Goal: Task Accomplishment & Management: Manage account settings

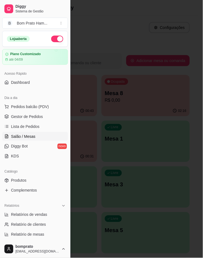
click at [135, 116] on div at bounding box center [101, 129] width 203 height 258
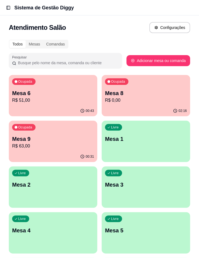
click at [43, 136] on p "Mesa 9" at bounding box center [53, 139] width 82 height 8
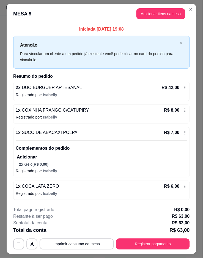
scroll to position [14, 0]
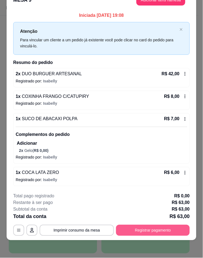
click at [150, 226] on button "Registrar pagamento" at bounding box center [153, 230] width 74 height 11
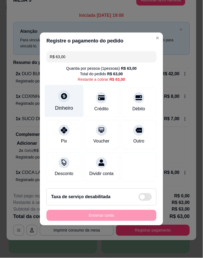
click at [64, 100] on div "Dinheiro" at bounding box center [64, 101] width 39 height 32
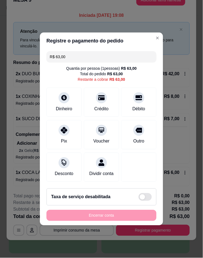
click at [72, 129] on input "0,00" at bounding box center [102, 123] width 110 height 11
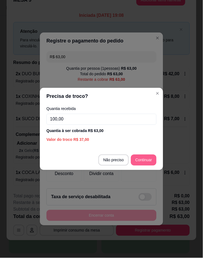
type input "100,00"
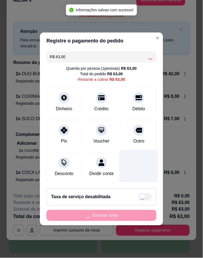
type input "R$ 0,00"
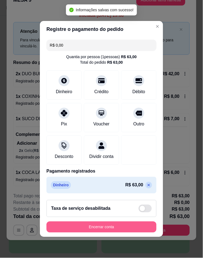
click at [119, 233] on button "Encerrar conta" at bounding box center [102, 227] width 110 height 11
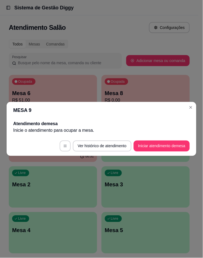
scroll to position [0, 0]
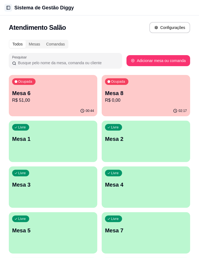
click at [9, 6] on button "Toggle Sidebar" at bounding box center [8, 8] width 8 height 8
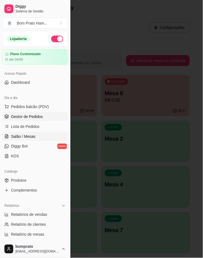
click at [37, 119] on span "Gestor de Pedidos" at bounding box center [27, 117] width 32 height 6
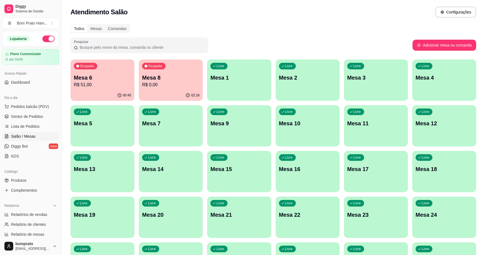
click at [102, 88] on div "Ocupada Mesa 6 R$ 51,00" at bounding box center [103, 75] width 64 height 31
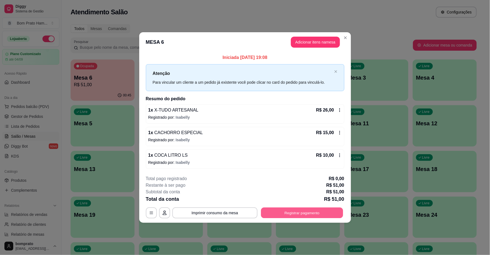
click at [311, 213] on button "Registrar pagamento" at bounding box center [302, 213] width 82 height 11
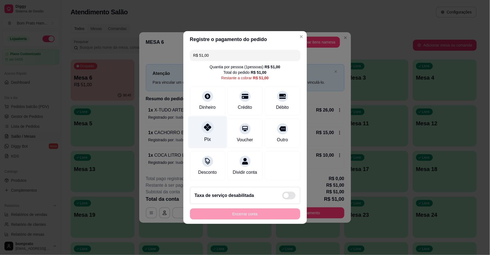
click at [212, 123] on div at bounding box center [207, 127] width 12 height 12
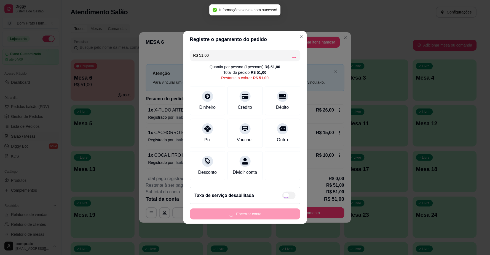
type input "R$ 0,00"
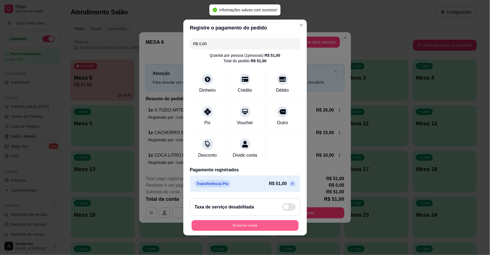
click at [251, 226] on button "Encerrar conta" at bounding box center [245, 225] width 107 height 11
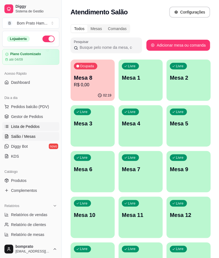
drag, startPoint x: 18, startPoint y: 123, endPoint x: 24, endPoint y: 121, distance: 5.9
click at [18, 123] on link "Lista de Pedidos" at bounding box center [30, 126] width 57 height 9
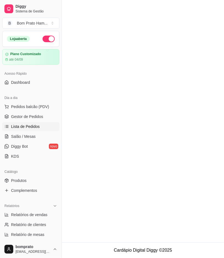
click at [24, 121] on ul "Pedidos balcão (PDV) Gestor de Pedidos Lista de Pedidos Salão / Mesas Diggy Bot…" at bounding box center [30, 131] width 57 height 58
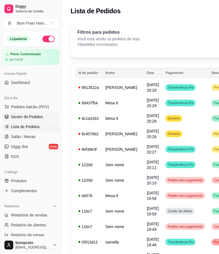
click at [25, 117] on span "Gestor de Pedidos" at bounding box center [27, 117] width 32 height 6
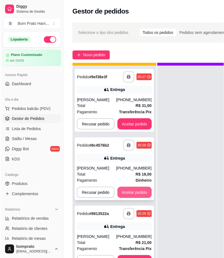
scroll to position [20, 0]
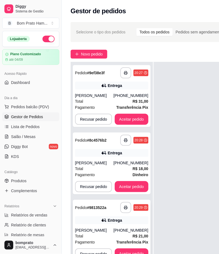
click at [117, 233] on div "Total R$ 21,00" at bounding box center [111, 236] width 73 height 6
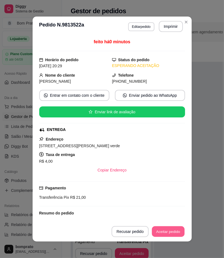
click at [163, 230] on button "Aceitar pedido" at bounding box center [168, 231] width 33 height 11
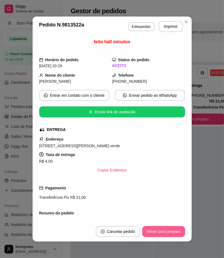
click at [163, 230] on button "Mover para preparo" at bounding box center [163, 231] width 43 height 11
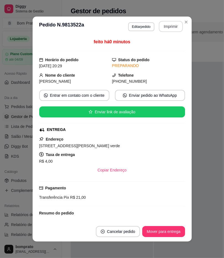
click at [170, 27] on button "Imprimir" at bounding box center [170, 26] width 24 height 11
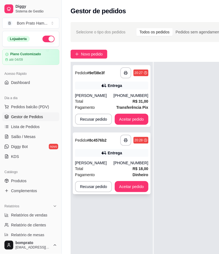
click at [120, 171] on div "Pagamento Dinheiro" at bounding box center [111, 174] width 73 height 6
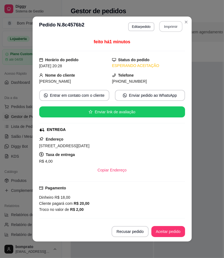
click at [168, 27] on button "Imprimir" at bounding box center [170, 26] width 23 height 11
click at [168, 233] on button "Aceitar pedido" at bounding box center [168, 231] width 33 height 11
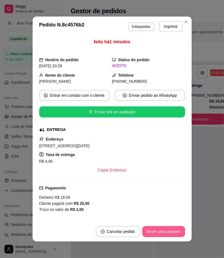
click at [168, 233] on button "Mover para preparo" at bounding box center [163, 231] width 43 height 11
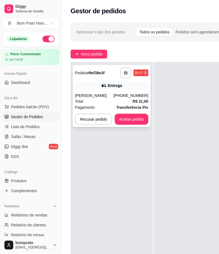
click at [92, 71] on strong "# 9ef38e3f" at bounding box center [96, 73] width 18 height 4
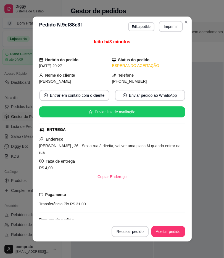
click at [157, 20] on header "**********" at bounding box center [112, 27] width 159 height 20
click at [159, 28] on button "Imprimir" at bounding box center [170, 26] width 24 height 11
click at [165, 234] on button "Aceitar pedido" at bounding box center [168, 231] width 34 height 11
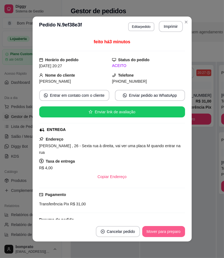
click at [165, 234] on button "Mover para preparo" at bounding box center [163, 231] width 43 height 11
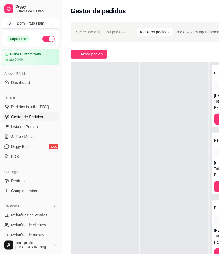
click at [199, 208] on div at bounding box center [174, 189] width 68 height 254
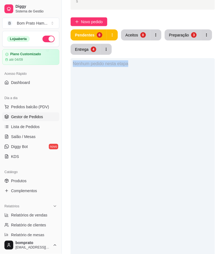
scroll to position [153, 0]
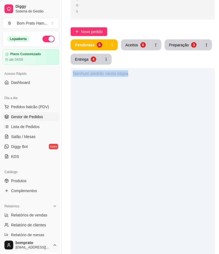
drag, startPoint x: 188, startPoint y: 151, endPoint x: 168, endPoint y: 141, distance: 22.3
click at [188, 151] on div "Nenhum pedido nesta etapa" at bounding box center [143, 195] width 144 height 254
click at [93, 63] on button "Entrega 4" at bounding box center [86, 59] width 30 height 11
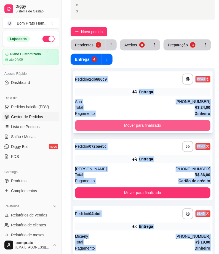
click at [149, 128] on button "Mover para finalizado" at bounding box center [142, 125] width 135 height 11
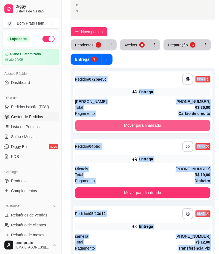
click at [149, 128] on button "Mover para finalizado" at bounding box center [142, 125] width 135 height 11
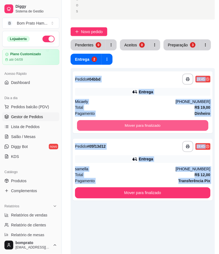
click at [149, 128] on button "Mover para finalizado" at bounding box center [142, 125] width 131 height 11
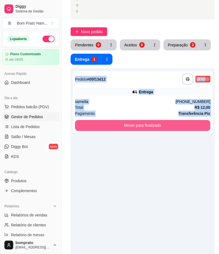
click at [149, 128] on button "Mover para finalizado" at bounding box center [142, 125] width 135 height 11
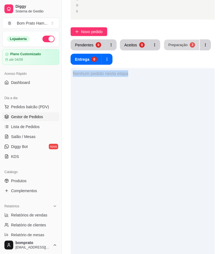
click at [174, 45] on div "Preparação" at bounding box center [177, 44] width 19 height 5
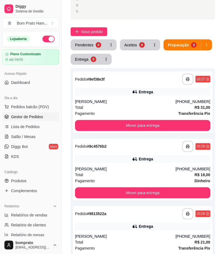
click at [163, 49] on div "Preparação 3" at bounding box center [187, 44] width 49 height 11
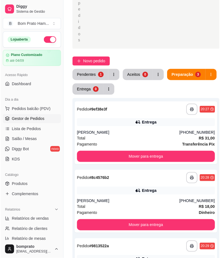
scroll to position [122, 0]
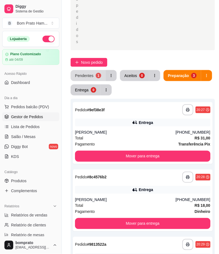
click at [96, 72] on button "Pendentes 1" at bounding box center [88, 75] width 35 height 11
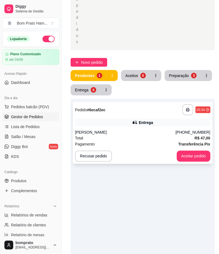
click at [139, 109] on div "**********" at bounding box center [142, 109] width 135 height 11
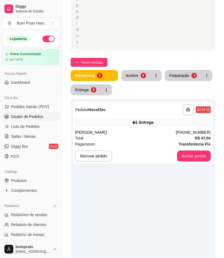
scroll to position [133, 0]
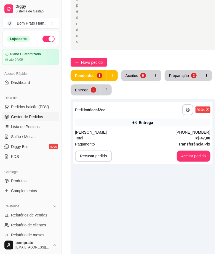
click at [169, 236] on div "**********" at bounding box center [143, 226] width 144 height 254
click at [140, 115] on div "**********" at bounding box center [143, 133] width 140 height 62
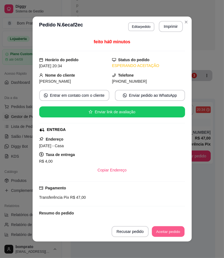
click at [167, 229] on button "Aceitar pedido" at bounding box center [168, 231] width 33 height 11
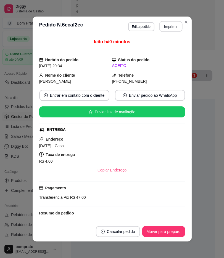
click at [165, 29] on button "Imprimir" at bounding box center [170, 26] width 23 height 11
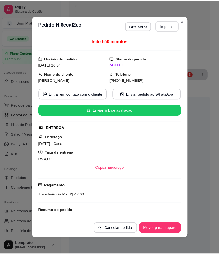
scroll to position [0, 0]
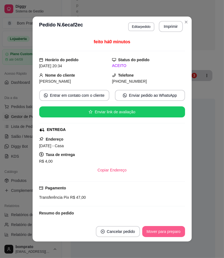
click at [172, 230] on button "Mover para preparo" at bounding box center [163, 231] width 43 height 11
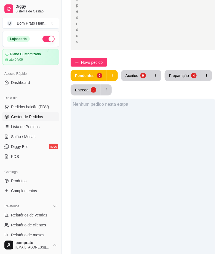
click at [91, 139] on div "Nenhum pedido nesta etapa" at bounding box center [143, 226] width 144 height 254
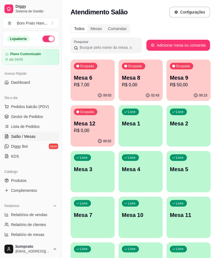
click at [96, 87] on p "R$ 7,00" at bounding box center [92, 85] width 37 height 7
click at [93, 79] on p "Mesa 6" at bounding box center [92, 78] width 37 height 8
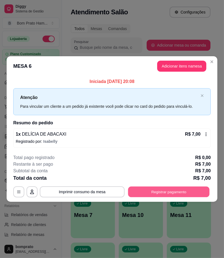
click at [170, 193] on button "Registrar pagamento" at bounding box center [168, 191] width 81 height 11
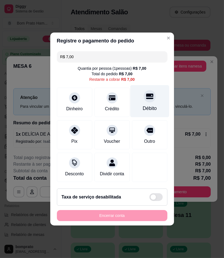
click at [136, 85] on div "Débito" at bounding box center [149, 101] width 39 height 32
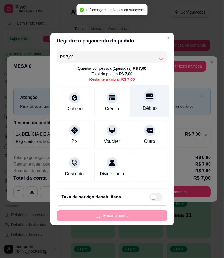
type input "R$ 0,00"
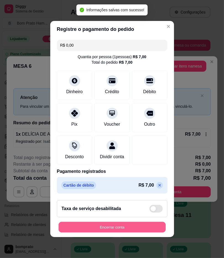
click at [133, 229] on button "Encerrar conta" at bounding box center [111, 227] width 107 height 11
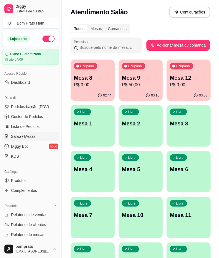
click at [21, 115] on span "Gestor de Pedidos" at bounding box center [27, 117] width 32 height 6
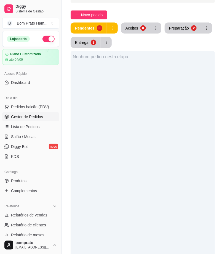
scroll to position [184, 0]
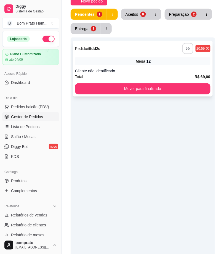
click at [186, 51] on button "button" at bounding box center [187, 48] width 11 height 11
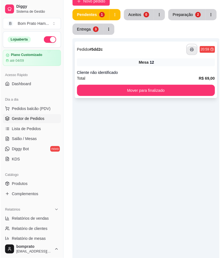
scroll to position [0, 0]
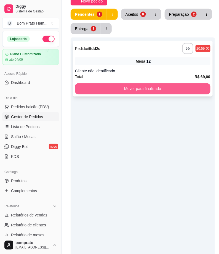
click at [184, 90] on button "Mover para finalizado" at bounding box center [142, 88] width 135 height 11
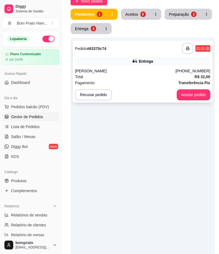
click at [136, 61] on icon at bounding box center [135, 61] width 6 height 6
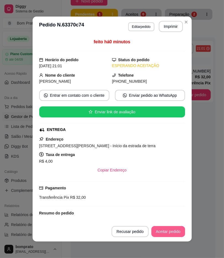
click at [166, 232] on button "Aceitar pedido" at bounding box center [168, 231] width 34 height 11
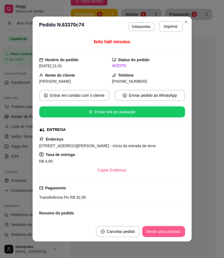
click at [166, 232] on button "Mover para preparo" at bounding box center [163, 231] width 43 height 11
click at [169, 28] on button "Imprimir" at bounding box center [170, 26] width 23 height 11
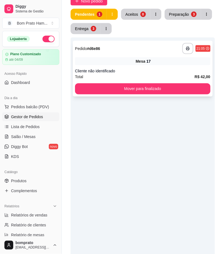
click at [148, 63] on div "17" at bounding box center [148, 61] width 4 height 6
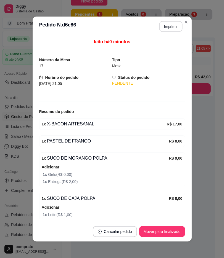
click at [164, 25] on button "Imprimir" at bounding box center [170, 26] width 23 height 11
click at [170, 226] on button "Mover para finalizado" at bounding box center [161, 231] width 44 height 11
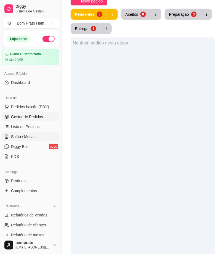
scroll to position [31, 0]
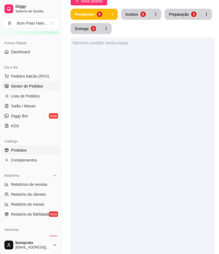
click at [40, 149] on link "Produtos" at bounding box center [30, 150] width 57 height 9
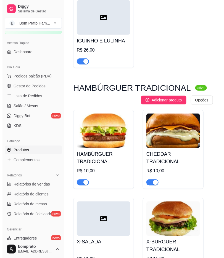
scroll to position [1500, 0]
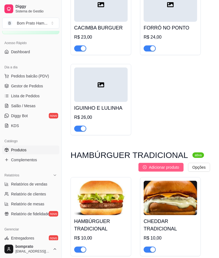
click at [163, 163] on button "Adicionar produto" at bounding box center [160, 167] width 45 height 9
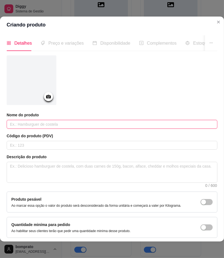
click at [78, 120] on input "text" at bounding box center [112, 124] width 210 height 9
type input "COSTELA NA BRASA"
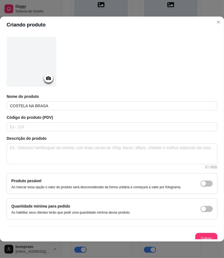
scroll to position [28, 0]
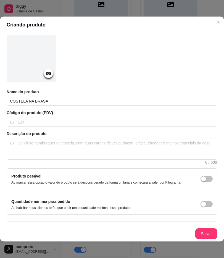
click at [199, 229] on button "Salvar" at bounding box center [206, 233] width 22 height 11
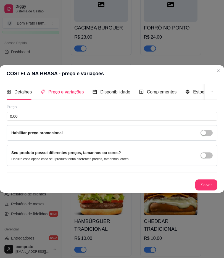
scroll to position [0, 0]
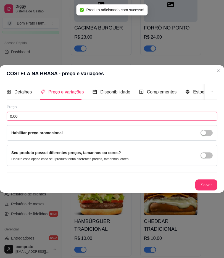
click at [86, 112] on input "0,00" at bounding box center [112, 116] width 210 height 9
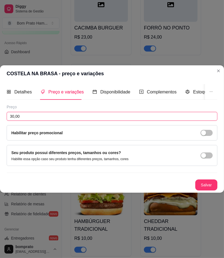
type input "30,00"
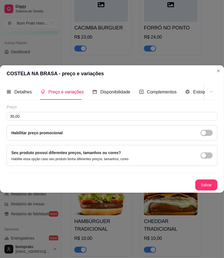
click at [201, 190] on div "Detalhes Preço e variações Disponibilidade Complementos Estoque Outros Nome do …" at bounding box center [112, 137] width 224 height 111
click at [201, 183] on button "Salvar" at bounding box center [206, 184] width 22 height 11
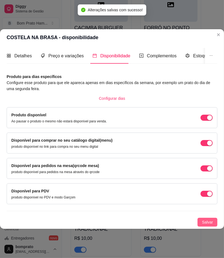
click at [216, 218] on button "Salvar" at bounding box center [207, 222] width 20 height 9
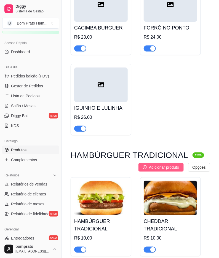
click at [161, 164] on span "Adicionar produto" at bounding box center [164, 167] width 30 height 6
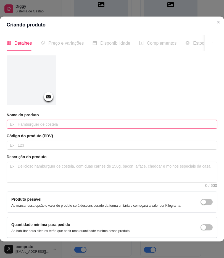
click at [73, 127] on input "text" at bounding box center [112, 124] width 210 height 9
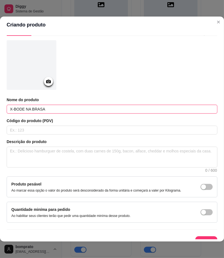
scroll to position [28, 0]
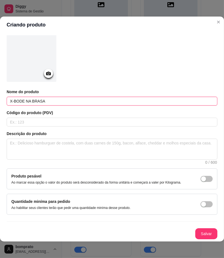
type input "X-BODE NA BRASA"
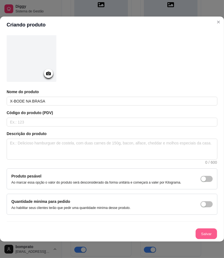
click at [200, 228] on button "Salvar" at bounding box center [205, 233] width 21 height 11
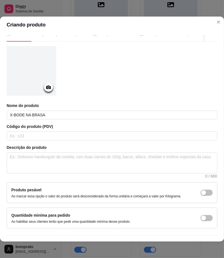
scroll to position [0, 0]
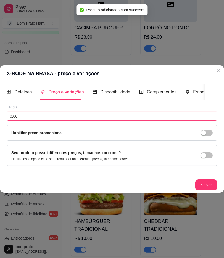
click at [141, 115] on input "0,00" at bounding box center [112, 116] width 210 height 9
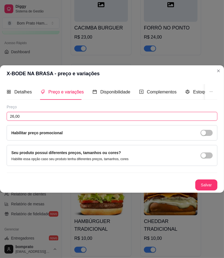
type input "26,00"
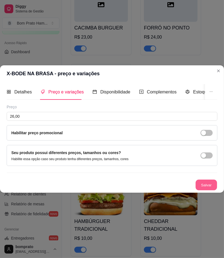
click at [207, 182] on button "Salvar" at bounding box center [205, 185] width 21 height 11
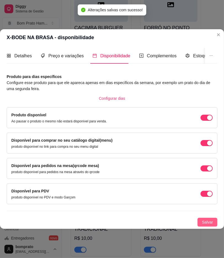
click at [216, 219] on button "Salvar" at bounding box center [207, 222] width 20 height 9
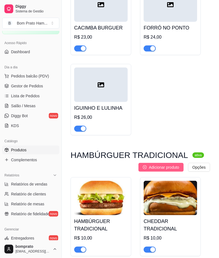
click at [175, 164] on span "Adicionar produto" at bounding box center [164, 167] width 30 height 6
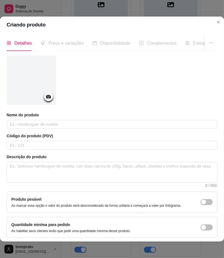
click at [118, 119] on div "Nome do produto" at bounding box center [112, 120] width 210 height 17
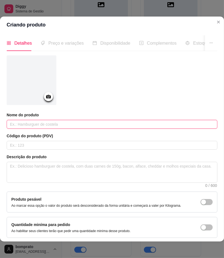
click at [117, 120] on input "text" at bounding box center [112, 124] width 210 height 9
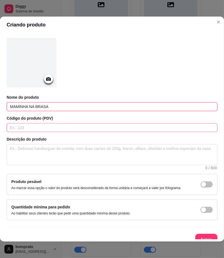
scroll to position [28, 0]
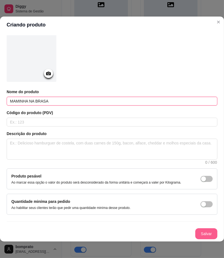
type input "MAMINHA NA BRASA"
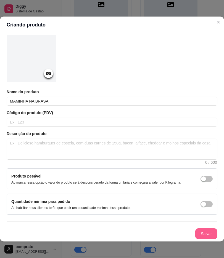
click at [195, 228] on button "Salvar" at bounding box center [206, 233] width 22 height 11
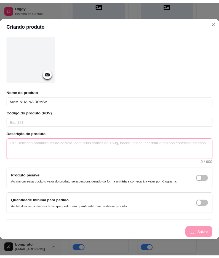
scroll to position [0, 0]
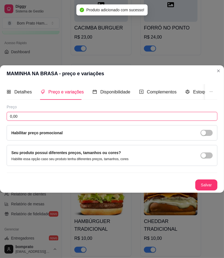
click at [143, 112] on input "0,00" at bounding box center [112, 116] width 210 height 9
click at [143, 115] on input "0,00" at bounding box center [112, 116] width 210 height 9
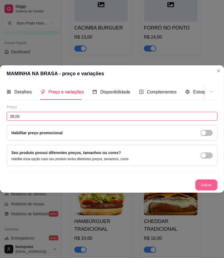
type input "28,00"
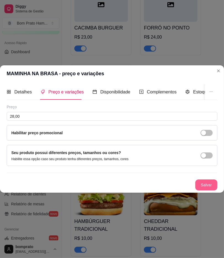
click at [210, 176] on div "Preço 28,00 Habilitar preço promocional Seu produto possui diferentes preços, t…" at bounding box center [112, 147] width 210 height 86
click at [209, 180] on button "Salvar" at bounding box center [205, 185] width 21 height 11
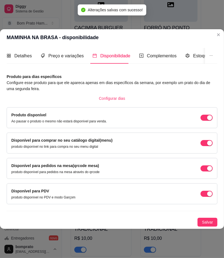
click at [211, 225] on div "Detalhes Preço e variações Disponibilidade Complementos Estoque Outros Nome do …" at bounding box center [112, 137] width 224 height 183
click at [206, 225] on div "Detalhes Preço e variações Disponibilidade Complementos Estoque Outros Nome do …" at bounding box center [112, 137] width 224 height 183
click at [206, 222] on span "Salvar" at bounding box center [206, 222] width 11 height 6
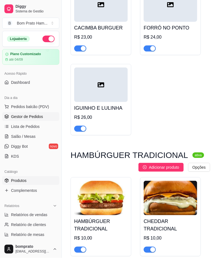
click at [35, 119] on span "Gestor de Pedidos" at bounding box center [27, 117] width 32 height 6
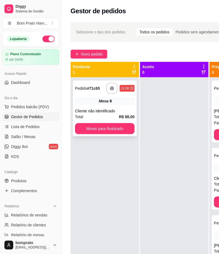
click at [113, 98] on div "Mesa 8" at bounding box center [105, 101] width 60 height 8
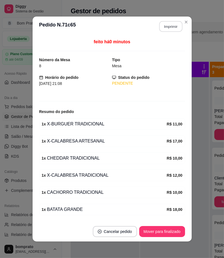
click at [165, 21] on button "Imprimir" at bounding box center [170, 26] width 23 height 11
click at [167, 229] on button "Mover para finalizado" at bounding box center [162, 231] width 46 height 11
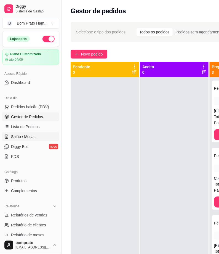
click at [23, 138] on span "Salão / Mesas" at bounding box center [23, 137] width 25 height 6
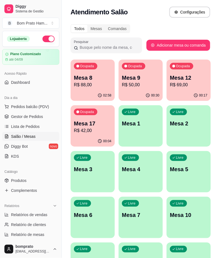
click at [88, 78] on p "Mesa 8" at bounding box center [92, 78] width 37 height 8
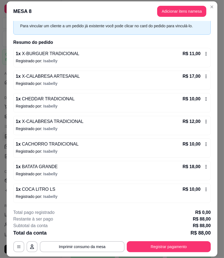
scroll to position [31, 0]
click at [181, 10] on button "Adicionar itens na mesa" at bounding box center [181, 11] width 49 height 11
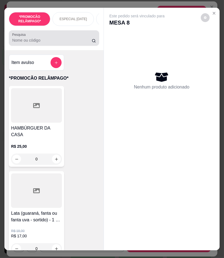
click at [63, 40] on input "Pesquisa" at bounding box center [51, 40] width 79 height 6
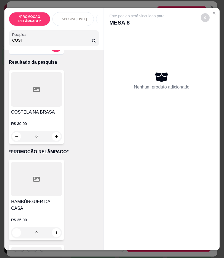
scroll to position [31, 0]
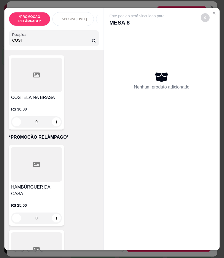
type input "COST"
click at [50, 107] on div "R$ 30,00 0" at bounding box center [36, 114] width 51 height 26
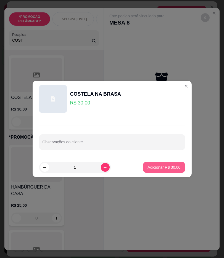
click at [156, 165] on p "Adicionar R$ 30,00" at bounding box center [163, 168] width 33 height 6
type input "1"
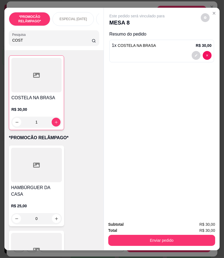
click at [159, 235] on button "Enviar pedido" at bounding box center [161, 240] width 107 height 11
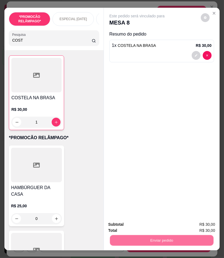
click at [159, 225] on button "Não registrar e enviar pedido" at bounding box center [142, 224] width 57 height 10
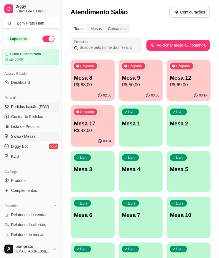
click at [37, 111] on button "Pedidos balcão (PDV)" at bounding box center [30, 106] width 57 height 9
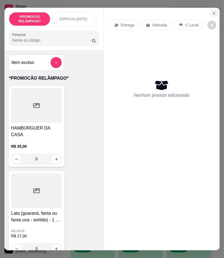
click at [211, 11] on icon "Close" at bounding box center [213, 13] width 4 height 4
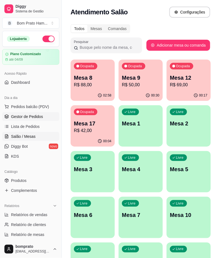
click at [24, 113] on link "Gestor de Pedidos" at bounding box center [30, 116] width 57 height 9
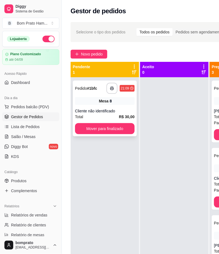
click at [118, 104] on div "Mesa 8" at bounding box center [105, 101] width 60 height 8
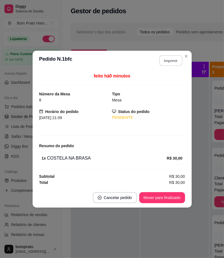
click at [161, 58] on button "Imprimir" at bounding box center [170, 60] width 23 height 11
click at [173, 198] on button "Mover para finalizado" at bounding box center [162, 197] width 46 height 11
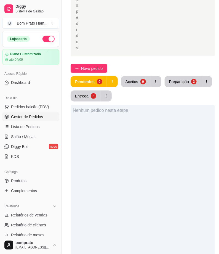
scroll to position [153, 0]
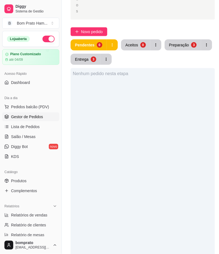
click at [106, 152] on div "Nenhum pedido nesta etapa" at bounding box center [143, 195] width 144 height 254
click at [167, 40] on button "Preparação 3" at bounding box center [182, 45] width 35 height 11
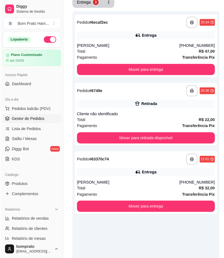
scroll to position [214, 0]
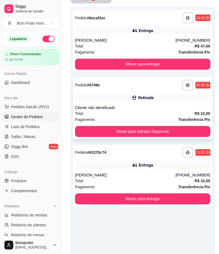
click at [135, 97] on icon at bounding box center [134, 98] width 5 height 4
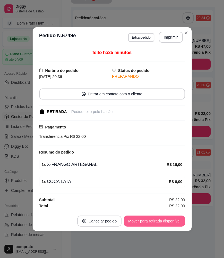
click at [153, 218] on button "Mover para retirada disponível" at bounding box center [153, 221] width 61 height 11
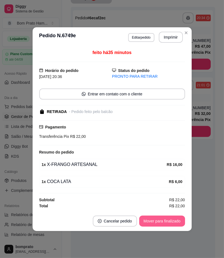
click at [152, 221] on button "Mover para finalizado" at bounding box center [162, 221] width 46 height 11
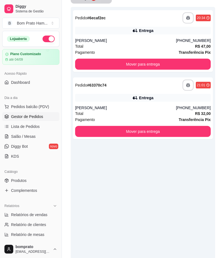
scroll to position [189, 0]
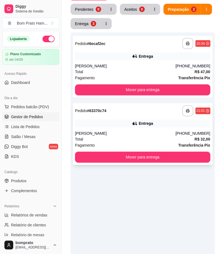
click at [122, 129] on div "**********" at bounding box center [143, 134] width 140 height 62
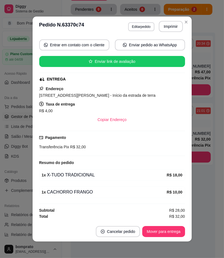
scroll to position [1, 0]
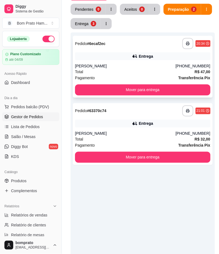
click at [170, 56] on div "Entrega" at bounding box center [142, 56] width 135 height 8
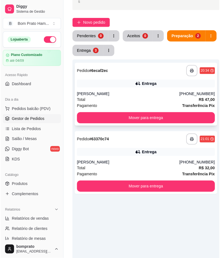
scroll to position [66, 0]
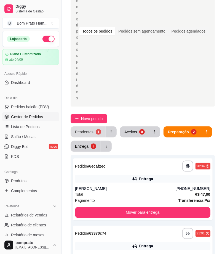
click at [87, 131] on div "Pendentes" at bounding box center [84, 132] width 18 height 6
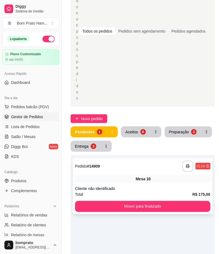
click at [147, 169] on div "**********" at bounding box center [142, 165] width 135 height 11
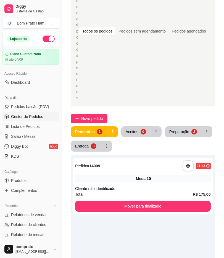
scroll to position [122, 0]
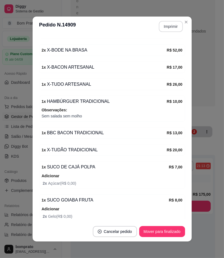
click at [169, 23] on button "Imprimir" at bounding box center [170, 26] width 24 height 11
click at [175, 235] on button "Mover para finalizado" at bounding box center [162, 231] width 46 height 11
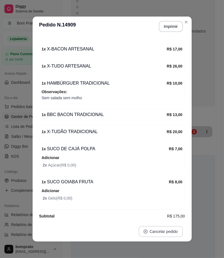
scroll to position [104, 0]
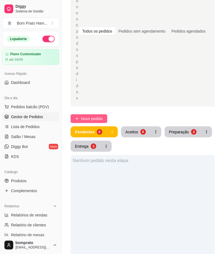
click at [101, 117] on span "Novo pedido" at bounding box center [92, 118] width 22 height 6
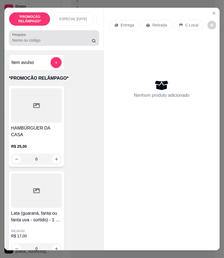
click at [57, 42] on input "Pesquisa" at bounding box center [51, 40] width 79 height 6
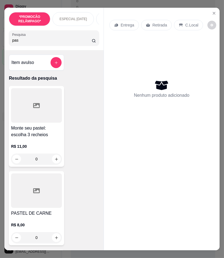
type input "pas"
click at [24, 210] on div "PASTEL DE CARNE R$ 8,00 0" at bounding box center [36, 208] width 55 height 74
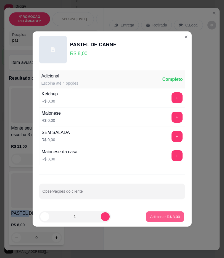
click at [159, 222] on button "Adicionar R$ 8,00" at bounding box center [165, 216] width 38 height 11
type input "1"
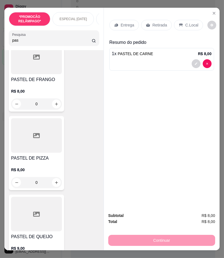
scroll to position [214, 0]
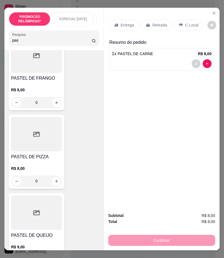
click at [21, 163] on div "R$ 8,00 0" at bounding box center [36, 173] width 51 height 26
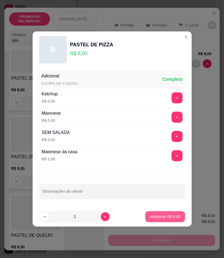
click at [160, 217] on p "Adicionar R$ 8,00" at bounding box center [164, 217] width 31 height 6
type input "1"
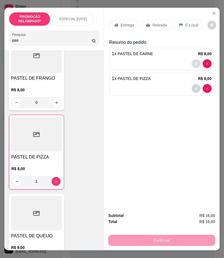
click at [194, 63] on icon "decrease-product-quantity" at bounding box center [195, 63] width 3 height 3
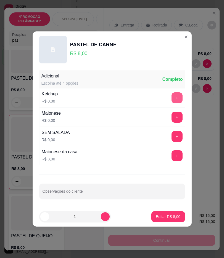
click at [172, 102] on button "+" at bounding box center [176, 97] width 11 height 11
click at [171, 119] on button "+" at bounding box center [176, 117] width 11 height 11
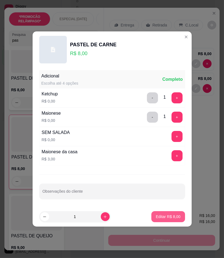
click at [171, 212] on button "Editar R$ 8,00" at bounding box center [168, 216] width 34 height 11
type input "0"
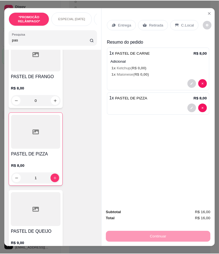
scroll to position [214, 0]
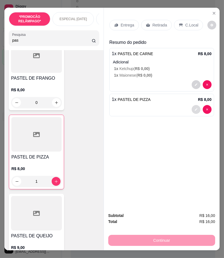
click at [195, 108] on icon "decrease-product-quantity" at bounding box center [195, 109] width 3 height 3
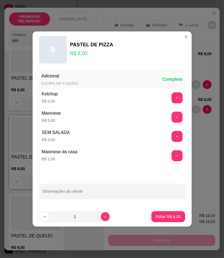
click at [181, 95] on div "Adicional Escolha até 4 opções Completo Ketchup R$ 0,00 + Maionese R$ 0,00 + SE…" at bounding box center [112, 137] width 159 height 139
click at [174, 100] on button "+" at bounding box center [176, 97] width 11 height 11
click at [171, 117] on button "+" at bounding box center [176, 117] width 11 height 11
click at [169, 219] on p "Editar R$ 8,00" at bounding box center [168, 216] width 24 height 5
type input "0"
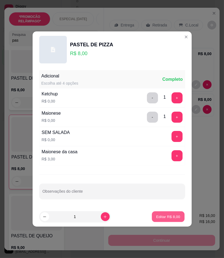
type input "0"
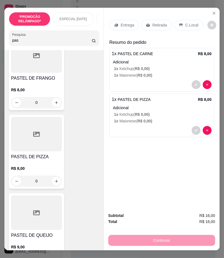
click at [131, 23] on div "Entrega" at bounding box center [123, 25] width 29 height 10
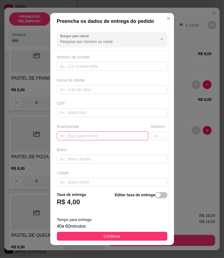
click at [71, 136] on input "text" at bounding box center [102, 135] width 91 height 9
paste input "rua da taboca"
type input "rua da taboca"
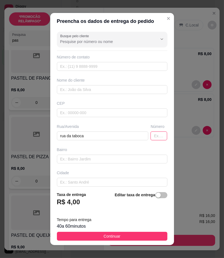
click at [150, 137] on input "text" at bounding box center [158, 135] width 17 height 9
type input "35"
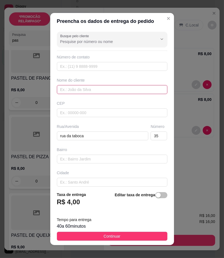
paste input "Vivia"
type input "Vivia"
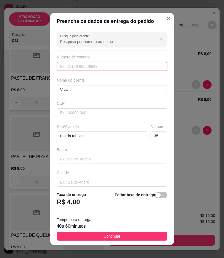
click at [78, 68] on input "text" at bounding box center [112, 66] width 110 height 9
paste input "(87) 9112-4858"
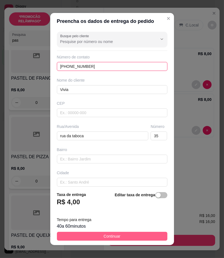
type input "(87) 9112-4858"
click at [123, 239] on button "Continuar" at bounding box center [112, 236] width 110 height 9
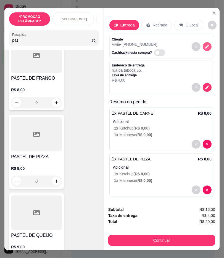
click at [204, 44] on icon "decrease-product-quantity" at bounding box center [206, 46] width 5 height 5
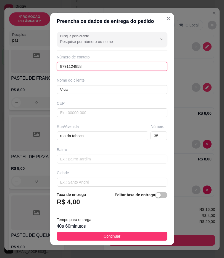
drag, startPoint x: 87, startPoint y: 65, endPoint x: 0, endPoint y: 57, distance: 87.2
click at [0, 57] on div "Preencha os dados de entrega do pedido Busque pelo cliente Número de contato 87…" at bounding box center [112, 129] width 224 height 258
paste input "(87) 9187-6512"
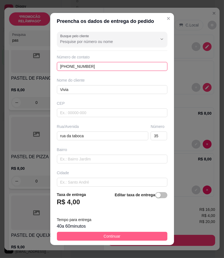
type input "(87) 9187-6512"
click at [144, 234] on button "Continuar" at bounding box center [112, 236] width 110 height 9
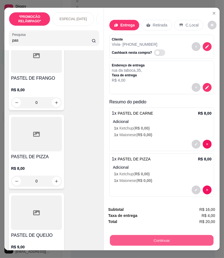
click at [155, 236] on button "Continuar" at bounding box center [161, 240] width 103 height 11
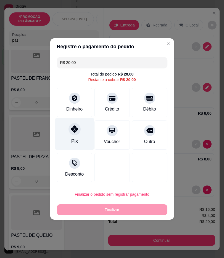
click at [72, 139] on div "Pix" at bounding box center [74, 141] width 7 height 7
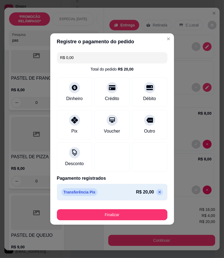
click at [142, 222] on footer "Finalizar" at bounding box center [111, 214] width 123 height 22
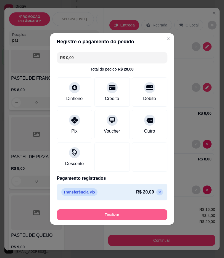
click at [144, 214] on button "Finalizar" at bounding box center [112, 214] width 110 height 11
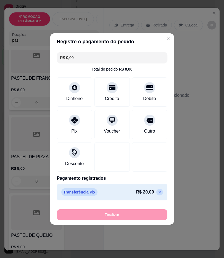
type input "-R$ 20,00"
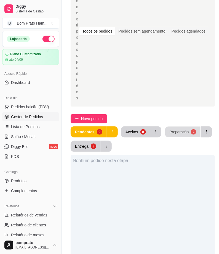
click at [174, 128] on button "Preparação 2" at bounding box center [182, 131] width 35 height 11
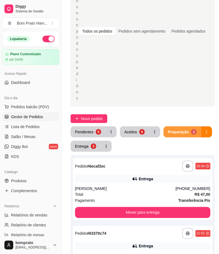
scroll to position [127, 0]
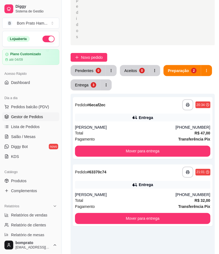
click at [139, 84] on div "Pendentes 0 Aceitos 0 Preparação 2 Entrega 3" at bounding box center [143, 77] width 144 height 25
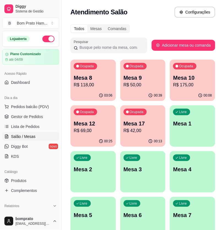
click at [191, 79] on p "Mesa 10" at bounding box center [192, 78] width 39 height 8
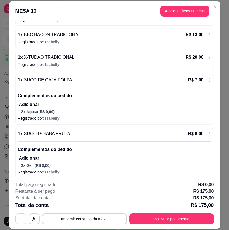
scroll to position [210, 0]
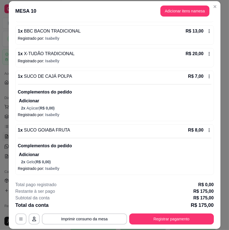
click at [207, 129] on icon at bounding box center [209, 130] width 4 height 4
click at [198, 132] on div "R$ 8,00" at bounding box center [199, 130] width 23 height 7
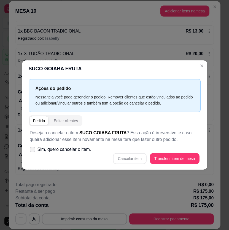
click at [35, 151] on label "Sim, quero cancelar o item." at bounding box center [61, 149] width 66 height 11
click at [33, 151] on input "Sim, quero cancelar o item." at bounding box center [31, 152] width 4 height 4
checkbox input "true"
click at [134, 158] on button "Cancelar item" at bounding box center [130, 158] width 34 height 11
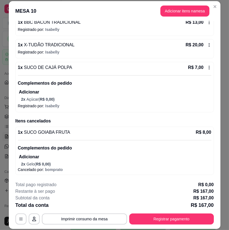
scroll to position [158, 0]
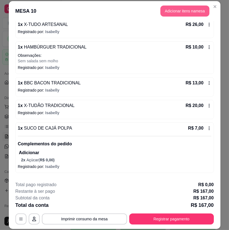
click at [181, 12] on button "Adicionar itens na mesa" at bounding box center [184, 11] width 49 height 11
click at [72, 39] on div at bounding box center [56, 37] width 89 height 11
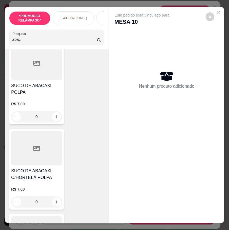
scroll to position [122, 0]
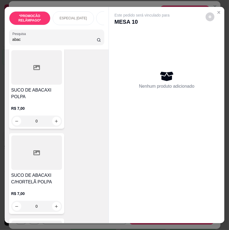
type input "abac"
click at [42, 91] on h4 "SUCO DE ABACAXI POLPA" at bounding box center [36, 93] width 51 height 13
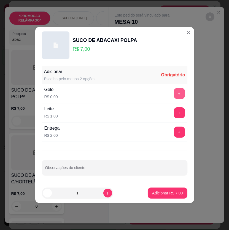
click at [176, 89] on button "+" at bounding box center [179, 93] width 11 height 11
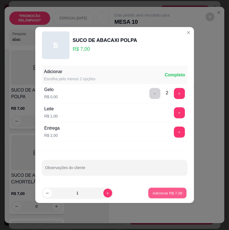
click at [168, 193] on p "Adicionar R$ 7,00" at bounding box center [168, 192] width 30 height 5
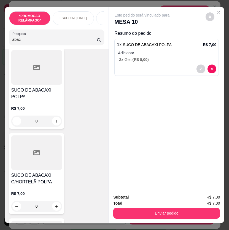
click at [152, 206] on div "Enviar pedido" at bounding box center [166, 212] width 107 height 12
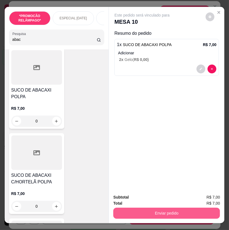
click at [176, 212] on button "Enviar pedido" at bounding box center [166, 213] width 107 height 11
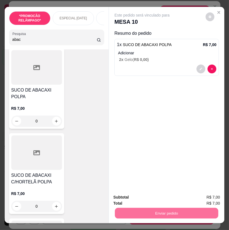
click at [165, 195] on button "Não registrar e enviar pedido" at bounding box center [148, 197] width 56 height 10
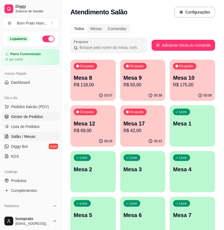
click at [40, 117] on span "Gestor de Pedidos" at bounding box center [27, 117] width 32 height 6
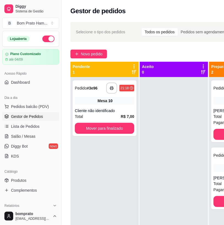
click at [105, 98] on div "Mesa 10" at bounding box center [105, 101] width 60 height 8
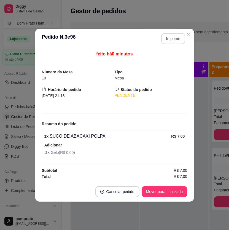
click at [168, 34] on button "Imprimir" at bounding box center [173, 38] width 24 height 11
click at [180, 189] on button "Mover para finalizado" at bounding box center [165, 191] width 46 height 11
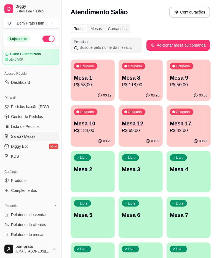
scroll to position [31, 0]
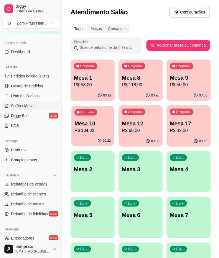
click at [98, 121] on p "Mesa 10" at bounding box center [92, 123] width 36 height 7
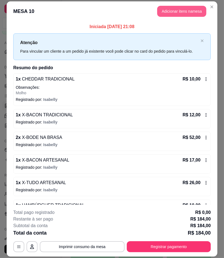
click at [175, 14] on button "Adicionar itens na mesa" at bounding box center [181, 11] width 49 height 11
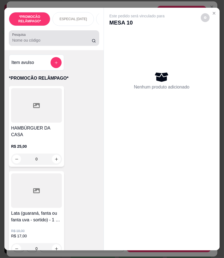
click at [58, 43] on input "Pesquisa" at bounding box center [51, 40] width 79 height 6
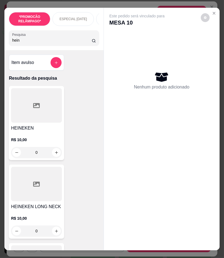
type input "hein"
click at [12, 104] on div at bounding box center [36, 105] width 51 height 34
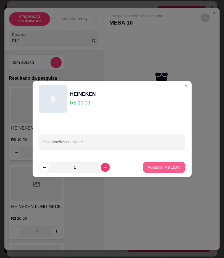
click at [159, 170] on button "Adicionar R$ 10,00" at bounding box center [164, 167] width 42 height 11
type input "1"
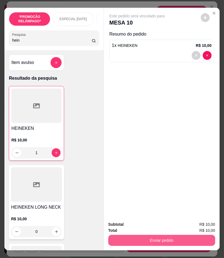
click at [180, 238] on button "Enviar pedido" at bounding box center [161, 240] width 107 height 11
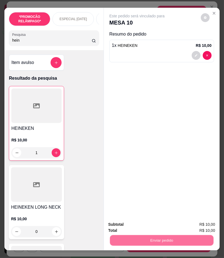
click at [155, 221] on button "Não registrar e enviar pedido" at bounding box center [143, 224] width 56 height 10
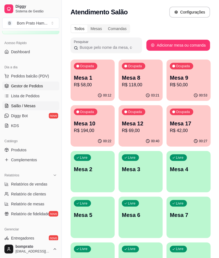
click at [39, 82] on link "Gestor de Pedidos" at bounding box center [30, 86] width 57 height 9
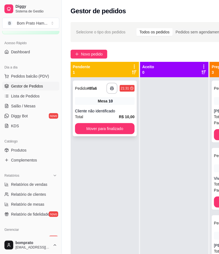
click at [114, 106] on div "**********" at bounding box center [105, 108] width 64 height 56
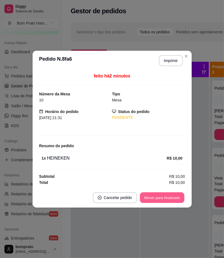
click at [161, 199] on button "Mover para finalizado" at bounding box center [161, 197] width 44 height 11
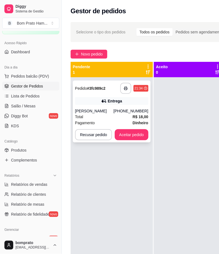
click at [98, 116] on div "Total R$ 18,00" at bounding box center [111, 117] width 73 height 6
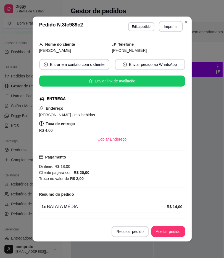
scroll to position [46, 0]
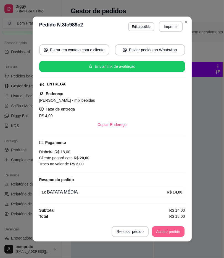
click at [166, 233] on button "Aceitar pedido" at bounding box center [168, 231] width 33 height 11
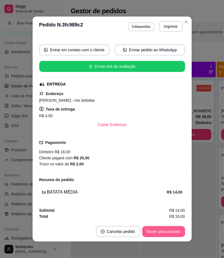
click at [166, 233] on button "Mover para preparo" at bounding box center [163, 231] width 43 height 11
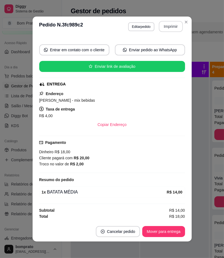
click at [169, 31] on button "Imprimir" at bounding box center [170, 26] width 24 height 11
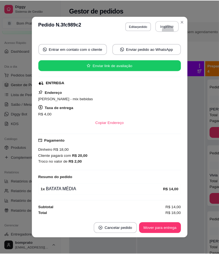
scroll to position [0, 0]
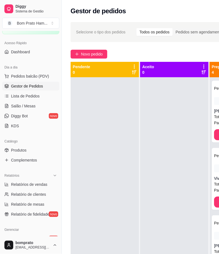
click at [182, 51] on div "Novo pedido" at bounding box center [171, 54] width 201 height 9
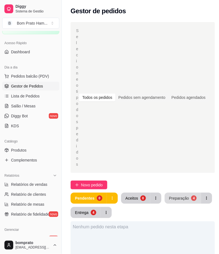
click at [191, 199] on div "4" at bounding box center [194, 198] width 6 height 6
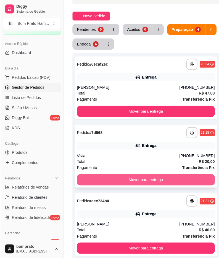
scroll to position [184, 0]
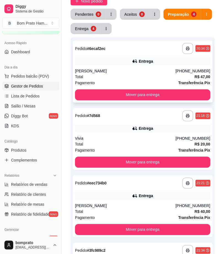
click at [161, 62] on div "Entrega" at bounding box center [142, 61] width 135 height 8
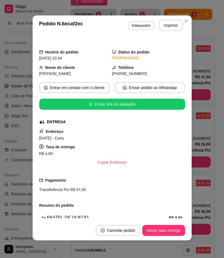
scroll to position [0, 0]
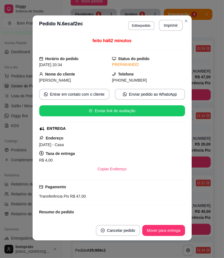
drag, startPoint x: 33, startPoint y: 144, endPoint x: 98, endPoint y: 142, distance: 65.1
click at [98, 142] on div "feito há 62 minutos Horário do pedido 30/08/2025 20:34 Status do pedido PREPARA…" at bounding box center [112, 127] width 159 height 185
copy span "Primeiro De Abril , 70 - Casa"
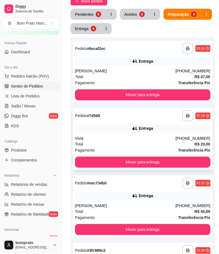
click at [168, 127] on div "Entrega" at bounding box center [142, 129] width 135 height 8
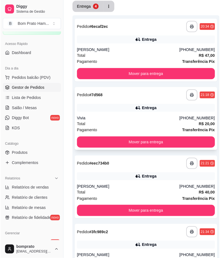
scroll to position [245, 0]
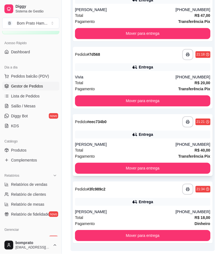
click at [147, 138] on div "Entrega" at bounding box center [142, 135] width 135 height 8
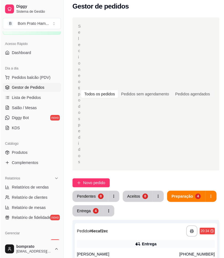
scroll to position [0, 0]
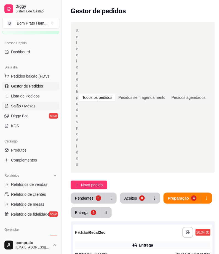
click at [26, 103] on span "Salão / Mesas" at bounding box center [23, 106] width 25 height 6
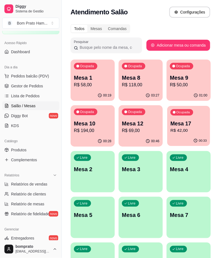
click at [180, 121] on p "Mesa 17" at bounding box center [188, 123] width 36 height 7
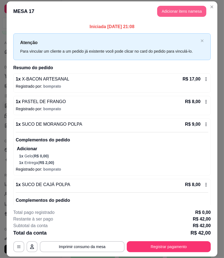
click at [157, 10] on button "Adicionar itens na mesa" at bounding box center [181, 11] width 49 height 11
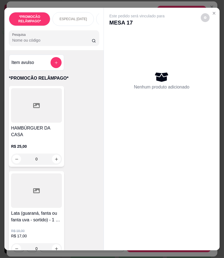
click at [47, 43] on input "Pesquisa" at bounding box center [51, 40] width 79 height 6
type input "p"
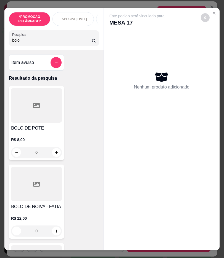
type input "bolo"
click at [42, 109] on div at bounding box center [36, 105] width 51 height 34
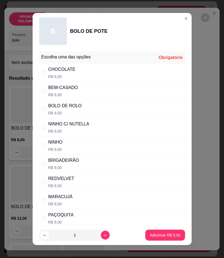
click at [129, 196] on div "MARACUJÁ R$ 9,00" at bounding box center [112, 200] width 146 height 18
radio input "true"
click at [159, 236] on p "Adicionar R$ 9,00" at bounding box center [165, 235] width 30 height 5
type input "1"
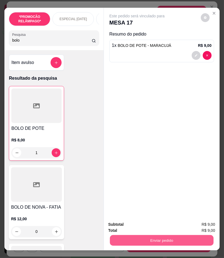
click at [159, 235] on button "Enviar pedido" at bounding box center [161, 240] width 103 height 11
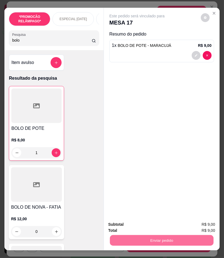
click at [142, 224] on button "Não registrar e enviar pedido" at bounding box center [143, 224] width 56 height 10
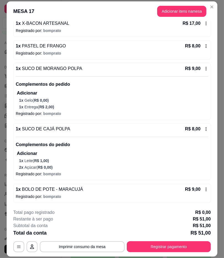
scroll to position [62, 0]
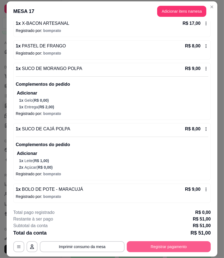
click at [163, 249] on button "Registrar pagamento" at bounding box center [168, 246] width 84 height 11
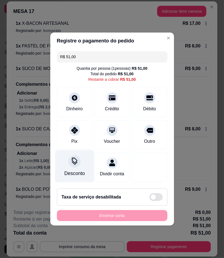
click at [80, 159] on div "Desconto" at bounding box center [74, 166] width 39 height 32
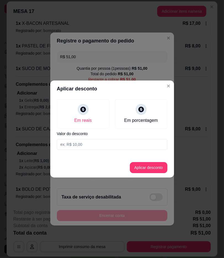
click at [86, 139] on input at bounding box center [112, 144] width 110 height 11
type input "3,00"
click at [158, 173] on button "Aplicar desconto" at bounding box center [148, 167] width 37 height 11
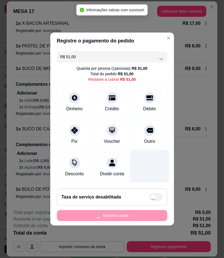
type input "R$ 48,00"
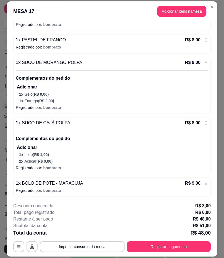
click at [138, 243] on button "Registrar pagamento" at bounding box center [168, 246] width 84 height 11
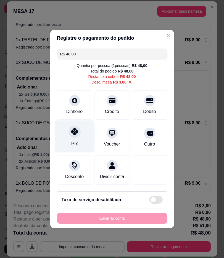
click at [78, 139] on div "Pix" at bounding box center [74, 136] width 39 height 32
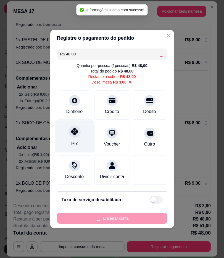
type input "R$ 0,00"
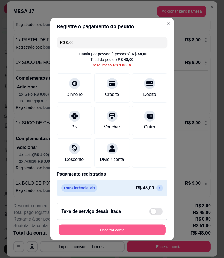
click at [108, 235] on button "Encerrar conta" at bounding box center [111, 230] width 107 height 11
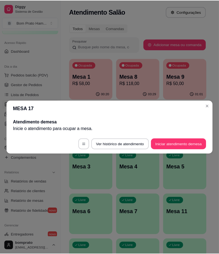
scroll to position [0, 0]
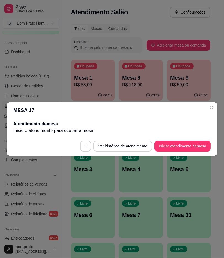
click at [144, 102] on header "MESA 17" at bounding box center [112, 110] width 210 height 17
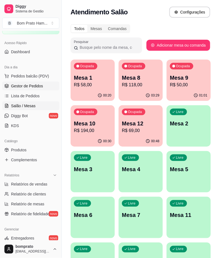
click at [36, 89] on link "Gestor de Pedidos" at bounding box center [30, 86] width 57 height 9
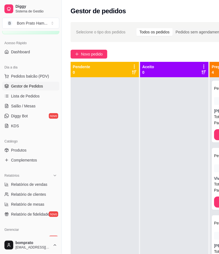
click at [194, 50] on div "Novo pedido" at bounding box center [171, 54] width 201 height 9
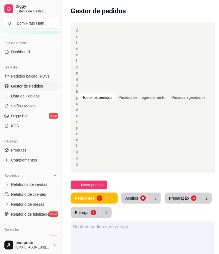
click at [193, 201] on button "Preparação 4" at bounding box center [183, 197] width 36 height 11
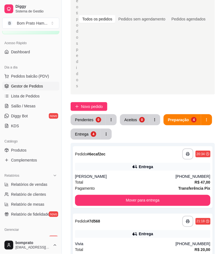
scroll to position [92, 0]
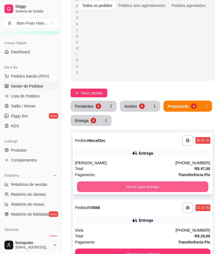
click at [115, 187] on button "Mover para entrega" at bounding box center [142, 186] width 131 height 11
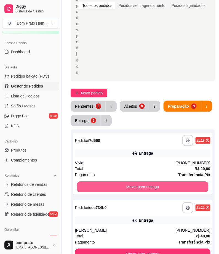
click at [115, 187] on button "Mover para entrega" at bounding box center [142, 186] width 131 height 11
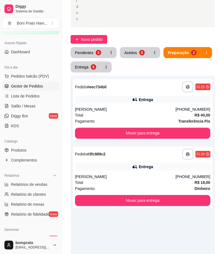
scroll to position [153, 0]
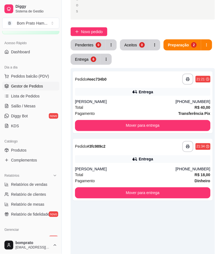
click at [84, 64] on button "Entrega 6" at bounding box center [86, 59] width 30 height 11
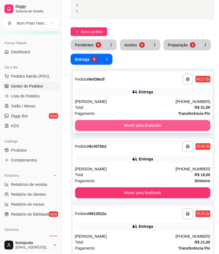
click at [158, 129] on button "Mover para finalizado" at bounding box center [142, 125] width 135 height 11
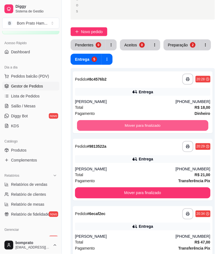
click at [158, 129] on button "Mover para finalizado" at bounding box center [142, 125] width 131 height 11
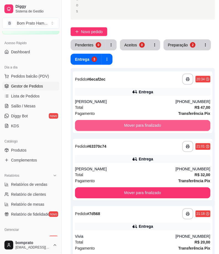
click at [158, 129] on button "Mover para finalizado" at bounding box center [142, 125] width 135 height 11
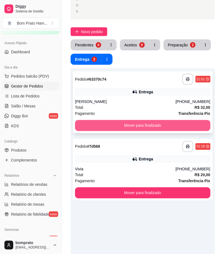
click at [136, 124] on button "Mover para finalizado" at bounding box center [142, 125] width 135 height 11
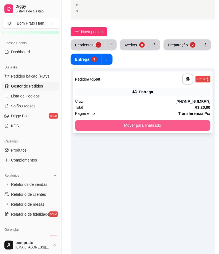
click at [139, 124] on button "Mover para finalizado" at bounding box center [142, 125] width 135 height 11
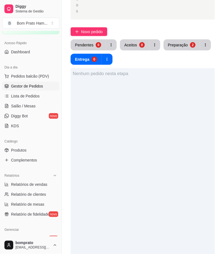
scroll to position [184, 0]
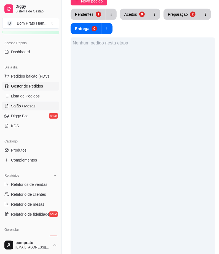
click at [40, 107] on link "Salão / Mesas" at bounding box center [30, 105] width 57 height 9
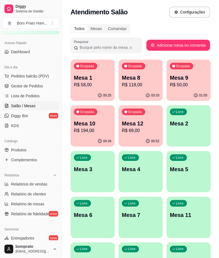
click at [147, 82] on p "R$ 118,00" at bounding box center [140, 85] width 37 height 7
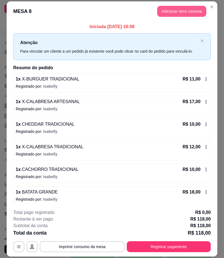
click at [173, 10] on button "Adicionar itens na mesa" at bounding box center [181, 11] width 49 height 11
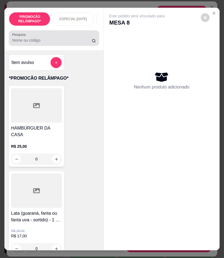
click at [76, 43] on input "Pesquisa" at bounding box center [51, 40] width 79 height 6
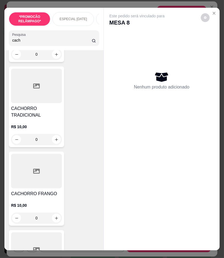
scroll to position [122, 0]
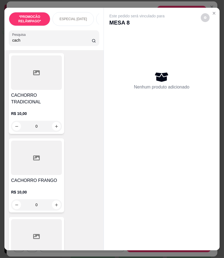
type input "cach"
click at [35, 110] on div "R$ 10,00 0" at bounding box center [36, 118] width 51 height 26
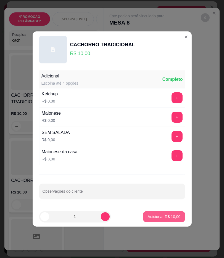
click at [161, 216] on p "Adicionar R$ 10,00" at bounding box center [163, 217] width 33 height 6
type input "1"
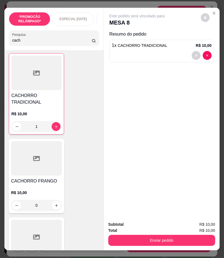
drag, startPoint x: 34, startPoint y: 43, endPoint x: 0, endPoint y: 33, distance: 35.1
click at [0, 33] on div "*PROMOCÃO RELÂMPAGO* ESPECIAL DIA DOS NAMORADOS ESPECIAL 152 ANOS SERTÂNIA HAMB…" at bounding box center [112, 129] width 224 height 258
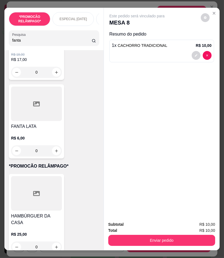
scroll to position [92, 0]
type input "fanta"
click at [40, 139] on p "R$ 6,00" at bounding box center [36, 138] width 51 height 6
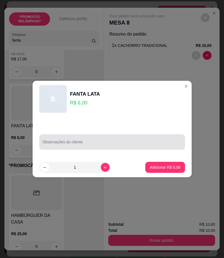
click at [102, 144] on input "Observações do cliente" at bounding box center [111, 144] width 139 height 6
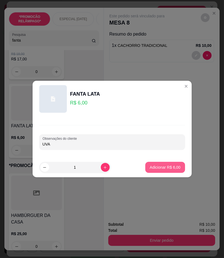
type input "UVA"
click at [145, 167] on button "Adicionar R$ 6,00" at bounding box center [164, 167] width 39 height 11
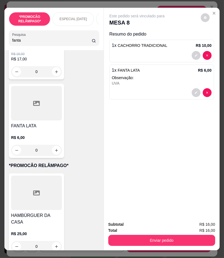
click at [175, 233] on div "Enviar pedido" at bounding box center [161, 239] width 107 height 12
click at [129, 230] on div "Total R$ 16,00" at bounding box center [161, 230] width 107 height 6
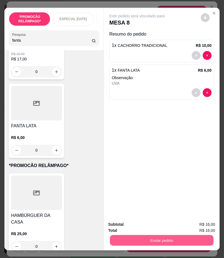
click at [129, 236] on button "Enviar pedido" at bounding box center [161, 240] width 103 height 11
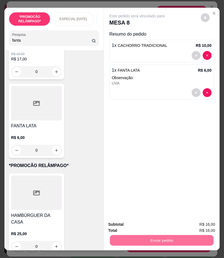
click at [131, 227] on button "Não registrar e enviar pedido" at bounding box center [143, 224] width 56 height 10
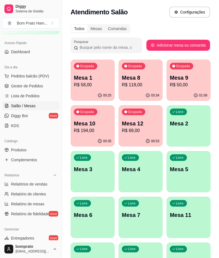
click at [91, 124] on p "Mesa 10" at bounding box center [92, 124] width 37 height 8
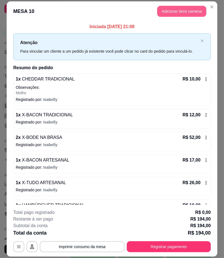
click at [174, 12] on button "Adicionar itens na mesa" at bounding box center [181, 11] width 49 height 11
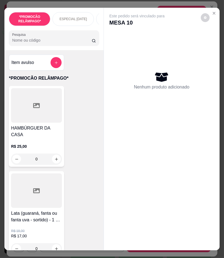
click at [67, 43] on input "Pesquisa" at bounding box center [51, 40] width 79 height 6
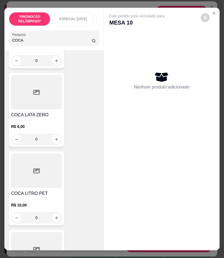
type input "COCA"
click at [38, 126] on p "R$ 6,00" at bounding box center [36, 127] width 51 height 6
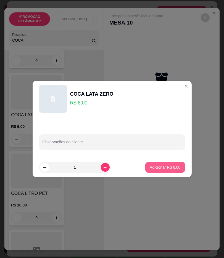
click at [150, 166] on p "Adicionar R$ 6,00" at bounding box center [164, 168] width 31 height 6
type input "1"
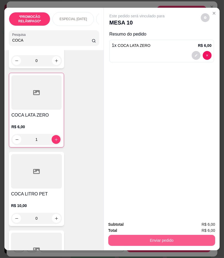
click at [152, 235] on button "Enviar pedido" at bounding box center [161, 240] width 107 height 11
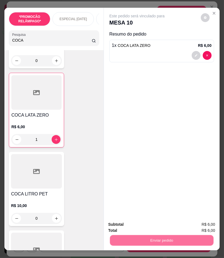
click at [147, 225] on button "Não registrar e enviar pedido" at bounding box center [142, 224] width 57 height 10
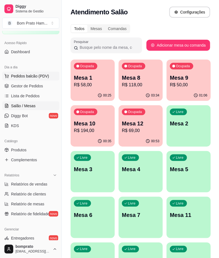
click at [18, 79] on span "Pedidos balcão (PDV)" at bounding box center [30, 76] width 38 height 6
click at [44, 83] on link "Gestor de Pedidos" at bounding box center [30, 86] width 57 height 9
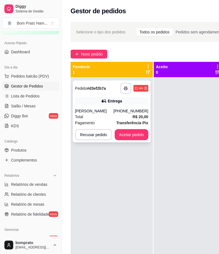
click at [114, 111] on div "[PERSON_NAME]" at bounding box center [94, 111] width 39 height 6
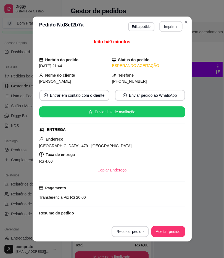
click at [168, 25] on button "Imprimir" at bounding box center [170, 26] width 23 height 11
click at [167, 231] on button "Aceitar pedido" at bounding box center [168, 231] width 34 height 11
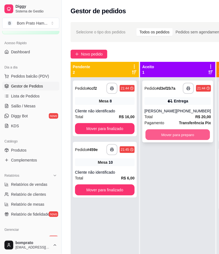
click at [167, 134] on button "Mover para preparo" at bounding box center [178, 134] width 64 height 11
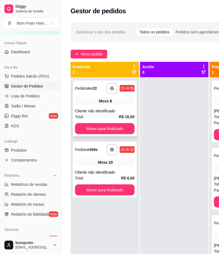
click at [118, 106] on div "**********" at bounding box center [105, 108] width 64 height 56
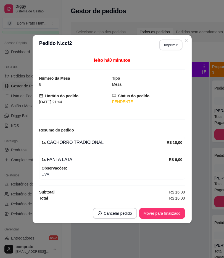
click at [169, 44] on button "Imprimir" at bounding box center [170, 44] width 23 height 11
click at [168, 211] on button "Mover para finalizado" at bounding box center [162, 213] width 46 height 11
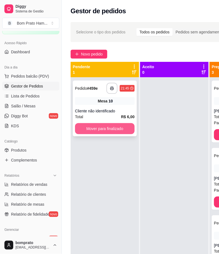
click at [116, 133] on button "Mover para finalizado" at bounding box center [105, 128] width 60 height 11
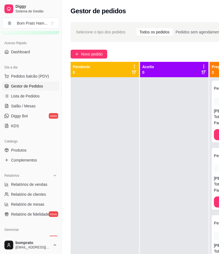
click at [185, 53] on div "Novo pedido" at bounding box center [171, 54] width 201 height 9
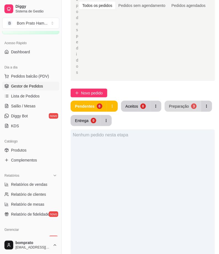
click at [175, 104] on div "Preparação" at bounding box center [179, 106] width 20 height 6
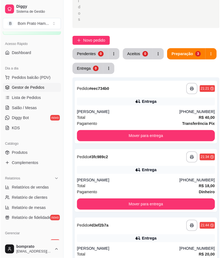
scroll to position [153, 0]
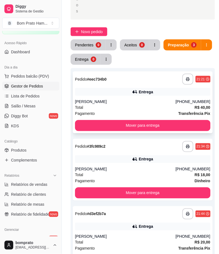
click at [173, 94] on div "Entrega" at bounding box center [142, 92] width 135 height 8
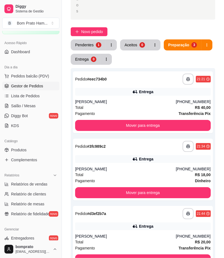
scroll to position [40, 0]
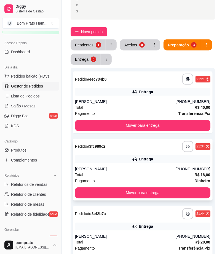
click at [188, 163] on div "**********" at bounding box center [143, 170] width 140 height 62
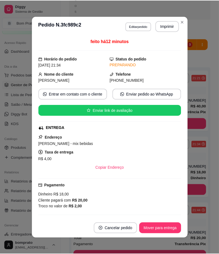
scroll to position [46, 0]
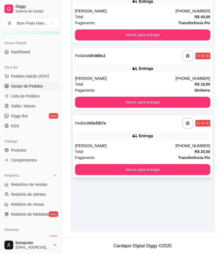
click at [181, 137] on div "Entrega" at bounding box center [142, 136] width 135 height 8
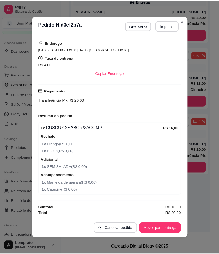
scroll to position [189, 0]
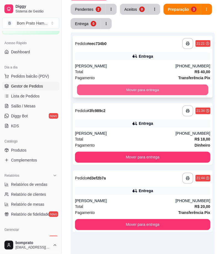
click at [143, 92] on button "Mover para entrega" at bounding box center [142, 90] width 131 height 11
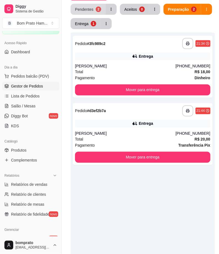
click at [79, 7] on div "Pendentes" at bounding box center [84, 10] width 18 height 6
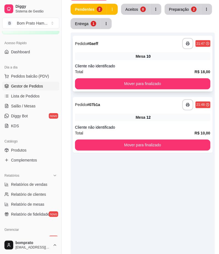
click at [146, 62] on div "**********" at bounding box center [143, 64] width 140 height 56
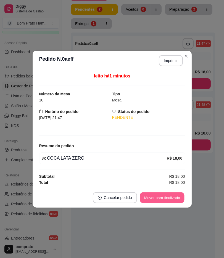
click at [169, 201] on button "Mover para finalizado" at bounding box center [161, 197] width 44 height 11
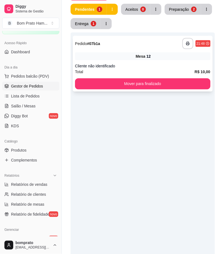
click at [144, 63] on div "**********" at bounding box center [143, 64] width 140 height 56
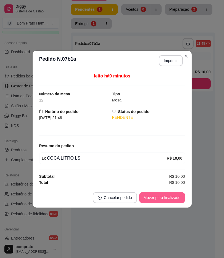
click at [168, 201] on button "Mover para finalizado" at bounding box center [162, 197] width 46 height 11
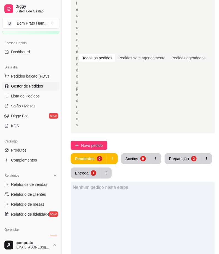
scroll to position [35, 0]
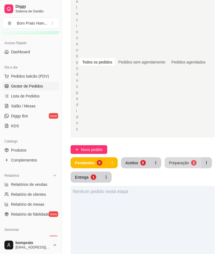
click at [187, 161] on button "Preparação 2" at bounding box center [183, 162] width 36 height 11
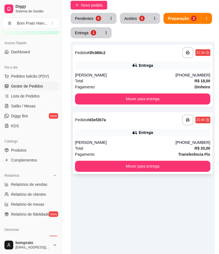
scroll to position [189, 0]
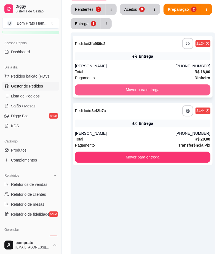
click at [187, 86] on button "Mover para entrega" at bounding box center [142, 89] width 135 height 11
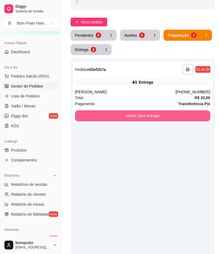
scroll to position [66, 0]
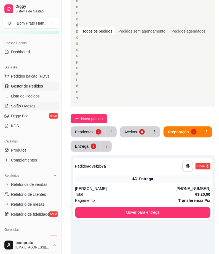
click at [26, 109] on link "Salão / Mesas" at bounding box center [30, 105] width 57 height 9
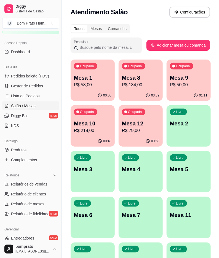
click at [93, 132] on p "R$ 218,00" at bounding box center [92, 130] width 37 height 7
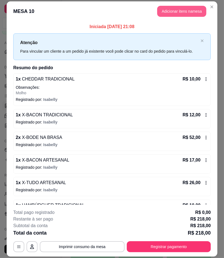
click at [181, 8] on button "Adicionar itens na mesa" at bounding box center [181, 11] width 49 height 11
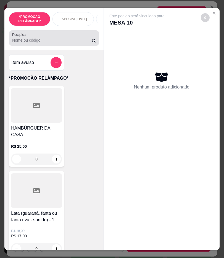
click at [61, 35] on div at bounding box center [54, 38] width 84 height 11
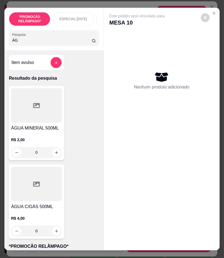
type input "ÁG"
click at [39, 119] on div at bounding box center [36, 105] width 51 height 34
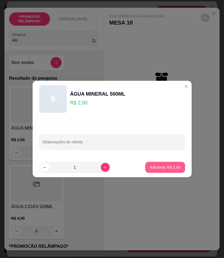
click at [170, 170] on button "Adicionar R$ 2,00" at bounding box center [164, 167] width 39 height 11
type input "1"
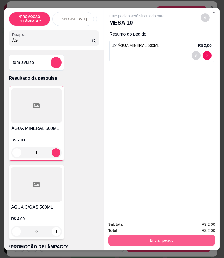
click at [164, 235] on button "Enviar pedido" at bounding box center [161, 240] width 107 height 11
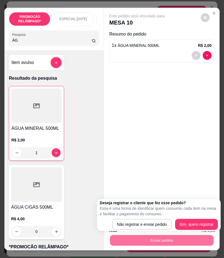
drag, startPoint x: 154, startPoint y: 214, endPoint x: 153, endPoint y: 221, distance: 6.4
click at [154, 215] on p "Essa é uma forma de identificar quem consumiu cada item na mesa e facilitar o p…" at bounding box center [158, 211] width 118 height 11
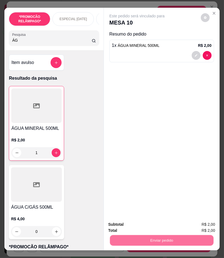
click at [153, 222] on button "Não registrar e enviar pedido" at bounding box center [142, 224] width 57 height 10
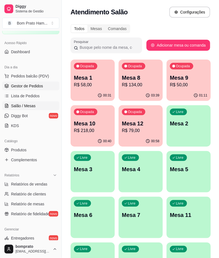
click at [32, 87] on span "Gestor de Pedidos" at bounding box center [27, 86] width 32 height 6
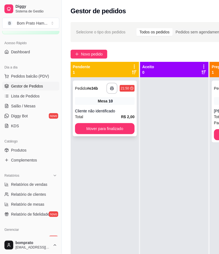
click at [109, 134] on div "**********" at bounding box center [105, 108] width 64 height 56
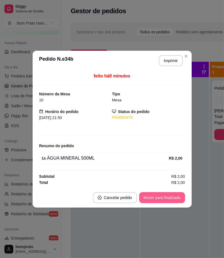
click at [161, 199] on button "Mover para finalizado" at bounding box center [162, 197] width 46 height 11
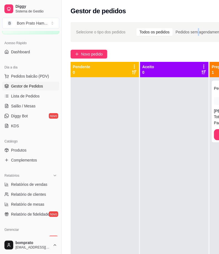
click at [199, 40] on div "Selecione o tipo dos pedidos Todos os pedidos Pedidos sem agendamento Pedidos a…" at bounding box center [171, 32] width 201 height 20
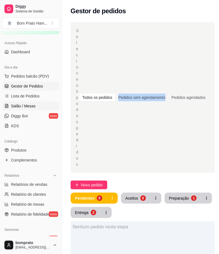
click at [21, 108] on span "Salão / Mesas" at bounding box center [23, 106] width 25 height 6
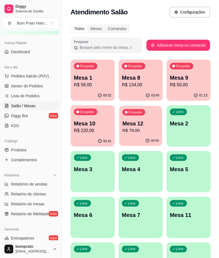
click at [136, 130] on p "R$ 79,00" at bounding box center [140, 130] width 36 height 6
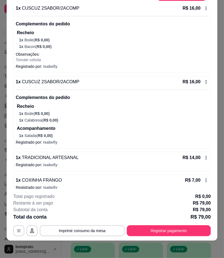
scroll to position [113, 0]
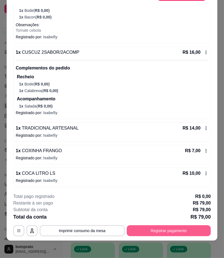
click at [147, 233] on button "Registrar pagamento" at bounding box center [168, 230] width 84 height 11
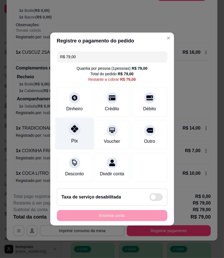
click at [76, 133] on div "Pix" at bounding box center [74, 134] width 39 height 32
type input "R$ 0,00"
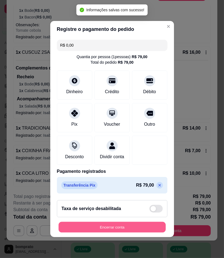
click at [152, 230] on button "Encerrar conta" at bounding box center [111, 227] width 107 height 11
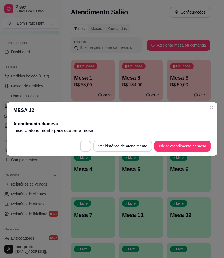
scroll to position [0, 0]
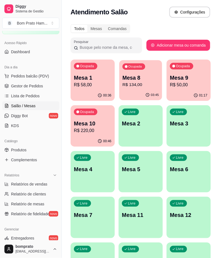
click at [131, 81] on div "Mesa 8 R$ 134,00" at bounding box center [140, 81] width 36 height 14
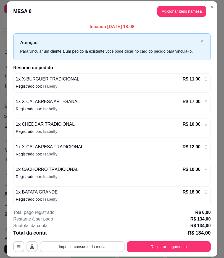
click at [104, 245] on button "Imprimir consumo da mesa" at bounding box center [82, 246] width 85 height 11
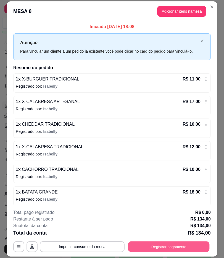
click at [177, 247] on button "Registrar pagamento" at bounding box center [168, 246] width 81 height 11
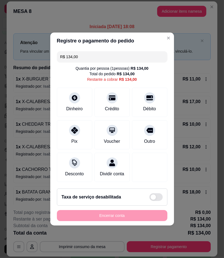
click at [71, 56] on input "R$ 134,00" at bounding box center [112, 56] width 104 height 11
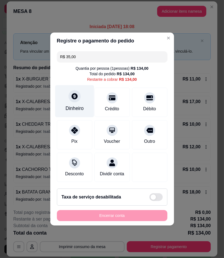
click at [77, 97] on div at bounding box center [74, 96] width 12 height 12
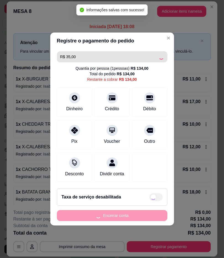
click at [71, 56] on div "R$ 35,00 Quantia por pessoa ( 1 pessoas) R$ 134,00 Total do pedido R$ 134,00 Re…" at bounding box center [111, 116] width 123 height 135
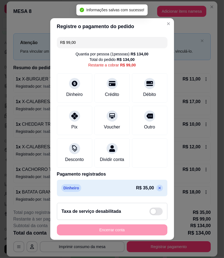
click at [71, 56] on div "Quantia por pessoa ( 1 pessoas) R$ 134,00 Total do pedido R$ 134,00 Restante a …" at bounding box center [112, 59] width 110 height 17
click at [66, 39] on input "R$ 99,00" at bounding box center [112, 42] width 104 height 11
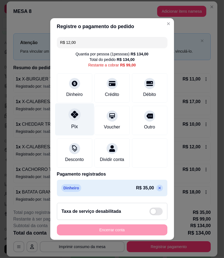
click at [67, 119] on div "Pix" at bounding box center [74, 119] width 39 height 32
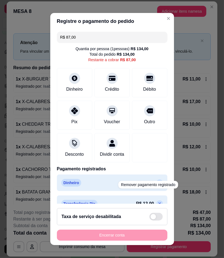
click at [156, 200] on p at bounding box center [159, 203] width 7 height 7
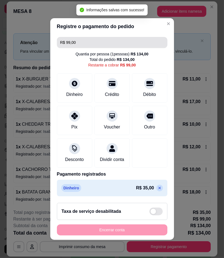
click at [69, 40] on input "R$ 99,00" at bounding box center [112, 42] width 104 height 11
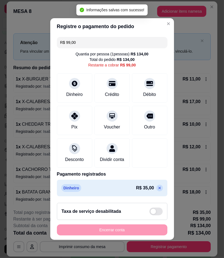
click at [69, 40] on input "R$ 99,00" at bounding box center [112, 42] width 104 height 11
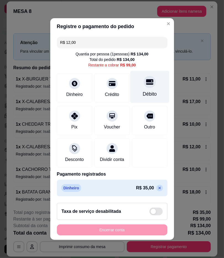
click at [144, 84] on div at bounding box center [149, 82] width 12 height 12
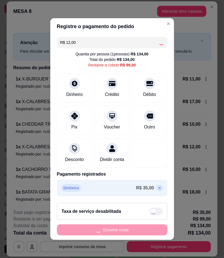
type input "R$ 87,00"
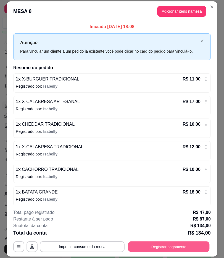
click at [149, 241] on button "Registrar pagamento" at bounding box center [168, 246] width 81 height 11
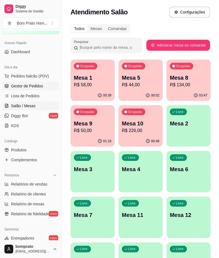
click at [28, 86] on span "Gestor de Pedidos" at bounding box center [27, 86] width 32 height 6
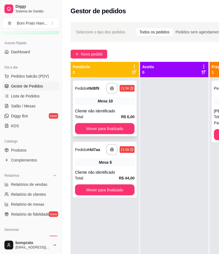
click at [108, 109] on div "Cliente não identificado" at bounding box center [105, 111] width 60 height 6
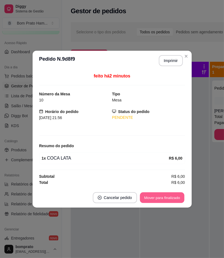
click at [174, 203] on button "Mover para finalizado" at bounding box center [161, 197] width 44 height 11
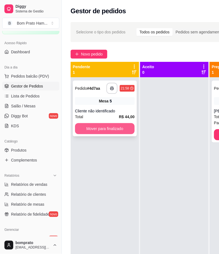
click at [99, 114] on div "Total R$ 44,00" at bounding box center [105, 117] width 60 height 6
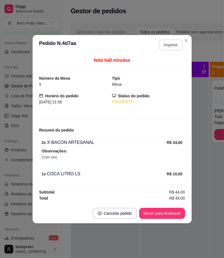
click at [168, 45] on button "Imprimir" at bounding box center [170, 44] width 24 height 11
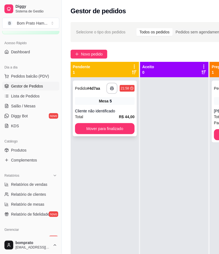
click at [104, 120] on div "**********" at bounding box center [105, 108] width 64 height 56
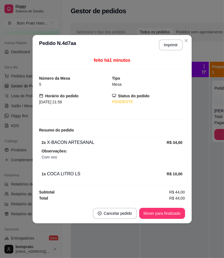
click at [166, 42] on button "Imprimir" at bounding box center [170, 44] width 24 height 11
click at [167, 213] on button "Mover para finalizado" at bounding box center [162, 213] width 46 height 11
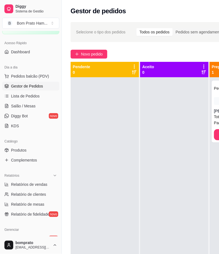
click at [193, 102] on div at bounding box center [174, 204] width 68 height 254
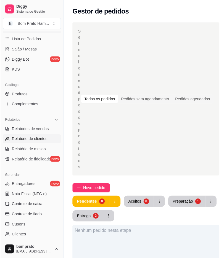
scroll to position [92, 0]
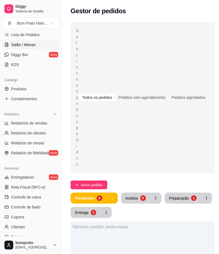
click at [32, 42] on span "Salão / Mesas" at bounding box center [23, 45] width 25 height 6
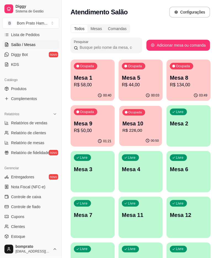
click at [144, 119] on div "Ocupada Mesa 10 R$ 226,00" at bounding box center [140, 121] width 43 height 30
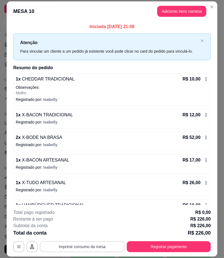
click at [93, 246] on button "Imprimir consumo da mesa" at bounding box center [82, 246] width 85 height 11
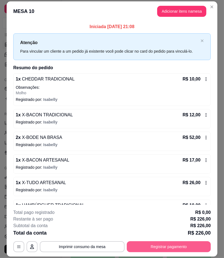
click at [180, 243] on button "Registrar pagamento" at bounding box center [168, 246] width 84 height 11
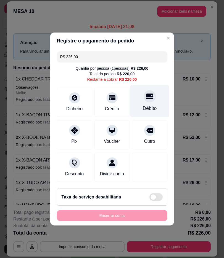
click at [153, 100] on div "Débito" at bounding box center [149, 101] width 39 height 32
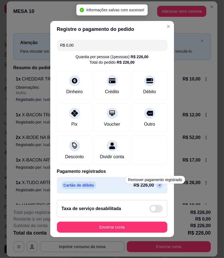
drag, startPoint x: 154, startPoint y: 186, endPoint x: 104, endPoint y: 63, distance: 132.5
click at [156, 185] on p at bounding box center [159, 185] width 7 height 7
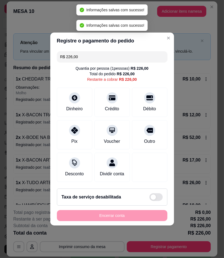
click at [73, 43] on header "Registre o pagamento do pedido" at bounding box center [111, 41] width 123 height 17
click at [70, 53] on input "R$ 226,00" at bounding box center [112, 56] width 104 height 11
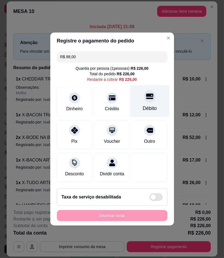
click at [149, 100] on div "Débito" at bounding box center [149, 101] width 39 height 32
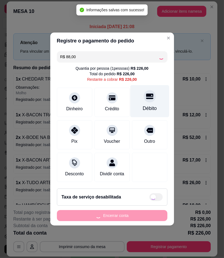
type input "R$ 138,00"
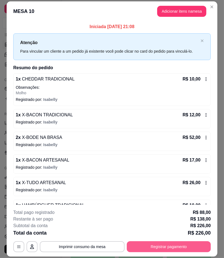
click at [189, 246] on button "Registrar pagamento" at bounding box center [168, 246] width 84 height 11
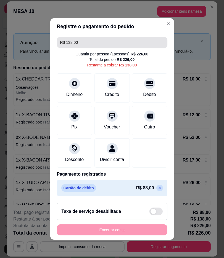
click at [73, 38] on input "R$ 138,00" at bounding box center [112, 42] width 104 height 11
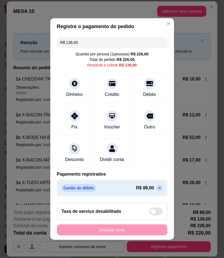
click at [73, 38] on input "R$ 138,00" at bounding box center [112, 42] width 104 height 11
click at [69, 37] on input "R$ 52,00" at bounding box center [112, 42] width 104 height 11
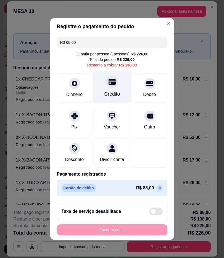
click at [118, 87] on div "Crédito" at bounding box center [111, 87] width 39 height 32
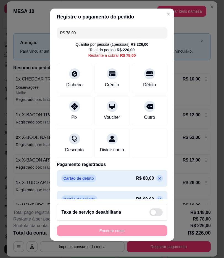
click at [70, 29] on input "R$ 78,00" at bounding box center [112, 32] width 104 height 11
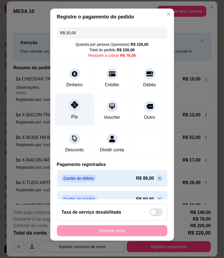
click at [72, 115] on div "Pix" at bounding box center [74, 116] width 7 height 7
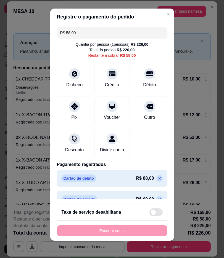
click at [77, 33] on input "R$ 58,00" at bounding box center [112, 32] width 104 height 11
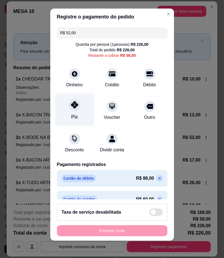
click at [78, 114] on div "Pix" at bounding box center [74, 110] width 39 height 32
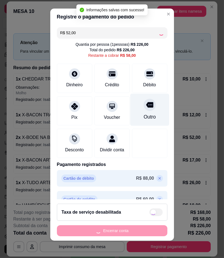
type input "R$ 6,00"
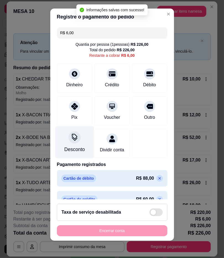
click at [77, 144] on div "Desconto" at bounding box center [74, 142] width 39 height 32
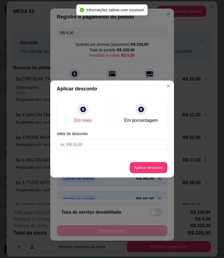
click at [94, 146] on input at bounding box center [112, 144] width 110 height 11
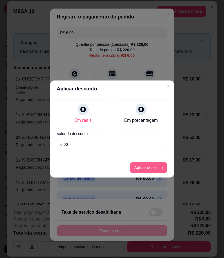
type input "6,00"
click at [145, 168] on button "Aplicar desconto" at bounding box center [148, 167] width 36 height 11
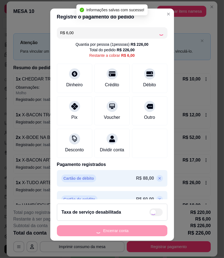
type input "R$ 0,00"
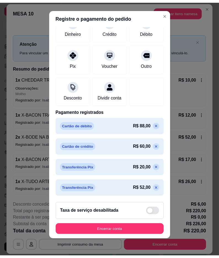
scroll to position [59, 0]
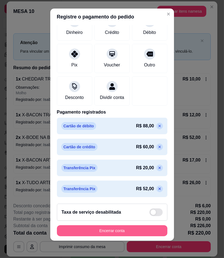
click at [142, 229] on button "Encerrar conta" at bounding box center [112, 230] width 110 height 11
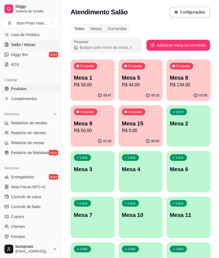
click at [30, 87] on link "Produtos" at bounding box center [30, 88] width 57 height 9
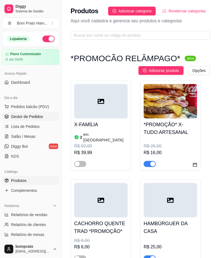
click at [31, 115] on span "Gestor de Pedidos" at bounding box center [27, 117] width 32 height 6
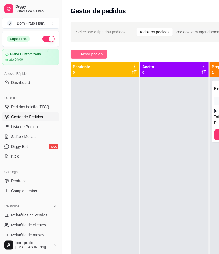
click at [96, 52] on span "Novo pedido" at bounding box center [92, 54] width 22 height 6
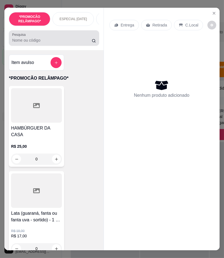
click at [46, 46] on div "Pesquisa" at bounding box center [54, 37] width 90 height 15
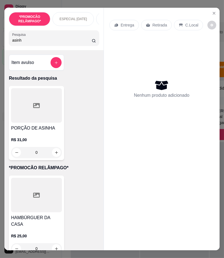
type input "asinh"
click at [30, 145] on div "R$ 31,00 0" at bounding box center [36, 147] width 51 height 21
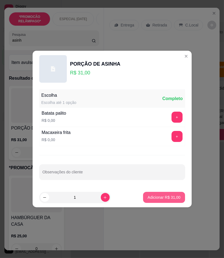
click at [160, 202] on button "Adicionar R$ 31,00" at bounding box center [164, 197] width 42 height 11
type input "1"
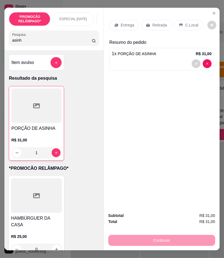
drag, startPoint x: 26, startPoint y: 44, endPoint x: 0, endPoint y: 32, distance: 28.9
click at [0, 34] on div "*PROMOCÃO RELÂMPAGO* ESPECIAL DIA DOS NAMORADOS ESPECIAL 152 ANOS SERTÂNIA HAMB…" at bounding box center [112, 129] width 224 height 258
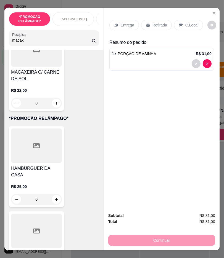
scroll to position [398, 0]
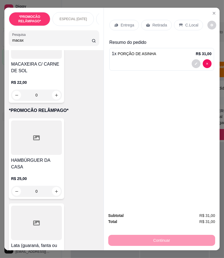
type input "macax"
click at [28, 74] on div "R$ 22,00 0" at bounding box center [36, 87] width 51 height 26
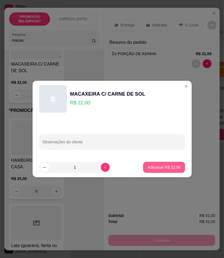
click at [174, 165] on p "Adicionar R$ 22,00" at bounding box center [163, 168] width 33 height 6
type input "1"
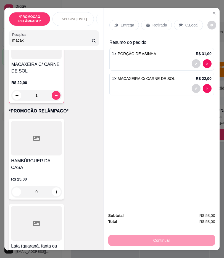
scroll to position [398, 0]
click at [111, 23] on div "Entrega" at bounding box center [123, 25] width 29 height 10
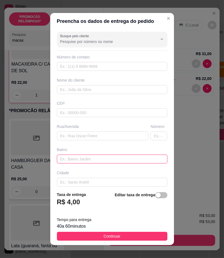
drag, startPoint x: 83, startPoint y: 131, endPoint x: 86, endPoint y: 161, distance: 29.4
click at [86, 161] on input "text" at bounding box center [112, 159] width 110 height 9
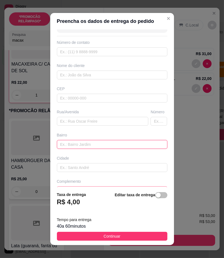
scroll to position [28, 0]
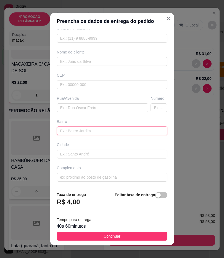
paste input "Vila da coahb"
type input "Vila da coahb"
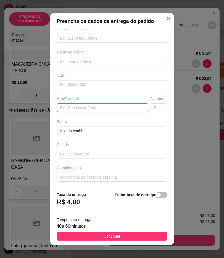
paste input "esquina do etelvino"
type input "esquina do etelvino"
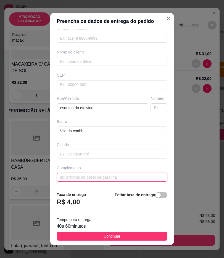
paste input "Cima de glória tranca"
type input "Cima de glória trança"
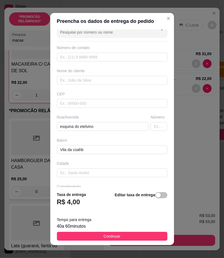
scroll to position [0, 0]
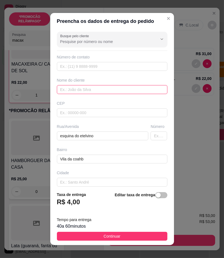
paste input "baixinhaa"
type input "baixinhaa"
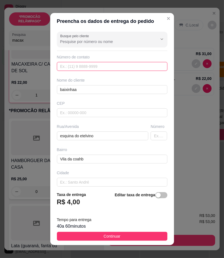
drag, startPoint x: 75, startPoint y: 61, endPoint x: 59, endPoint y: 66, distance: 16.9
drag, startPoint x: 59, startPoint y: 66, endPoint x: 67, endPoint y: 64, distance: 8.2
paste input "(87) 9117-5304"
type input "(87) 9117-5304"
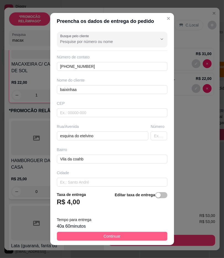
click at [132, 235] on button "Continuar" at bounding box center [112, 236] width 110 height 9
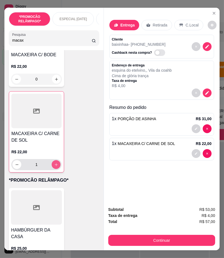
scroll to position [306, 0]
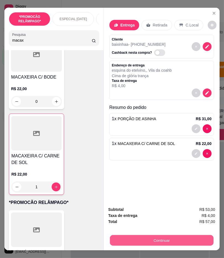
click at [177, 240] on button "Continuar" at bounding box center [161, 240] width 103 height 11
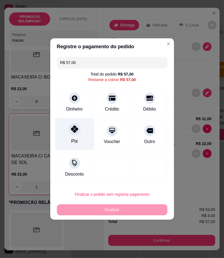
click at [83, 136] on div "Pix" at bounding box center [74, 134] width 39 height 32
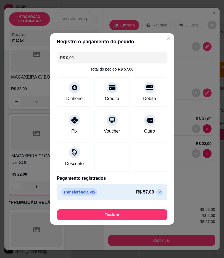
click at [159, 193] on div "Transferência Pix R$ 57,00" at bounding box center [112, 192] width 110 height 17
click at [157, 193] on icon at bounding box center [159, 192] width 4 height 4
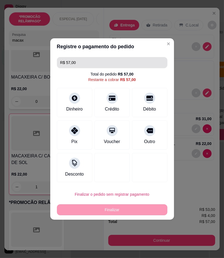
click at [73, 63] on input "R$ 57,00" at bounding box center [112, 62] width 104 height 11
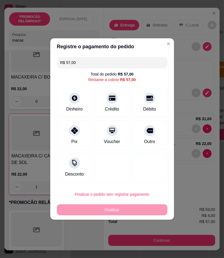
click at [73, 63] on input "R$ 57,00" at bounding box center [112, 62] width 104 height 11
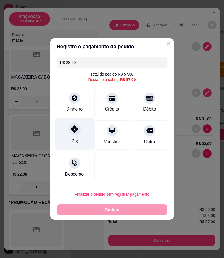
type input "R$ 28,50"
click at [65, 125] on div "Pix" at bounding box center [74, 134] width 39 height 32
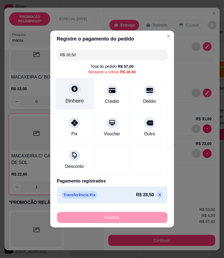
click at [80, 84] on div "Dinheiro" at bounding box center [74, 94] width 39 height 32
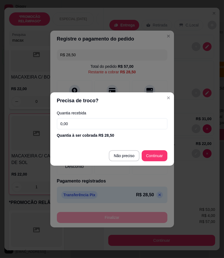
click at [95, 127] on input "0,00" at bounding box center [112, 123] width 110 height 11
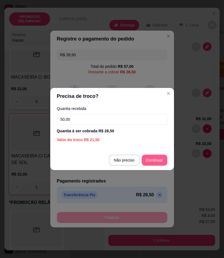
type input "50,00"
type input "R$ 0,00"
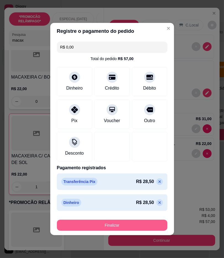
click at [152, 222] on button "Finalizar" at bounding box center [112, 225] width 110 height 11
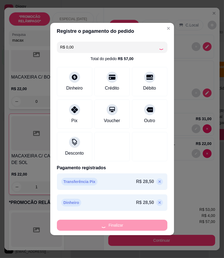
type input "0"
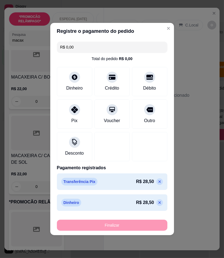
type input "-R$ 57,00"
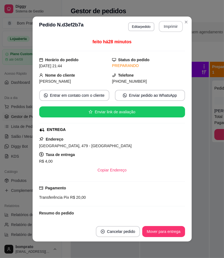
click at [161, 24] on button "Imprimir" at bounding box center [170, 26] width 24 height 11
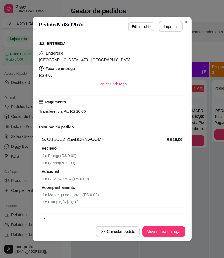
scroll to position [96, 0]
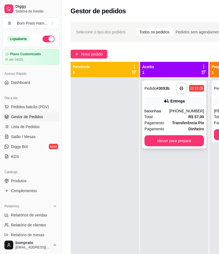
click at [163, 116] on div "Total R$ 57,00" at bounding box center [174, 117] width 60 height 6
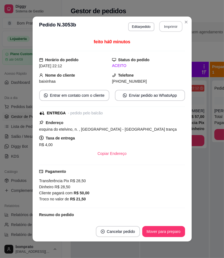
click at [163, 31] on button "Imprimir" at bounding box center [170, 26] width 23 height 11
click at [169, 226] on div "Mover para preparo" at bounding box center [163, 231] width 43 height 11
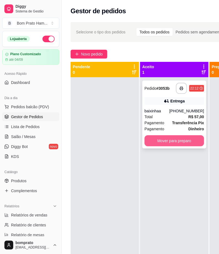
click at [197, 138] on button "Mover para preparo" at bounding box center [174, 140] width 60 height 11
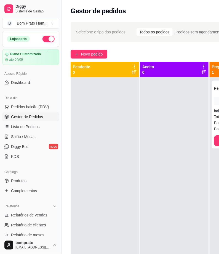
click at [85, 49] on div "**********" at bounding box center [171, 170] width 219 height 303
click at [84, 53] on span "Novo pedido" at bounding box center [92, 54] width 22 height 6
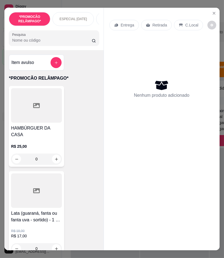
click at [39, 43] on input "Pesquisa" at bounding box center [51, 40] width 79 height 6
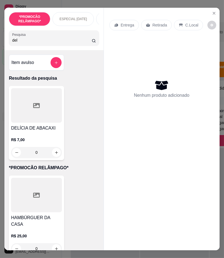
type input "del"
click at [52, 131] on h4 "DELÍCIA DE ABACAXI" at bounding box center [36, 128] width 51 height 7
click at [152, 171] on button "Adicionar R$ 7,00" at bounding box center [164, 167] width 39 height 11
type input "1"
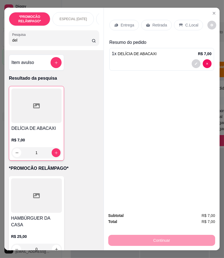
drag, startPoint x: 12, startPoint y: 36, endPoint x: 0, endPoint y: 15, distance: 23.9
click at [0, 15] on div "*PROMOCÃO RELÂMPAGO* ESPECIAL DIA DOS NAMORADOS ESPECIAL 152 ANOS SERTÂNIA HAMB…" at bounding box center [112, 129] width 224 height 258
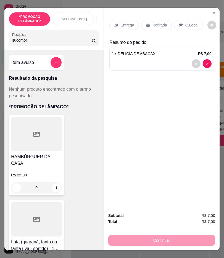
drag, startPoint x: 32, startPoint y: 40, endPoint x: 34, endPoint y: 2, distance: 38.3
click at [0, 20] on div "*PROMOCÃO RELÂMPAGO* ESPECIAL DIA DOS NAMORADOS ESPECIAL 152 ANOS SERTÂNIA HAMB…" at bounding box center [112, 129] width 224 height 258
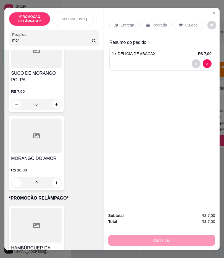
scroll to position [153, 0]
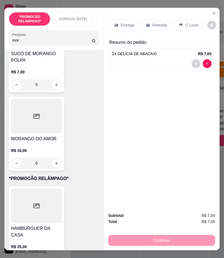
type input "mor"
click at [28, 68] on div "R$ 7,00 0" at bounding box center [36, 77] width 51 height 26
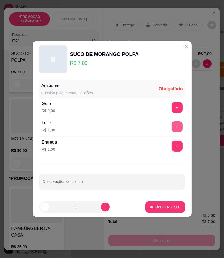
click at [174, 126] on button "+" at bounding box center [176, 126] width 11 height 11
click at [173, 114] on div "Gelo R$ 0,00 +" at bounding box center [112, 107] width 146 height 19
click at [172, 110] on button "+" at bounding box center [176, 107] width 11 height 11
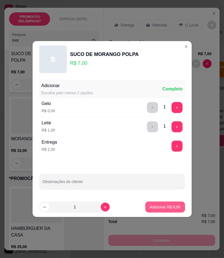
click at [163, 206] on p "Adicionar R$ 8,00" at bounding box center [164, 207] width 31 height 6
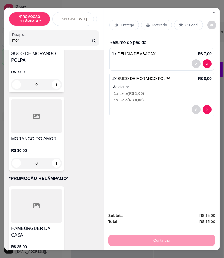
click at [117, 21] on div "Entrega" at bounding box center [123, 25] width 29 height 10
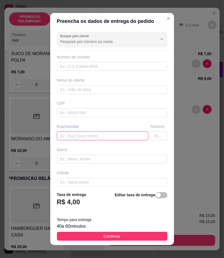
drag, startPoint x: 97, startPoint y: 133, endPoint x: 75, endPoint y: 139, distance: 22.7
paste input "Rua pergentino Batista Casa Branca sem número com um pé de árvore enfrente rua …"
type input "Rua pergentino Batista Casa Branca sem número com um pé de árvore enfrente rua …"
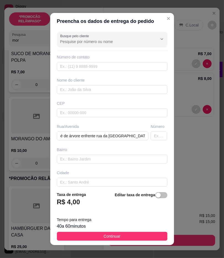
scroll to position [0, 0]
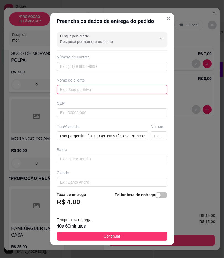
paste input "Lua"
type input "Lua"
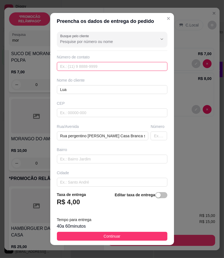
paste input "(87) 9194-4010"
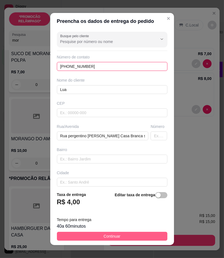
type input "(87) 9194-4010"
click at [117, 238] on button "Continuar" at bounding box center [112, 236] width 110 height 9
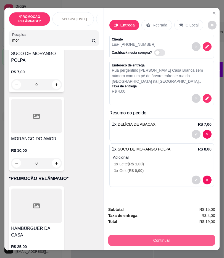
click at [134, 238] on button "Continuar" at bounding box center [161, 240] width 107 height 11
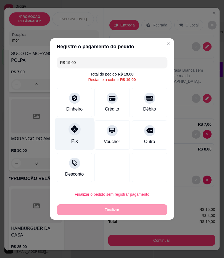
click at [78, 130] on div at bounding box center [74, 129] width 12 height 12
type input "R$ 0,00"
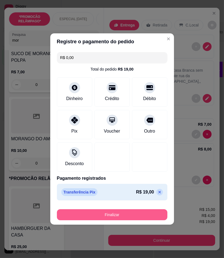
click at [117, 217] on button "Finalizar" at bounding box center [112, 214] width 110 height 11
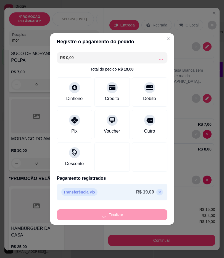
type input "0"
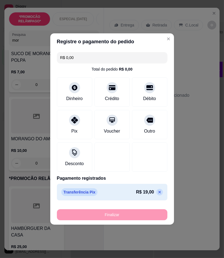
type input "-R$ 19,00"
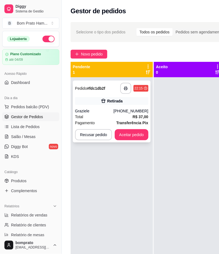
click at [125, 81] on div "**********" at bounding box center [112, 111] width 78 height 62
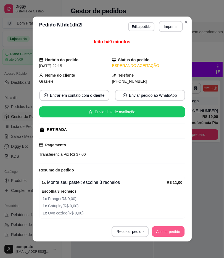
click at [161, 229] on button "Aceitar pedido" at bounding box center [168, 231] width 33 height 11
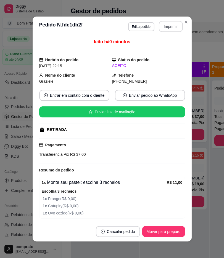
click at [168, 23] on button "Imprimir" at bounding box center [170, 26] width 24 height 11
click at [169, 233] on button "Mover para preparo" at bounding box center [162, 231] width 41 height 11
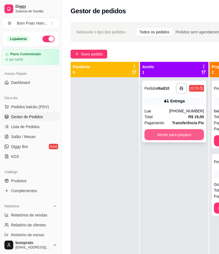
click at [179, 103] on div "Entrega" at bounding box center [177, 101] width 14 height 6
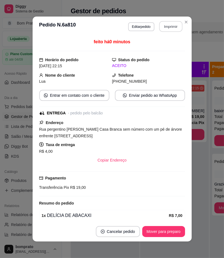
click at [168, 29] on button "Imprimir" at bounding box center [170, 26] width 23 height 11
click at [171, 228] on button "Mover para preparo" at bounding box center [162, 231] width 41 height 11
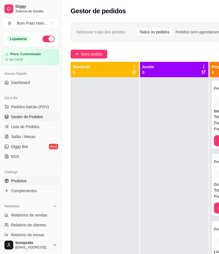
click at [31, 182] on link "Produtos" at bounding box center [30, 180] width 57 height 9
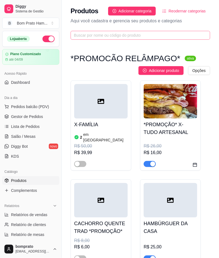
click at [73, 35] on span at bounding box center [140, 35] width 139 height 9
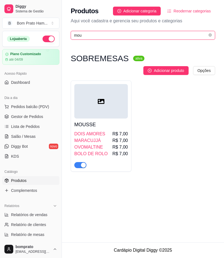
type input "mou"
click at [103, 100] on div at bounding box center [100, 101] width 53 height 34
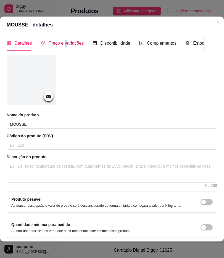
click at [64, 43] on span "Preço e variações" at bounding box center [65, 43] width 35 height 5
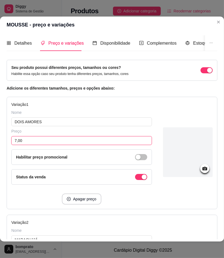
drag, startPoint x: 36, startPoint y: 143, endPoint x: 3, endPoint y: 110, distance: 46.8
click at [0, 119] on div "Detalhes Preço e variações Disponibilidade Complementos Estoque Outros Nome do …" at bounding box center [112, 137] width 224 height 208
type input "8,00"
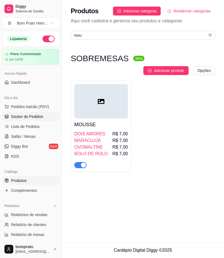
click at [33, 120] on link "Gestor de Pedidos" at bounding box center [30, 116] width 57 height 9
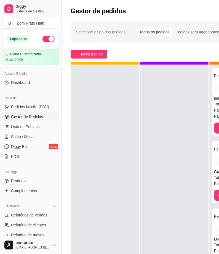
scroll to position [20, 0]
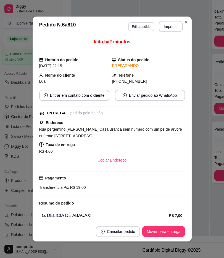
click at [137, 23] on button "Editar pedido" at bounding box center [141, 26] width 26 height 9
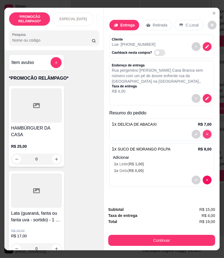
type input "0"
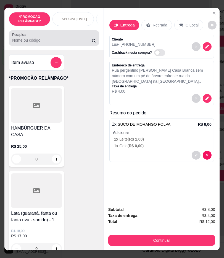
click at [32, 46] on div "Pesquisa" at bounding box center [54, 37] width 90 height 15
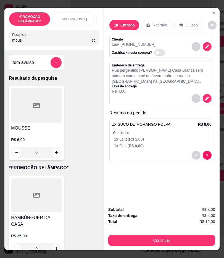
type input "mous"
click at [45, 119] on div at bounding box center [36, 105] width 51 height 34
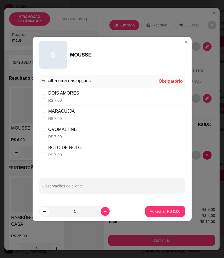
click at [111, 95] on div "DOIS AMORES R$ 7,00" at bounding box center [112, 96] width 146 height 18
radio input "true"
click at [163, 213] on p "Adicionar R$ 7,00" at bounding box center [165, 211] width 30 height 5
type input "1"
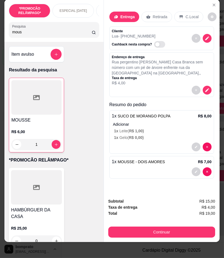
scroll to position [12, 0]
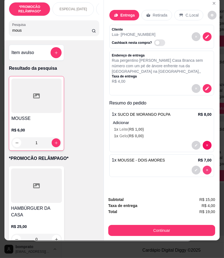
type input "0"
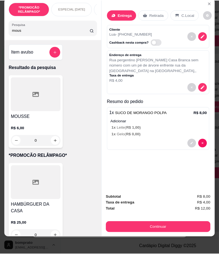
scroll to position [31, 0]
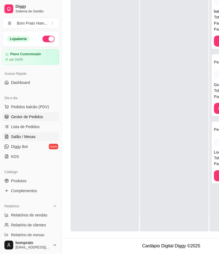
click at [37, 136] on link "Salão / Mesas" at bounding box center [30, 136] width 57 height 9
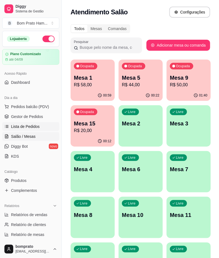
click at [39, 125] on link "Lista de Pedidos" at bounding box center [30, 126] width 57 height 9
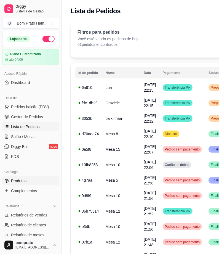
click at [32, 182] on link "Produtos" at bounding box center [30, 180] width 57 height 9
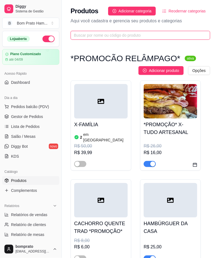
click at [97, 38] on input "text" at bounding box center [138, 35] width 128 height 6
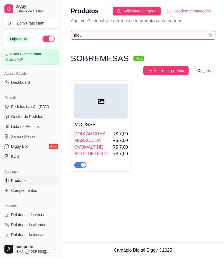
type input "mou"
click at [113, 103] on div at bounding box center [100, 101] width 53 height 34
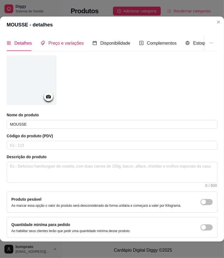
click at [72, 45] on span "Preço e variações" at bounding box center [65, 43] width 35 height 5
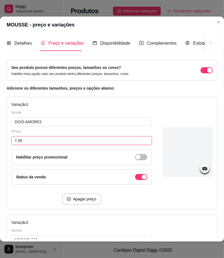
drag, startPoint x: 49, startPoint y: 139, endPoint x: 0, endPoint y: 147, distance: 49.2
click at [0, 141] on div "Detalhes Preço e variações Disponibilidade Complementos Estoque Outros Nome do …" at bounding box center [112, 137] width 224 height 208
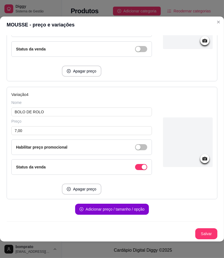
scroll to position [1, 0]
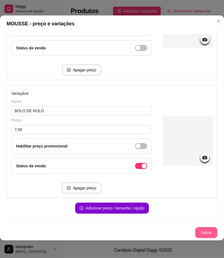
type input "8,00"
click at [199, 229] on button "Salvar" at bounding box center [206, 232] width 22 height 11
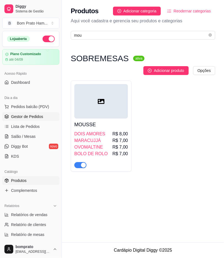
click at [34, 119] on span "Gestor de Pedidos" at bounding box center [27, 117] width 32 height 6
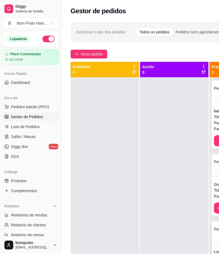
click at [214, 228] on span "Pedido" at bounding box center [220, 229] width 12 height 4
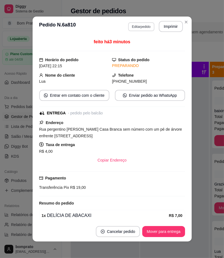
click at [141, 23] on button "Editar pedido" at bounding box center [141, 26] width 26 height 9
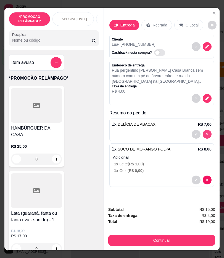
type input "0"
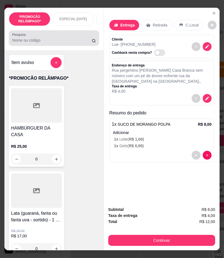
click at [68, 36] on div at bounding box center [54, 38] width 84 height 11
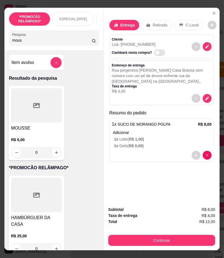
type input "mous"
click at [74, 114] on div "MOUSSE R$ 6,00 0" at bounding box center [54, 123] width 90 height 74
click at [39, 117] on div at bounding box center [36, 105] width 51 height 34
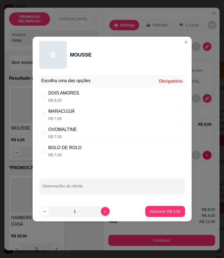
click at [154, 92] on div "DOIS AMORES R$ 8,00" at bounding box center [112, 96] width 146 height 18
radio input "true"
click at [169, 215] on button "Adicionar R$ 8,00" at bounding box center [165, 211] width 38 height 11
type input "1"
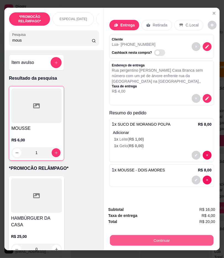
click at [169, 235] on button "Continuar" at bounding box center [161, 240] width 103 height 11
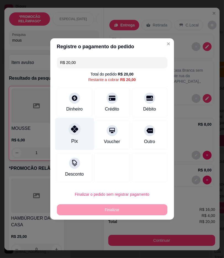
click at [76, 129] on icon at bounding box center [74, 128] width 7 height 7
type input "R$ 0,00"
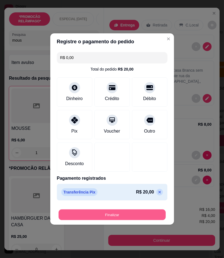
click at [144, 218] on button "Finalizar" at bounding box center [111, 214] width 107 height 11
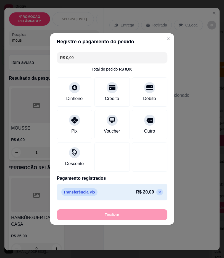
type input "0"
type input "-R$ 20,00"
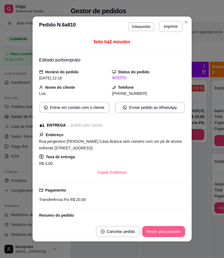
click at [168, 231] on button "Mover para preparo" at bounding box center [163, 231] width 43 height 11
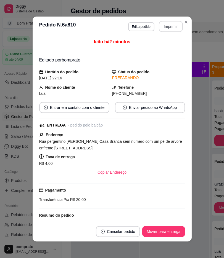
click at [172, 28] on button "Imprimir" at bounding box center [170, 26] width 24 height 11
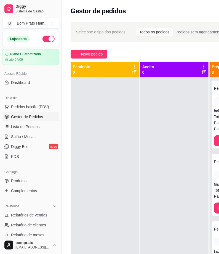
click at [180, 41] on div "Selecione o tipo dos pedidos Todos os pedidos Pedidos sem agendamento Pedidos a…" at bounding box center [171, 32] width 201 height 20
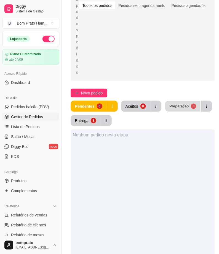
click at [179, 107] on div "Preparação" at bounding box center [178, 105] width 19 height 5
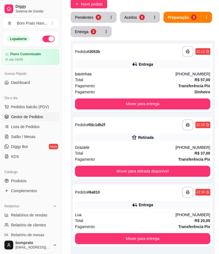
scroll to position [184, 0]
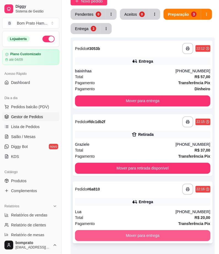
click at [128, 237] on button "Mover para entrega" at bounding box center [142, 235] width 135 height 11
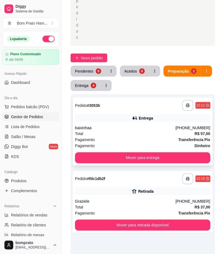
scroll to position [153, 0]
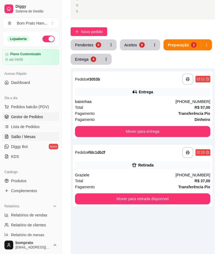
click at [41, 139] on link "Salão / Mesas" at bounding box center [30, 136] width 57 height 9
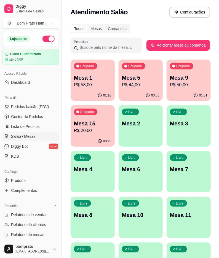
click at [127, 87] on p "R$ 44,00" at bounding box center [140, 85] width 37 height 7
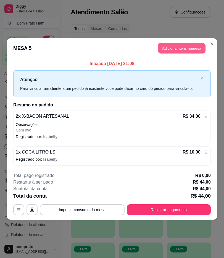
click at [171, 48] on button "Adicionar itens na mesa" at bounding box center [181, 48] width 47 height 11
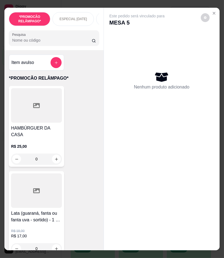
click at [52, 46] on div "Pesquisa" at bounding box center [54, 37] width 90 height 15
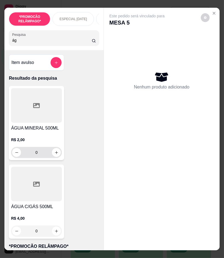
type input "ág"
click at [53, 148] on div "R$ 2,00 0" at bounding box center [36, 147] width 51 height 21
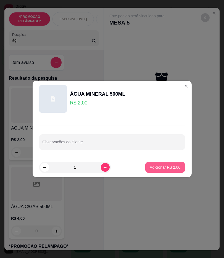
click at [153, 170] on button "Adicionar R$ 2,00" at bounding box center [164, 167] width 39 height 11
type input "1"
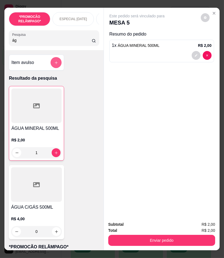
click at [50, 66] on button "add-separate-item" at bounding box center [55, 62] width 11 height 11
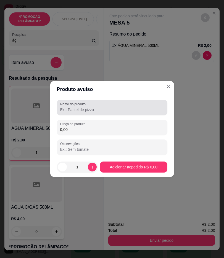
click at [86, 106] on label "Nome do produto" at bounding box center [73, 104] width 27 height 5
click at [86, 107] on input "Nome do produto" at bounding box center [112, 110] width 104 height 6
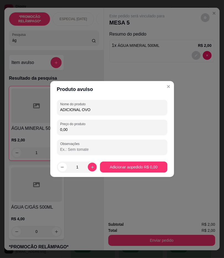
type input "ADICIONAL OVO"
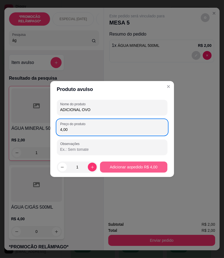
type input "4,00"
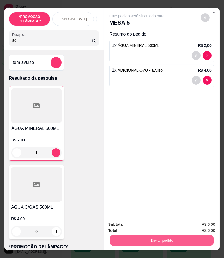
click at [176, 243] on button "Enviar pedido" at bounding box center [161, 240] width 103 height 11
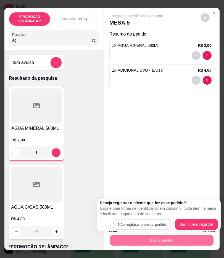
click at [141, 219] on button "Não registrar e enviar pedido" at bounding box center [142, 224] width 58 height 11
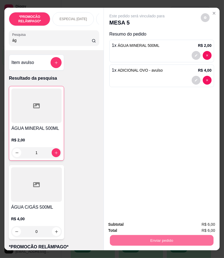
click at [159, 222] on button "Não registrar e enviar pedido" at bounding box center [142, 224] width 57 height 10
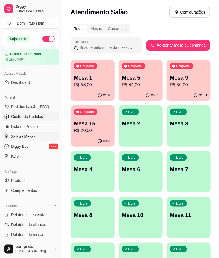
click at [34, 114] on span "Gestor de Pedidos" at bounding box center [27, 117] width 32 height 6
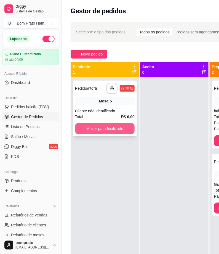
click at [109, 132] on button "Mover para finalizado" at bounding box center [105, 128] width 60 height 11
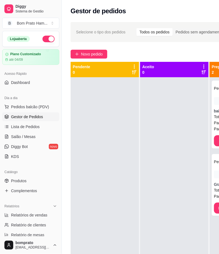
click at [167, 47] on div "**********" at bounding box center [171, 170] width 219 height 303
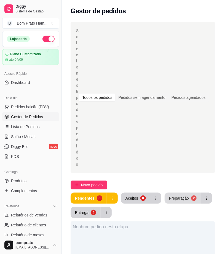
click at [184, 198] on div "Preparação" at bounding box center [179, 198] width 20 height 6
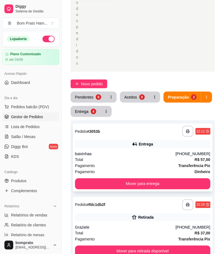
scroll to position [122, 0]
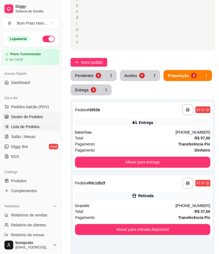
click at [23, 128] on span "Lista de Pedidos" at bounding box center [25, 127] width 29 height 6
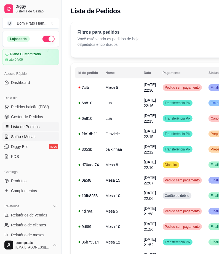
click at [23, 138] on span "Salão / Mesas" at bounding box center [23, 137] width 25 height 6
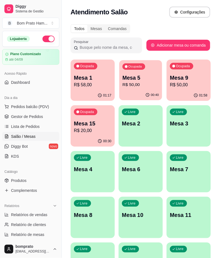
click at [135, 69] on div "Ocupada" at bounding box center [133, 66] width 23 height 6
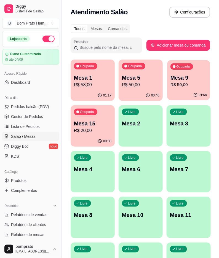
click at [176, 78] on p "Mesa 9" at bounding box center [188, 77] width 36 height 7
click at [85, 125] on p "Mesa 15" at bounding box center [92, 124] width 37 height 8
click at [94, 84] on p "R$ 58,00" at bounding box center [92, 85] width 37 height 7
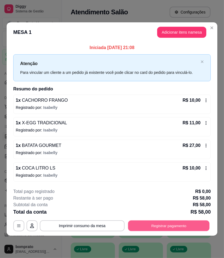
click at [184, 228] on button "Registrar pagamento" at bounding box center [168, 225] width 81 height 11
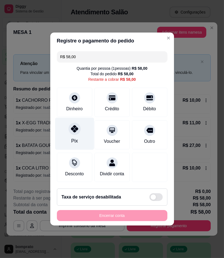
click at [79, 141] on div "Pix" at bounding box center [74, 134] width 39 height 32
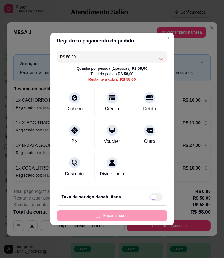
type input "R$ 0,00"
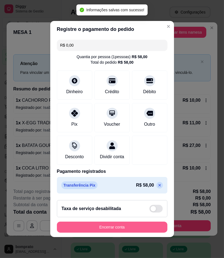
click at [111, 233] on button "Encerrar conta" at bounding box center [112, 227] width 110 height 11
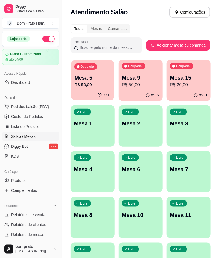
click at [92, 69] on div "Ocupada" at bounding box center [85, 66] width 23 height 6
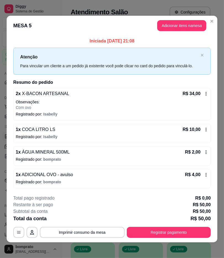
click at [90, 225] on div "**********" at bounding box center [111, 216] width 197 height 43
click at [90, 232] on button "Imprimir consumo da mesa" at bounding box center [82, 232] width 85 height 11
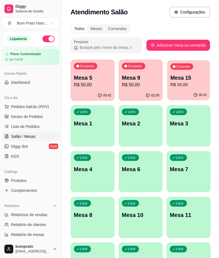
click at [191, 82] on p "R$ 20,00" at bounding box center [188, 85] width 36 height 6
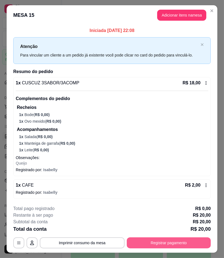
click at [180, 243] on button "Registrar pagamento" at bounding box center [168, 242] width 84 height 11
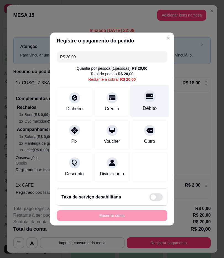
click at [141, 100] on div "Débito" at bounding box center [149, 101] width 39 height 32
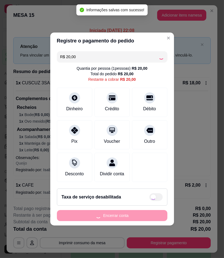
type input "R$ 0,00"
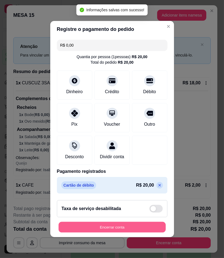
click at [130, 229] on button "Encerrar conta" at bounding box center [111, 227] width 107 height 11
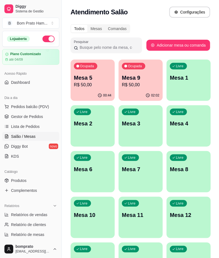
click at [84, 83] on p "R$ 50,00" at bounding box center [92, 85] width 37 height 7
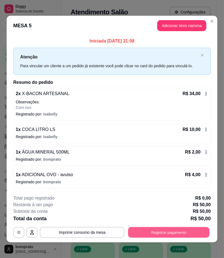
click at [167, 235] on button "Registrar pagamento" at bounding box center [168, 232] width 81 height 11
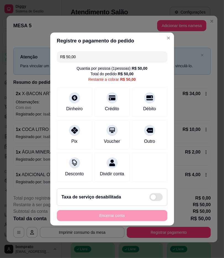
click at [94, 60] on div "R$ 50,00 Quantia por pessoa ( 1 pessoas) R$ 50,00 Total do pedido R$ 50,00 Rest…" at bounding box center [111, 116] width 123 height 135
click at [95, 51] on input "R$ 50,00" at bounding box center [112, 56] width 104 height 11
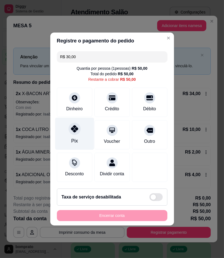
click at [77, 119] on div "Pix" at bounding box center [74, 134] width 39 height 32
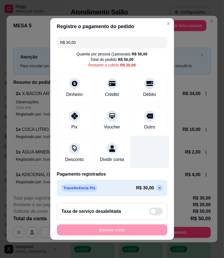
scroll to position [3, 0]
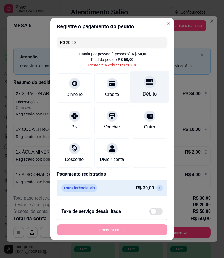
click at [150, 76] on div "Débito" at bounding box center [149, 87] width 39 height 32
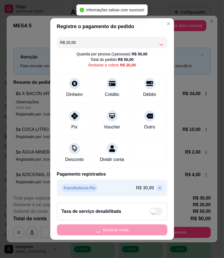
type input "R$ 0,00"
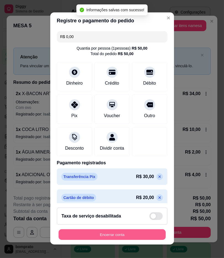
click at [134, 235] on button "Encerrar conta" at bounding box center [111, 234] width 107 height 11
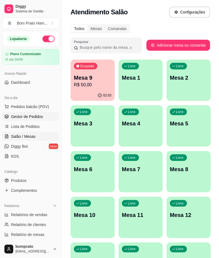
click at [44, 116] on link "Gestor de Pedidos" at bounding box center [30, 116] width 57 height 9
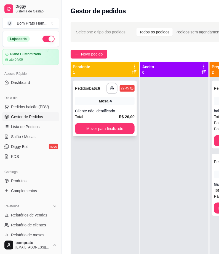
click at [96, 100] on div "Mesa 4" at bounding box center [105, 101] width 60 height 8
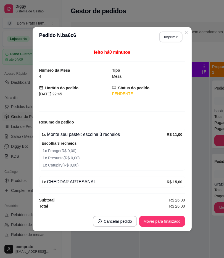
click at [161, 34] on button "Imprimir" at bounding box center [170, 36] width 23 height 11
click at [169, 224] on button "Mover para finalizado" at bounding box center [162, 221] width 46 height 11
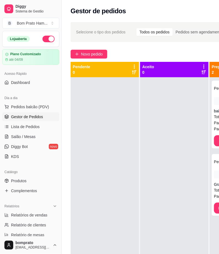
click at [155, 142] on div at bounding box center [174, 204] width 68 height 254
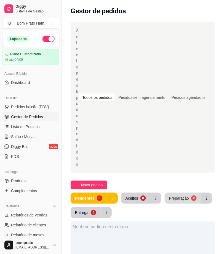
click at [172, 201] on button "Preparação 2" at bounding box center [183, 197] width 36 height 11
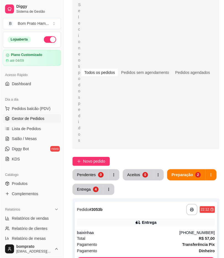
scroll to position [122, 0]
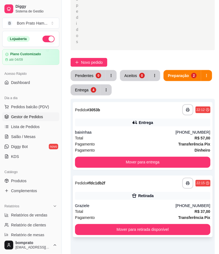
click at [200, 113] on div "**********" at bounding box center [143, 226] width 144 height 254
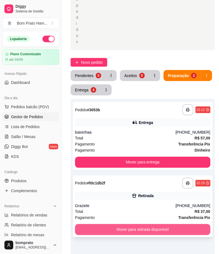
click at [182, 231] on button "Mover para retirada disponível" at bounding box center [142, 229] width 135 height 11
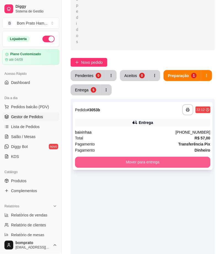
click at [155, 165] on button "Mover para entrega" at bounding box center [142, 162] width 135 height 11
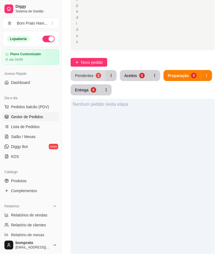
click at [76, 73] on div "Pendentes" at bounding box center [84, 76] width 18 height 6
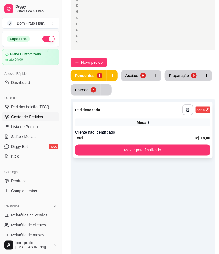
click at [117, 126] on div "**********" at bounding box center [143, 130] width 140 height 56
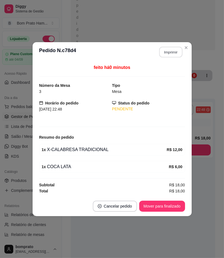
click at [169, 51] on button "Imprimir" at bounding box center [170, 52] width 23 height 11
click at [170, 210] on button "Mover para finalizado" at bounding box center [162, 206] width 46 height 11
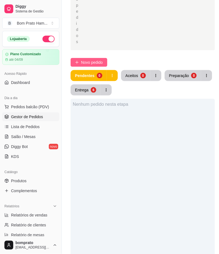
click at [98, 63] on span "Novo pedido" at bounding box center [92, 62] width 22 height 6
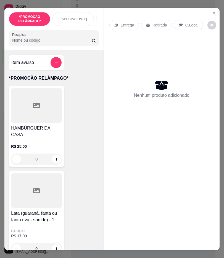
click at [64, 43] on input "Pesquisa" at bounding box center [51, 40] width 79 height 6
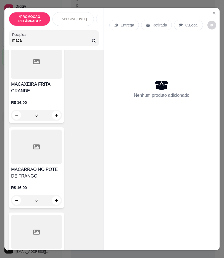
scroll to position [276, 0]
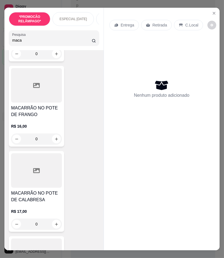
click at [36, 190] on h4 "MACARRÃO NO POTE DE CALABRESA" at bounding box center [36, 196] width 51 height 13
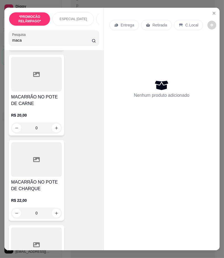
scroll to position [551, 0]
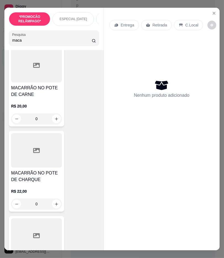
click at [51, 41] on input "maca" at bounding box center [51, 40] width 79 height 6
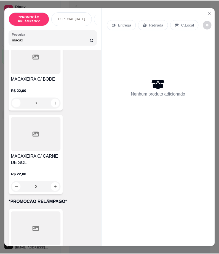
scroll to position [309, 0]
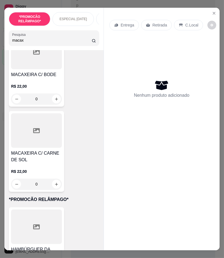
type input "macax"
click at [44, 144] on div "MACAXEIRA C/ CARNE DE SOL R$ 22,00 0" at bounding box center [36, 151] width 55 height 81
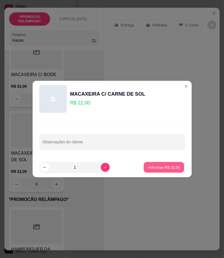
click at [165, 165] on p "Adicionar R$ 22,00" at bounding box center [164, 167] width 32 height 5
type input "1"
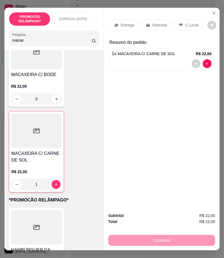
click at [148, 25] on div "Retirada" at bounding box center [156, 25] width 31 height 10
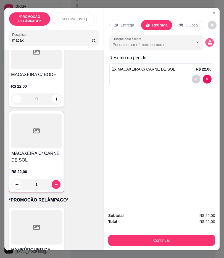
click at [208, 43] on icon "decrease-product-quantity" at bounding box center [210, 44] width 4 height 2
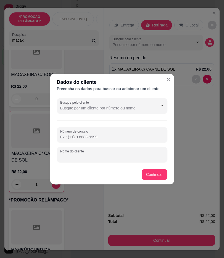
paste input "peninha"
type input "peninha"
paste input "(87) 9138-7820"
type input "(87) 9138-7820"
click at [169, 172] on footer "Continuar" at bounding box center [111, 175] width 123 height 20
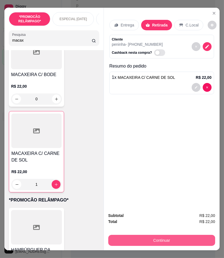
click at [196, 237] on button "Continuar" at bounding box center [161, 240] width 107 height 11
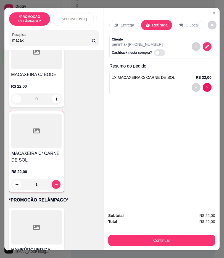
click at [75, 136] on div "Pix" at bounding box center [74, 134] width 39 height 32
type input "R$ 0,00"
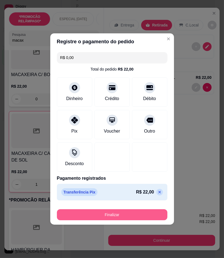
click at [141, 213] on button "Finalizar" at bounding box center [112, 214] width 110 height 11
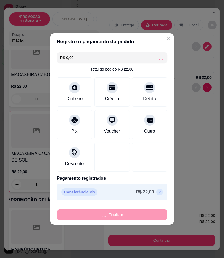
type input "0"
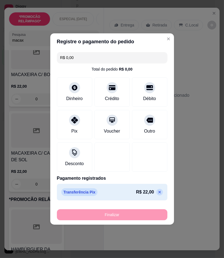
type input "-R$ 22,00"
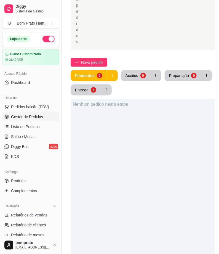
click at [144, 127] on div "Nenhum pedido nesta etapa" at bounding box center [143, 226] width 144 height 254
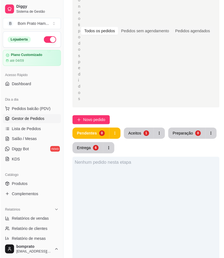
scroll to position [61, 0]
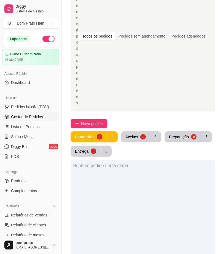
click at [140, 135] on div "1" at bounding box center [143, 137] width 6 height 6
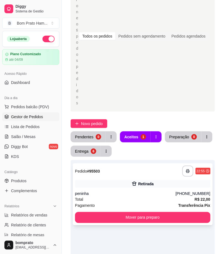
click at [136, 170] on div "**********" at bounding box center [142, 170] width 135 height 11
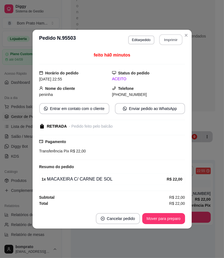
click at [168, 37] on button "Imprimir" at bounding box center [170, 39] width 23 height 11
click at [175, 215] on button "Mover para preparo" at bounding box center [162, 218] width 41 height 11
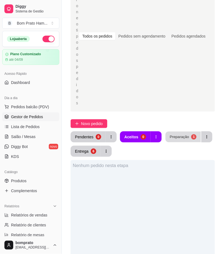
click at [166, 139] on button "Preparação 1" at bounding box center [182, 136] width 35 height 11
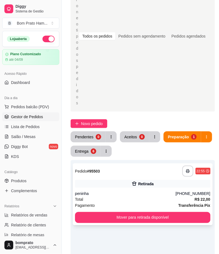
click at [158, 177] on div "**********" at bounding box center [143, 194] width 140 height 62
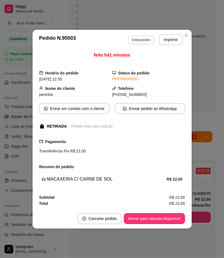
click at [130, 37] on button "Editar pedido" at bounding box center [141, 40] width 26 height 9
click at [31, 42] on input "Pesquisa" at bounding box center [51, 40] width 79 height 6
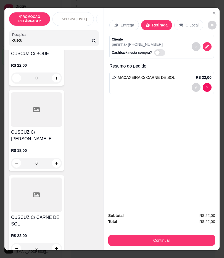
scroll to position [276, 0]
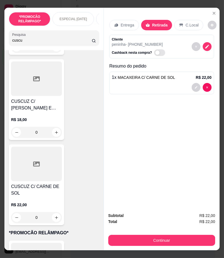
type input "cuscu"
click at [33, 177] on div at bounding box center [36, 164] width 51 height 34
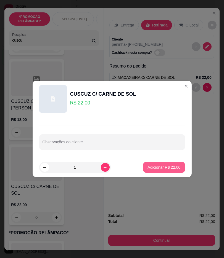
click at [173, 166] on p "Adicionar R$ 22,00" at bounding box center [163, 168] width 33 height 6
type input "1"
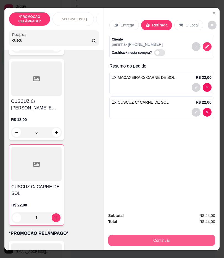
click at [172, 239] on button "Continuar" at bounding box center [161, 240] width 107 height 11
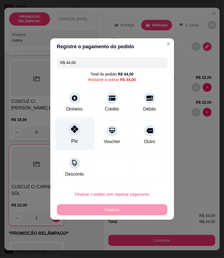
click at [78, 129] on div at bounding box center [74, 129] width 12 height 12
type input "R$ 0,00"
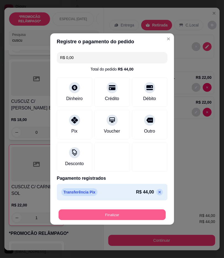
click at [133, 212] on button "Finalizar" at bounding box center [111, 214] width 107 height 11
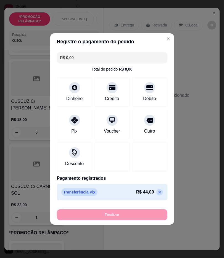
type input "0"
type input "-R$ 44,00"
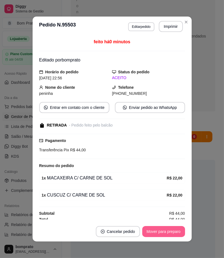
click at [173, 229] on button "Mover para preparo" at bounding box center [163, 231] width 43 height 11
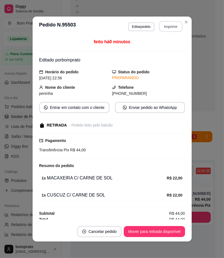
click at [168, 29] on button "Imprimir" at bounding box center [170, 26] width 23 height 11
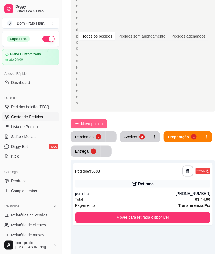
click at [83, 125] on span "Novo pedido" at bounding box center [92, 123] width 22 height 6
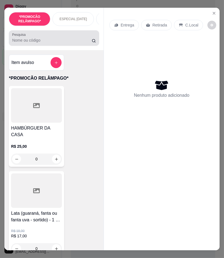
click at [54, 43] on input "Pesquisa" at bounding box center [51, 40] width 79 height 6
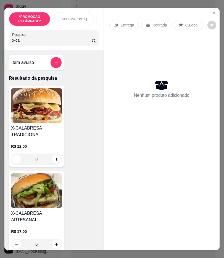
type input "x-cal"
click at [28, 127] on h4 "X-CALABRESA TRADICIONAL" at bounding box center [36, 131] width 51 height 13
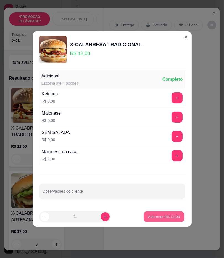
click at [178, 216] on button "Adicionar R$ 12,00" at bounding box center [164, 216] width 41 height 11
type input "1"
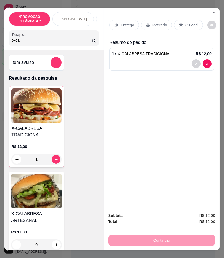
click at [126, 23] on p "Entrega" at bounding box center [127, 25] width 14 height 6
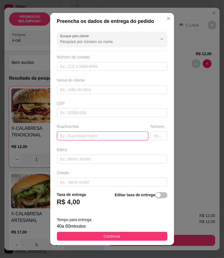
paste input "José Bernardo da Silva"
type input "José Bernardo da Silva"
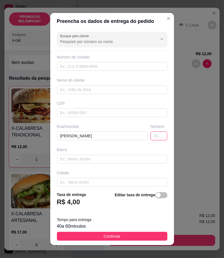
click at [150, 134] on input "text" at bounding box center [158, 135] width 17 height 9
type input "35"
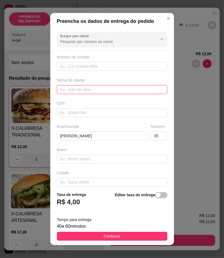
paste input "[PERSON_NAME]"
type input "[PERSON_NAME]"
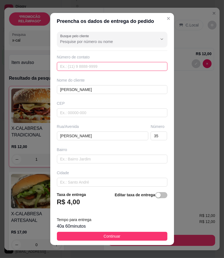
paste input "(87) 8875-6896"
type input "(87) 8875-6896"
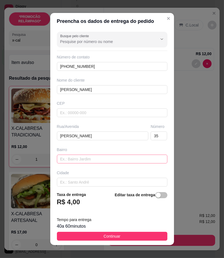
scroll to position [28, 0]
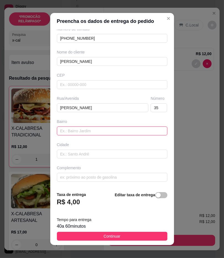
drag, startPoint x: 127, startPoint y: 134, endPoint x: 86, endPoint y: 130, distance: 41.3
paste input "Perto do pereirao"
type input "Perto do pereirao"
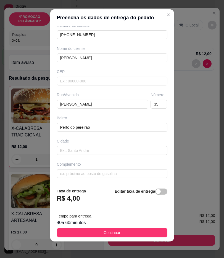
scroll to position [4, 0]
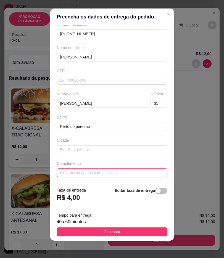
drag, startPoint x: 82, startPoint y: 178, endPoint x: 69, endPoint y: 174, distance: 12.7
paste input "a quarta casa a direita"
type input "a quarta casa a direita"
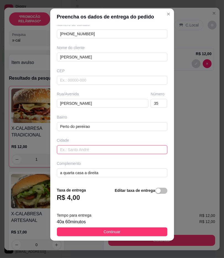
paste input "antes de subir pro ginasio"
click at [129, 151] on input "antes de subir pro ginasio," at bounding box center [112, 149] width 110 height 9
paste input "Tem uma rua a esquerda"
type input "antes de subir pro ginasio, Tem uma rua a esquerda"
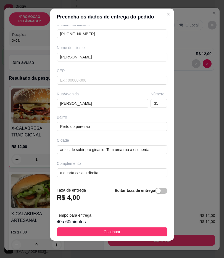
click at [137, 228] on button "Continuar" at bounding box center [112, 231] width 110 height 9
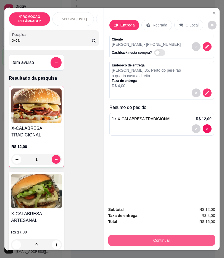
click at [154, 238] on button "Continuar" at bounding box center [161, 240] width 107 height 11
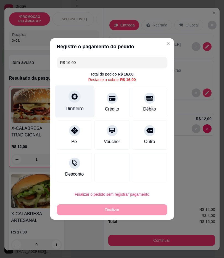
click at [67, 109] on div "Dinheiro" at bounding box center [74, 108] width 18 height 7
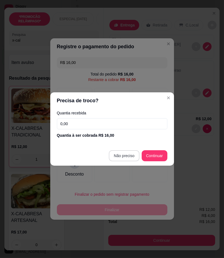
type input "R$ 0,00"
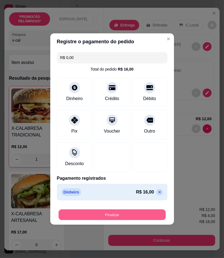
click at [132, 215] on button "Finalizar" at bounding box center [111, 214] width 107 height 11
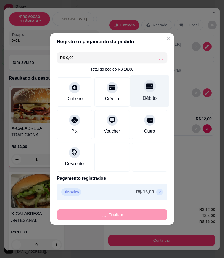
type input "0"
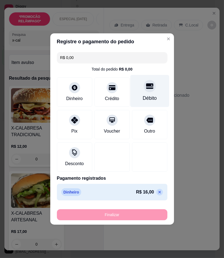
type input "-R$ 16,00"
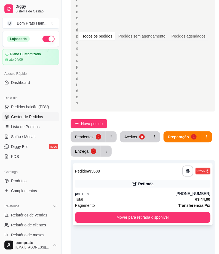
click at [164, 196] on div "Total R$ 44,00" at bounding box center [142, 199] width 135 height 6
click at [171, 196] on div "peninha" at bounding box center [125, 194] width 101 height 6
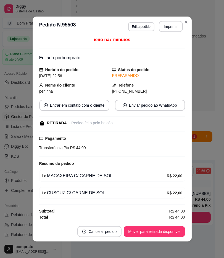
scroll to position [3, 0]
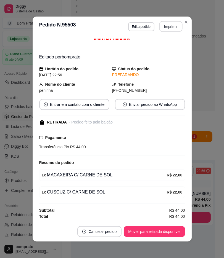
click at [175, 26] on button "Imprimir" at bounding box center [170, 26] width 23 height 11
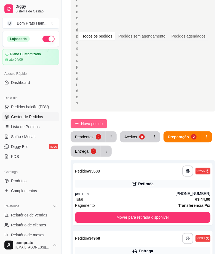
click at [104, 124] on button "Novo pedido" at bounding box center [89, 123] width 37 height 9
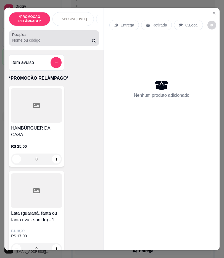
click at [62, 39] on div at bounding box center [54, 38] width 84 height 11
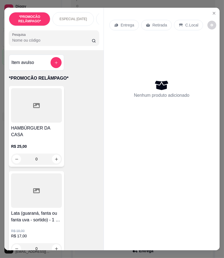
click at [60, 40] on input "Pesquisa" at bounding box center [51, 40] width 79 height 6
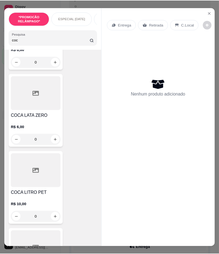
scroll to position [92, 0]
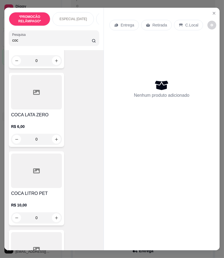
type input "coc"
click at [31, 208] on p "R$ 10,00" at bounding box center [36, 205] width 51 height 6
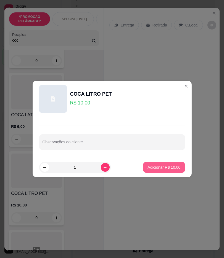
click at [157, 169] on p "Adicionar R$ 10,00" at bounding box center [163, 168] width 33 height 6
type input "1"
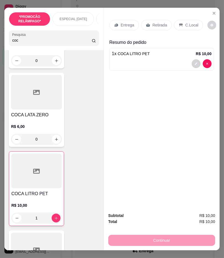
click at [154, 22] on p "Retirada" at bounding box center [159, 25] width 15 height 6
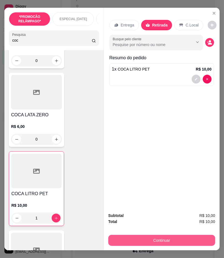
click at [174, 235] on button "Continuar" at bounding box center [161, 240] width 107 height 11
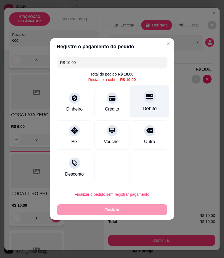
click at [137, 94] on div "Débito" at bounding box center [149, 101] width 39 height 32
type input "R$ 0,00"
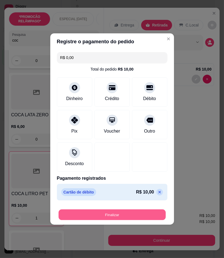
click at [141, 219] on button "Finalizar" at bounding box center [111, 214] width 107 height 11
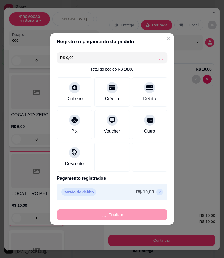
type input "0"
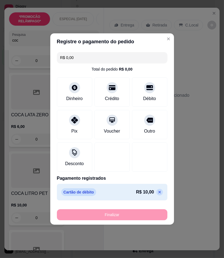
type input "-R$ 10,00"
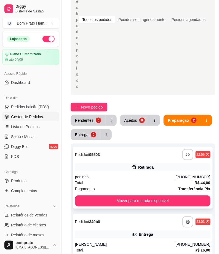
scroll to position [122, 0]
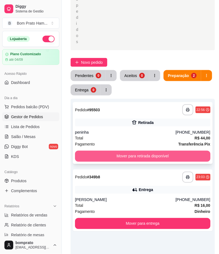
click at [139, 156] on button "Mover para retirada disponível" at bounding box center [142, 155] width 135 height 11
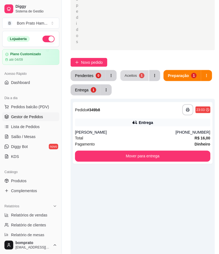
click at [132, 71] on button "Aceitos 1" at bounding box center [134, 75] width 28 height 11
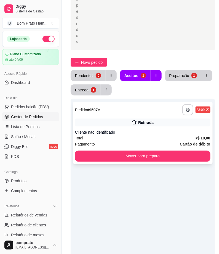
click at [173, 125] on div "Retirada" at bounding box center [142, 123] width 135 height 8
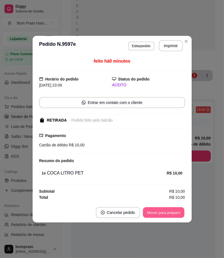
click at [175, 218] on button "Mover para preparo" at bounding box center [162, 212] width 41 height 11
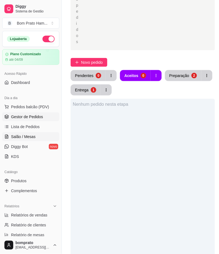
click at [30, 134] on span "Salão / Mesas" at bounding box center [23, 137] width 25 height 6
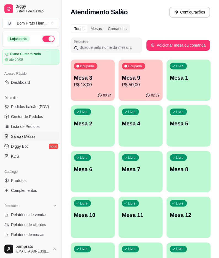
click at [88, 83] on p "R$ 18,00" at bounding box center [92, 85] width 37 height 7
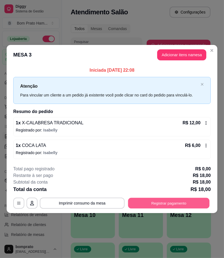
click at [181, 200] on button "Registrar pagamento" at bounding box center [168, 203] width 81 height 11
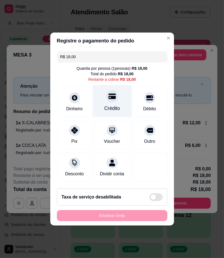
click at [101, 96] on div "Crédito" at bounding box center [111, 101] width 39 height 32
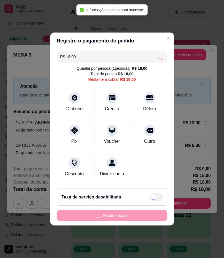
type input "R$ 0,00"
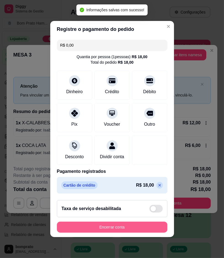
click at [136, 229] on button "Encerrar conta" at bounding box center [112, 227] width 110 height 11
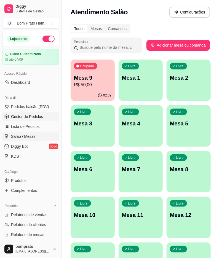
click at [28, 118] on span "Gestor de Pedidos" at bounding box center [27, 117] width 32 height 6
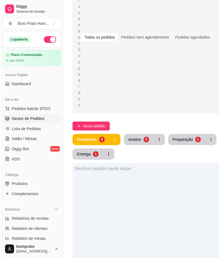
scroll to position [61, 0]
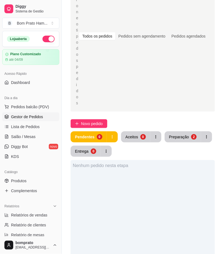
click at [90, 124] on span "Novo pedido" at bounding box center [92, 123] width 22 height 6
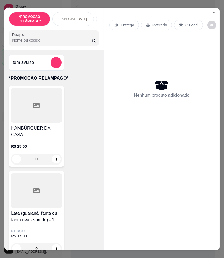
click at [121, 24] on p "Entrega" at bounding box center [127, 25] width 14 height 6
click at [125, 24] on p "Entrega" at bounding box center [127, 25] width 14 height 6
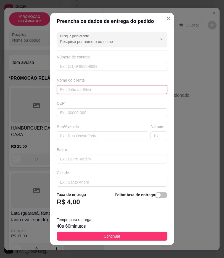
paste input "carolzinha"
type input "carolzinha"
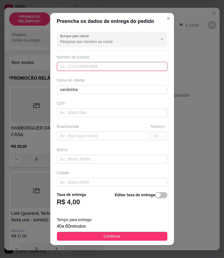
paste input "[PHONE_NUMBER]"
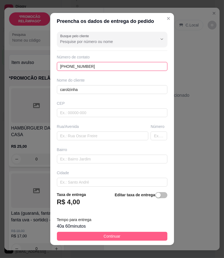
type input "[PHONE_NUMBER]"
click at [139, 238] on button "Continuar" at bounding box center [112, 236] width 110 height 9
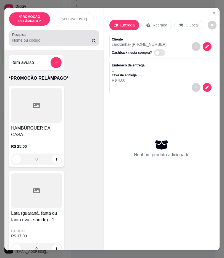
click at [26, 46] on div "Pesquisa" at bounding box center [54, 37] width 90 height 15
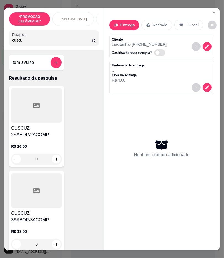
type input "cuscu"
click at [31, 207] on div at bounding box center [36, 190] width 51 height 34
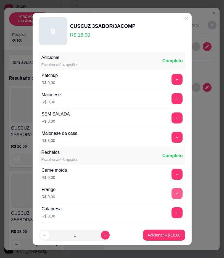
click at [171, 192] on button "+" at bounding box center [176, 193] width 11 height 11
click at [171, 216] on button "+" at bounding box center [176, 212] width 11 height 11
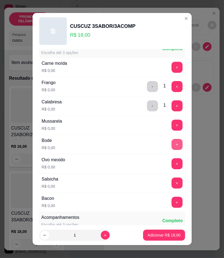
scroll to position [122, 0]
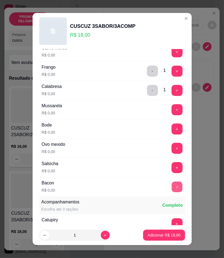
click at [171, 187] on button "+" at bounding box center [176, 186] width 11 height 11
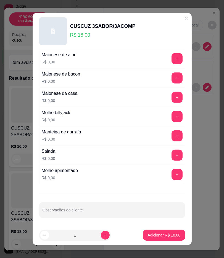
scroll to position [346, 0]
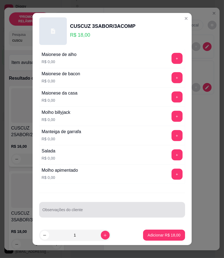
click at [105, 208] on div at bounding box center [111, 209] width 139 height 11
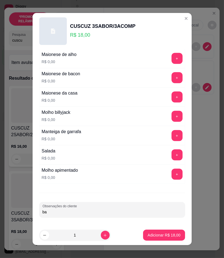
type input "b"
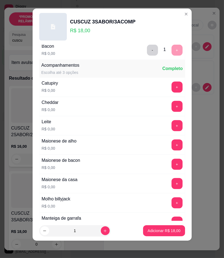
scroll to position [224, 0]
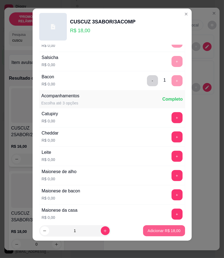
type input "BARBECUE"
click at [162, 234] on button "Adicionar R$ 18,00" at bounding box center [164, 230] width 42 height 11
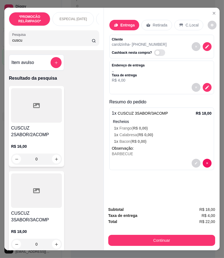
drag, startPoint x: 68, startPoint y: 44, endPoint x: 0, endPoint y: 23, distance: 70.4
click at [0, 24] on div "*PROMOCÃO RELÂMPAGO* ESPECIAL DIA DOS NAMORADOS ESPECIAL 152 ANOS SERTÂNIA HAMB…" at bounding box center [112, 129] width 224 height 258
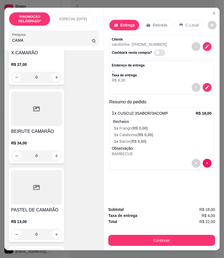
scroll to position [214, 0]
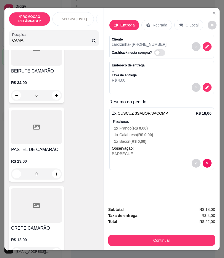
type input "CAMA"
click at [44, 139] on div at bounding box center [36, 127] width 51 height 34
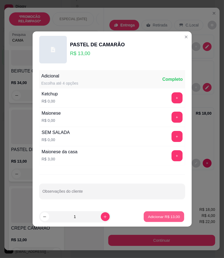
click at [167, 216] on p "Adicionar R$ 13,00" at bounding box center [164, 216] width 32 height 5
type input "1"
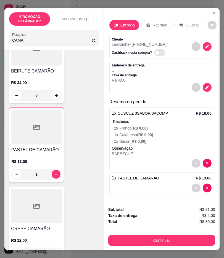
drag, startPoint x: 50, startPoint y: 41, endPoint x: 0, endPoint y: 40, distance: 50.2
click at [0, 40] on div "*PROMOCÃO RELÂMPAGO* ESPECIAL DIA DOS NAMORADOS ESPECIAL 152 ANOS SERTÂNIA HAMB…" at bounding box center [112, 129] width 224 height 258
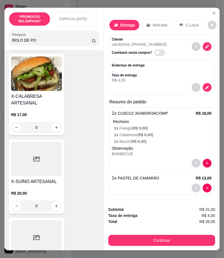
scroll to position [3411, 0]
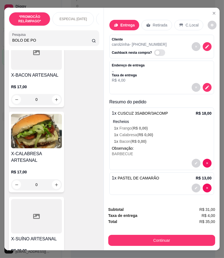
type input "BOLO DE PO"
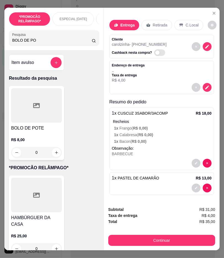
click at [31, 141] on p "R$ 8,00" at bounding box center [36, 140] width 51 height 6
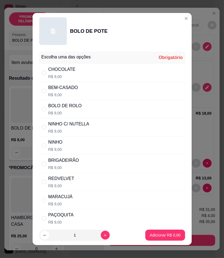
click at [96, 86] on div "BEM-CASADO R$ 9,00" at bounding box center [112, 91] width 146 height 18
radio input "true"
click at [158, 235] on p "Adicionar R$ 9,00" at bounding box center [164, 235] width 31 height 6
type input "1"
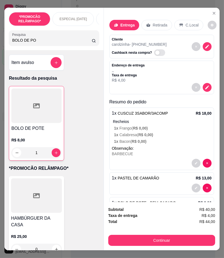
drag, startPoint x: 37, startPoint y: 43, endPoint x: 0, endPoint y: 37, distance: 36.8
click at [0, 37] on div "*PROMOCÃO RELÂMPAGO* ESPECIAL DIA DOS NAMORADOS ESPECIAL 152 ANOS SERTÂNIA HAMB…" at bounding box center [112, 129] width 224 height 258
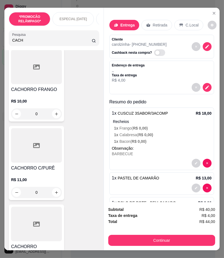
scroll to position [214, 0]
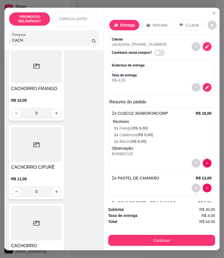
type input "CACH"
click at [40, 173] on div "R$ 11,00 0" at bounding box center [36, 184] width 51 height 26
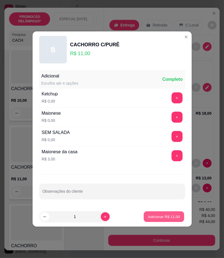
click at [163, 217] on p "Adicionar R$ 11,00" at bounding box center [164, 216] width 32 height 5
type input "1"
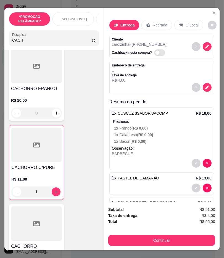
drag, startPoint x: 48, startPoint y: 45, endPoint x: 0, endPoint y: 39, distance: 47.8
click at [0, 39] on div "*PROMOCÃO RELÂMPAGO* ESPECIAL DIA DOS NAMORADOS ESPECIAL 152 ANOS SERTÂNIA HAMB…" at bounding box center [112, 129] width 224 height 258
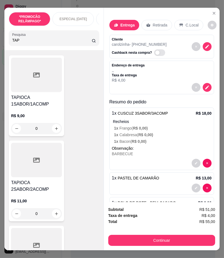
scroll to position [0, 0]
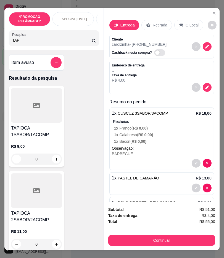
click at [40, 131] on h4 "TAPIOCA 1SABOR/1ACOMP" at bounding box center [36, 131] width 51 height 13
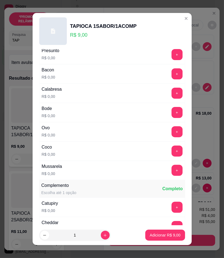
scroll to position [153, 0]
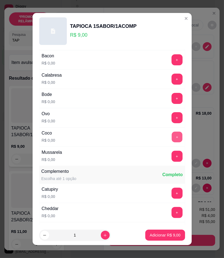
click at [171, 139] on button "+" at bounding box center [176, 136] width 11 height 11
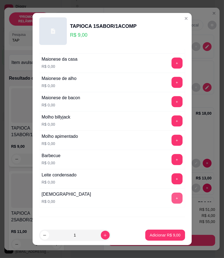
scroll to position [337, 0]
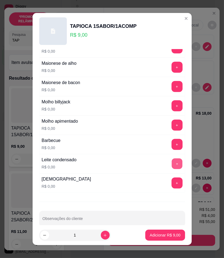
click at [171, 163] on button "+" at bounding box center [176, 163] width 11 height 11
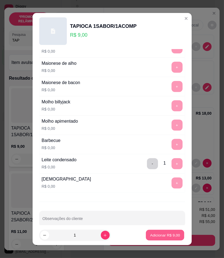
click at [154, 235] on p "Adicionar R$ 9,00" at bounding box center [165, 235] width 30 height 5
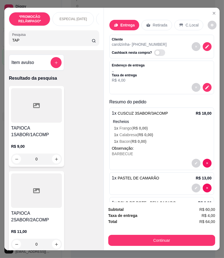
drag, startPoint x: 63, startPoint y: 39, endPoint x: 24, endPoint y: 34, distance: 38.6
click at [4, 31] on div "*PROMOCÃO RELÂMPAGO* ESPECIAL DIA DOS NAMORADOS ESPECIAL 152 ANOS SERTÂNIA HAMB…" at bounding box center [53, 29] width 99 height 42
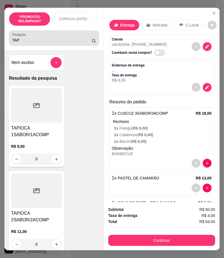
click at [26, 37] on div "TAP" at bounding box center [54, 38] width 84 height 11
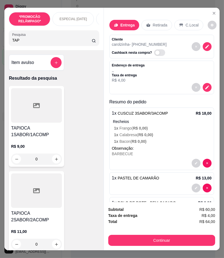
drag, startPoint x: 26, startPoint y: 43, endPoint x: 0, endPoint y: 32, distance: 28.0
click at [0, 32] on div "*PROMOCÃO RELÂMPAGO* ESPECIAL DIA DOS NAMORADOS ESPECIAL 152 ANOS SERTÂNIA HAMB…" at bounding box center [112, 129] width 224 height 258
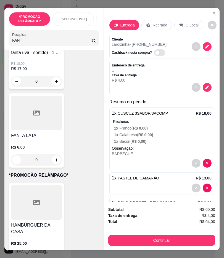
scroll to position [122, 0]
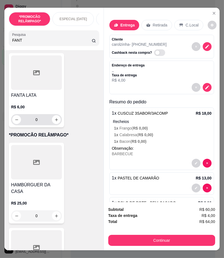
type input "FANT"
click at [30, 106] on div "R$ 6,00 0" at bounding box center [36, 112] width 51 height 26
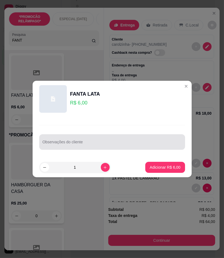
click at [76, 147] on div at bounding box center [111, 141] width 139 height 11
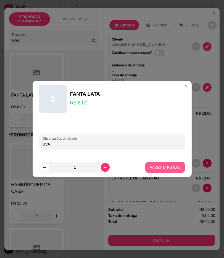
type input "UVA"
click at [163, 170] on p "Adicionar R$ 6,00" at bounding box center [164, 168] width 31 height 6
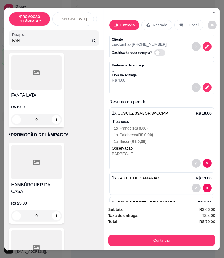
drag, startPoint x: 0, startPoint y: 38, endPoint x: 0, endPoint y: 24, distance: 14.3
click at [0, 24] on div "*PROMOCÃO RELÂMPAGO* ESPECIAL DIA DOS NAMORADOS ESPECIAL 152 ANOS SERTÂNIA HAMB…" at bounding box center [112, 129] width 224 height 258
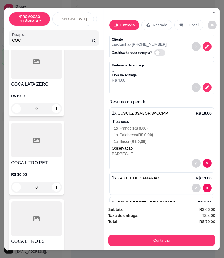
type input "COC"
click at [56, 90] on div "R$ 6,00 0" at bounding box center [36, 101] width 51 height 26
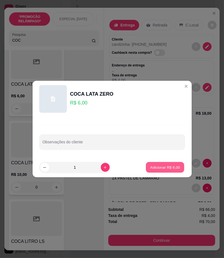
click at [171, 171] on button "Adicionar R$ 6,00" at bounding box center [165, 167] width 38 height 11
type input "1"
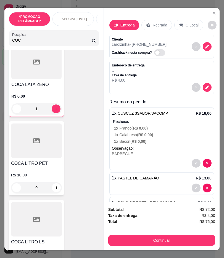
scroll to position [123, 0]
drag, startPoint x: 43, startPoint y: 40, endPoint x: 0, endPoint y: 52, distance: 44.0
click at [0, 52] on div "*PROMOCÃO RELÂMPAGO* ESPECIAL DIA DOS NAMORADOS ESPECIAL 152 ANOS SERTÂNIA HAMB…" at bounding box center [112, 129] width 224 height 258
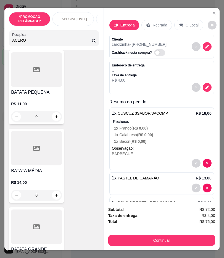
scroll to position [5054, 0]
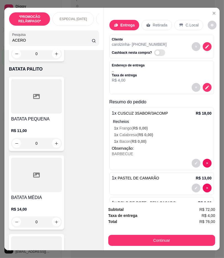
type input "ACERO"
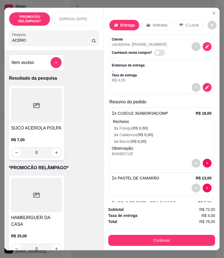
click at [34, 140] on p "R$ 7,00" at bounding box center [36, 140] width 51 height 6
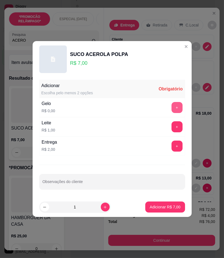
click at [175, 108] on button "+" at bounding box center [176, 107] width 11 height 11
click at [172, 142] on button "+" at bounding box center [176, 146] width 11 height 11
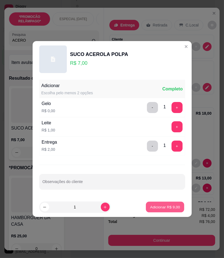
click at [166, 209] on p "Adicionar R$ 9,00" at bounding box center [165, 206] width 30 height 5
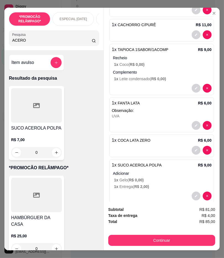
scroll to position [211, 0]
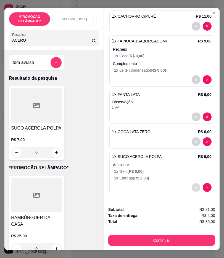
click at [191, 185] on button "decrease-product-quantity" at bounding box center [195, 187] width 9 height 9
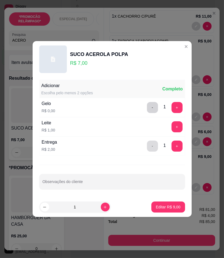
click at [147, 144] on button "-" at bounding box center [152, 146] width 11 height 11
click at [175, 106] on button "+" at bounding box center [176, 107] width 11 height 11
click at [174, 128] on button "+" at bounding box center [176, 126] width 11 height 11
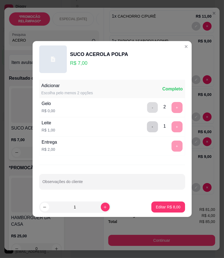
click at [151, 109] on button "-" at bounding box center [152, 107] width 11 height 11
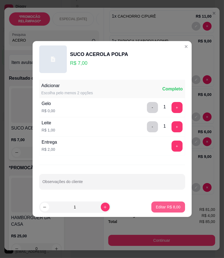
click at [167, 208] on p "Editar R$ 8,00" at bounding box center [167, 207] width 25 height 6
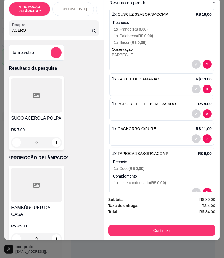
scroll to position [0, 0]
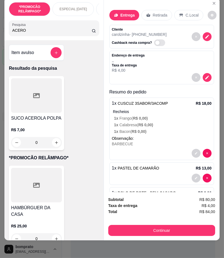
click at [148, 10] on div "Retirada" at bounding box center [156, 15] width 31 height 10
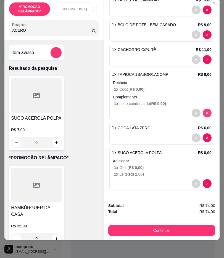
scroll to position [133, 0]
type input "0"
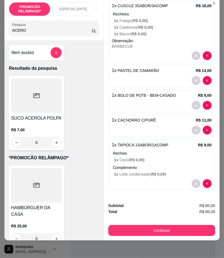
scroll to position [62, 0]
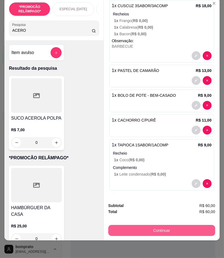
click at [186, 225] on button "Continuar" at bounding box center [161, 230] width 107 height 11
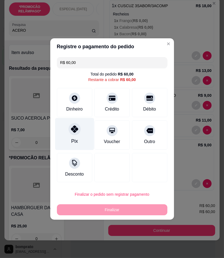
click at [57, 127] on div "Pix" at bounding box center [74, 134] width 39 height 32
type input "R$ 0,00"
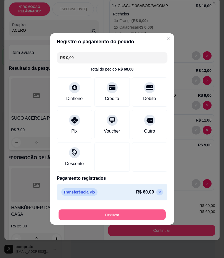
click at [152, 214] on button "Finalizar" at bounding box center [111, 214] width 107 height 11
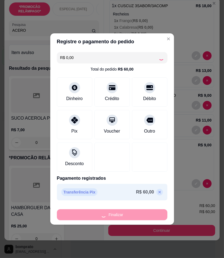
type input "0"
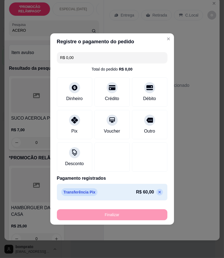
type input "-R$ 60,00"
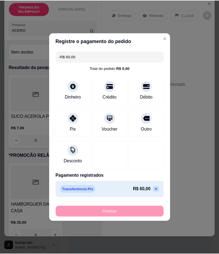
scroll to position [0, 0]
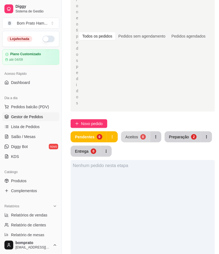
click at [137, 139] on button "Aceitos 0" at bounding box center [135, 136] width 29 height 11
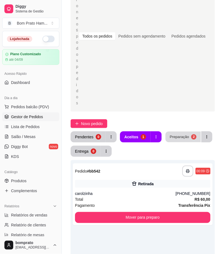
click at [186, 133] on button "Preparação 2" at bounding box center [182, 136] width 35 height 11
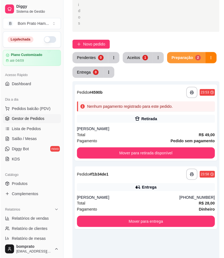
scroll to position [153, 0]
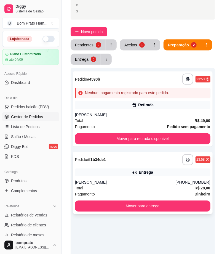
click at [123, 181] on div "[PERSON_NAME]" at bounding box center [125, 182] width 101 height 6
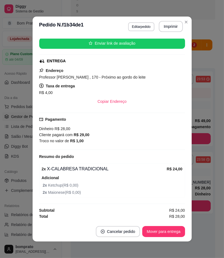
scroll to position [1, 0]
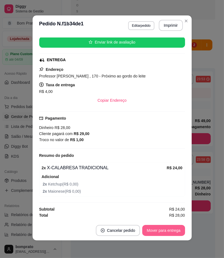
click at [171, 233] on button "Mover para entrega" at bounding box center [163, 230] width 42 height 11
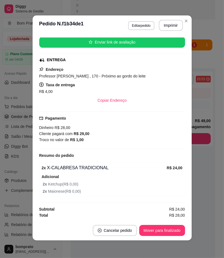
click at [183, 197] on div "feito há 11 minutos Horário do pedido 30/08/2025 23:58 Status do pedido SAIU PA…" at bounding box center [112, 127] width 159 height 185
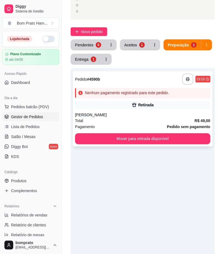
click at [130, 105] on div "Retirada" at bounding box center [142, 105] width 135 height 8
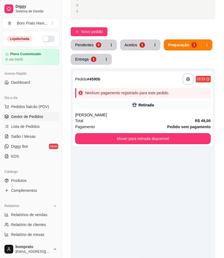
scroll to position [23, 0]
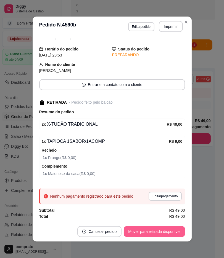
click at [163, 230] on button "Mover para retirada disponível" at bounding box center [153, 231] width 61 height 11
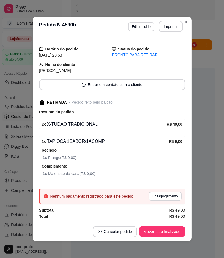
click at [154, 190] on div "Nenhum pagamento registrado para este pedido. Editar pagamento" at bounding box center [112, 196] width 146 height 15
click at [153, 196] on button "Editar pagamento" at bounding box center [165, 196] width 32 height 9
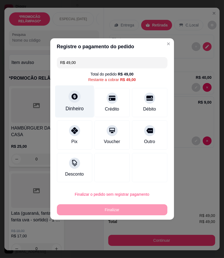
click at [78, 105] on div "Dinheiro" at bounding box center [74, 101] width 39 height 32
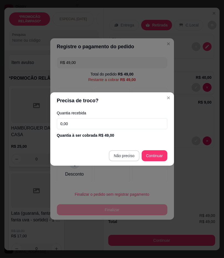
type input "R$ 0,00"
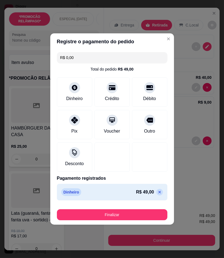
click at [142, 210] on button "Finalizar" at bounding box center [112, 214] width 110 height 11
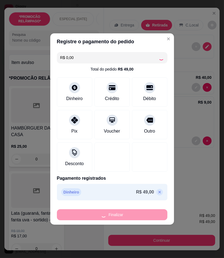
type input "0"
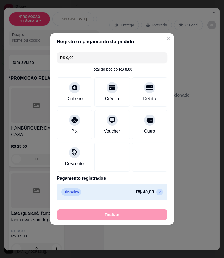
type input "-R$ 49,00"
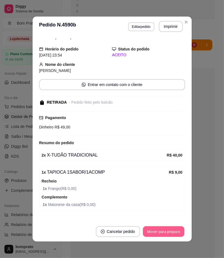
click at [156, 232] on button "Mover para preparo" at bounding box center [162, 231] width 41 height 11
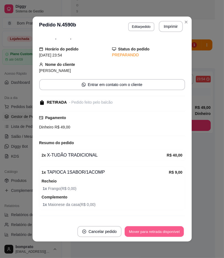
click at [160, 232] on button "Mover para retirada disponível" at bounding box center [154, 231] width 59 height 11
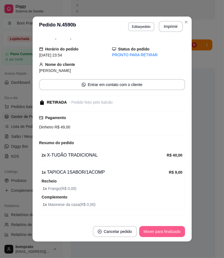
click at [160, 232] on button "Mover para finalizado" at bounding box center [162, 231] width 46 height 11
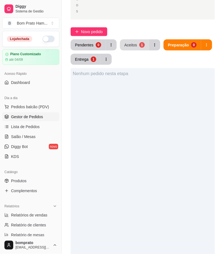
click at [130, 43] on div "Aceitos" at bounding box center [130, 45] width 13 height 6
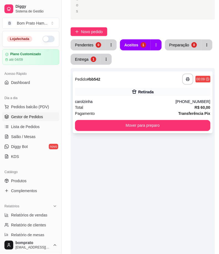
click at [146, 90] on div "Retirada" at bounding box center [145, 92] width 15 height 6
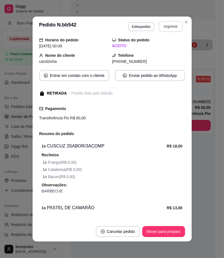
scroll to position [31, 0]
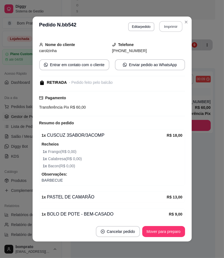
click at [171, 22] on button "Imprimir" at bounding box center [170, 26] width 23 height 11
click at [164, 237] on button "Mover para preparo" at bounding box center [162, 231] width 41 height 11
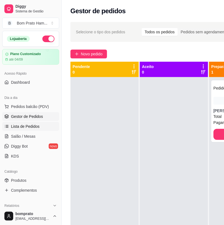
click at [47, 129] on link "Lista de Pedidos" at bounding box center [30, 126] width 57 height 9
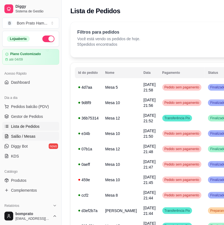
click at [44, 134] on link "Salão / Mesas" at bounding box center [30, 136] width 57 height 9
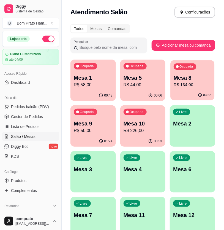
click at [189, 85] on p "R$ 134,00" at bounding box center [192, 85] width 37 height 6
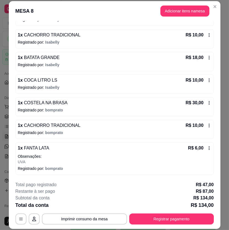
scroll to position [17, 0]
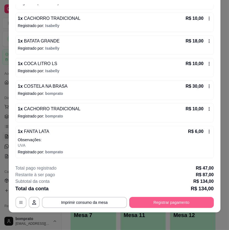
click at [177, 203] on button "Registrar pagamento" at bounding box center [171, 202] width 85 height 11
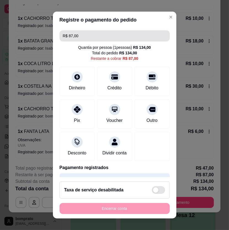
click at [80, 39] on input "R$ 87,00" at bounding box center [115, 35] width 104 height 11
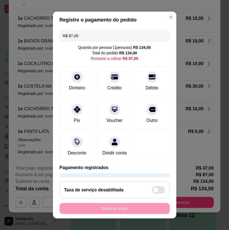
click at [80, 39] on input "R$ 87,00" at bounding box center [115, 35] width 104 height 11
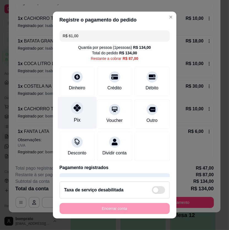
click at [66, 112] on div "Pix" at bounding box center [77, 112] width 39 height 32
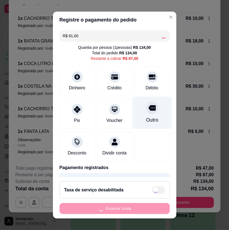
type input "R$ 26,00"
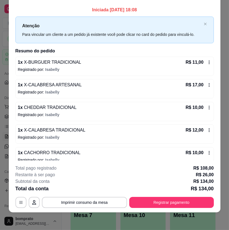
scroll to position [0, 0]
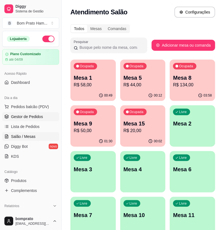
click at [30, 117] on span "Gestor de Pedidos" at bounding box center [27, 117] width 32 height 6
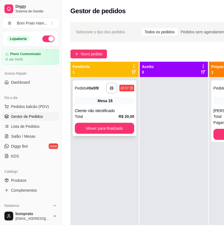
click at [106, 109] on div "Cliente não identificado" at bounding box center [105, 111] width 60 height 6
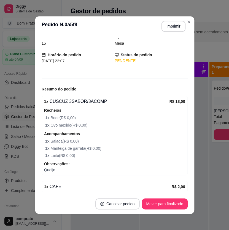
scroll to position [45, 0]
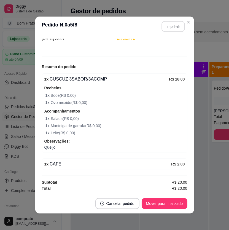
click at [164, 23] on button "Imprimir" at bounding box center [172, 26] width 23 height 11
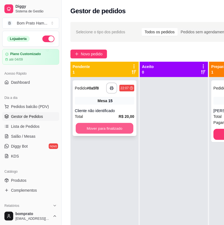
click at [108, 125] on button "Mover para finalizado" at bounding box center [105, 128] width 58 height 11
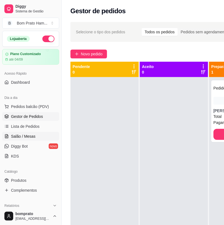
click at [26, 134] on span "Salão / Mesas" at bounding box center [23, 137] width 25 height 6
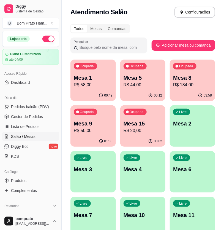
click at [195, 76] on p "Mesa 8" at bounding box center [192, 78] width 39 height 8
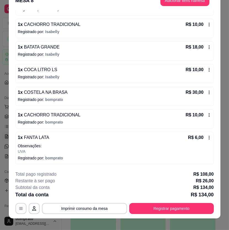
scroll to position [17, 0]
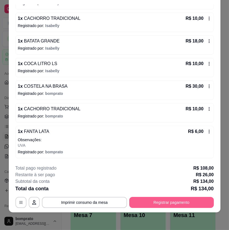
click at [188, 203] on button "Registrar pagamento" at bounding box center [171, 202] width 85 height 11
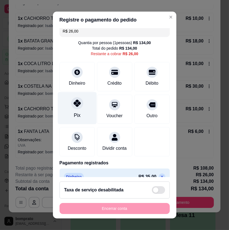
scroll to position [0, 0]
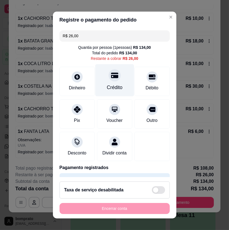
click at [117, 79] on div "Crédito" at bounding box center [114, 80] width 39 height 32
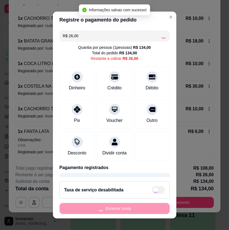
type input "R$ 0,00"
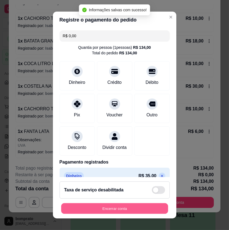
click at [139, 208] on button "Encerrar conta" at bounding box center [114, 208] width 107 height 11
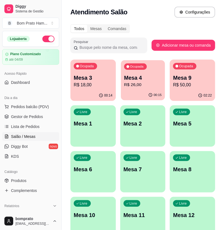
click at [152, 87] on p "R$ 26,00" at bounding box center [142, 85] width 37 height 6
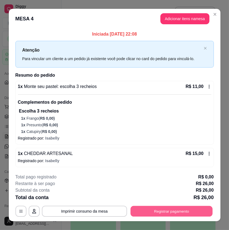
click at [182, 213] on button "Registrar pagamento" at bounding box center [171, 211] width 82 height 11
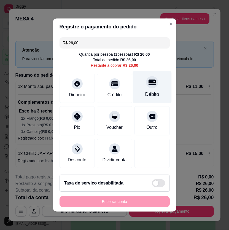
click at [150, 76] on div at bounding box center [152, 82] width 12 height 12
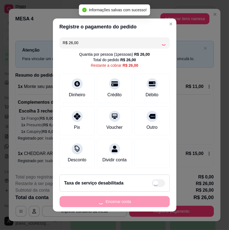
type input "R$ 0,00"
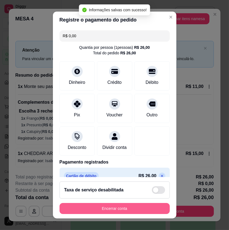
click at [133, 209] on button "Encerrar conta" at bounding box center [115, 208] width 110 height 11
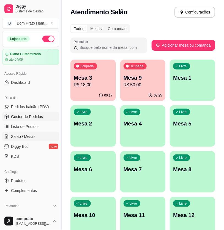
click at [50, 116] on link "Gestor de Pedidos" at bounding box center [30, 116] width 57 height 9
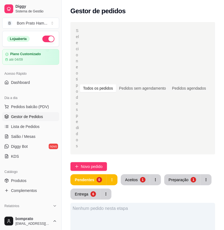
click at [139, 125] on div "Selecione o tipo dos pedidos Todos os pedidos Pedidos sem agendamento Pedidos a…" at bounding box center [143, 229] width 163 height 421
click at [139, 174] on button "Aceitos 1" at bounding box center [135, 179] width 29 height 11
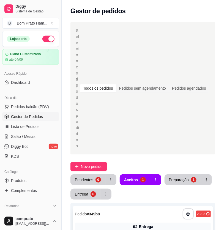
click at [130, 223] on div "Entrega" at bounding box center [143, 227] width 136 height 8
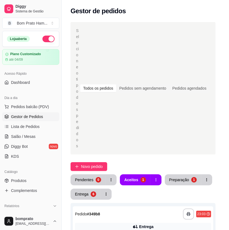
scroll to position [45, 0]
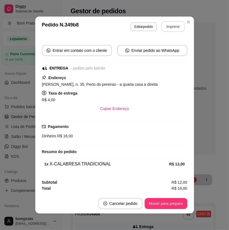
click at [169, 29] on button "Imprimir" at bounding box center [172, 26] width 23 height 11
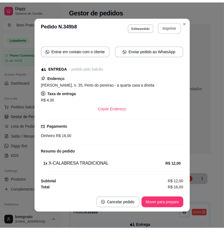
scroll to position [0, 0]
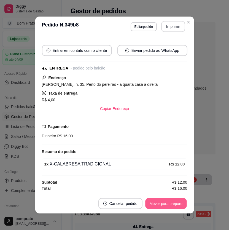
click at [167, 204] on button "Mover para preparo" at bounding box center [165, 203] width 41 height 11
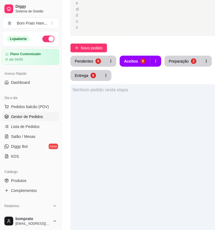
scroll to position [122, 0]
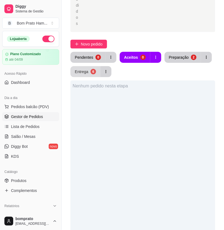
click at [84, 69] on div "Entrega" at bounding box center [82, 72] width 14 height 6
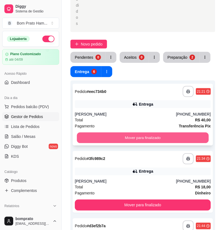
click at [119, 133] on button "Mover para finalizado" at bounding box center [143, 138] width 132 height 11
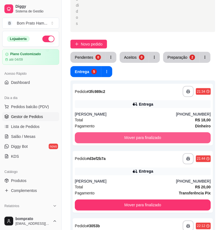
click at [119, 132] on button "Mover para finalizado" at bounding box center [143, 137] width 136 height 11
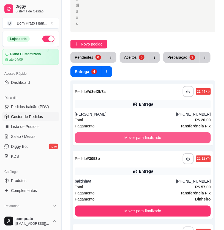
click at [119, 132] on button "Mover para finalizado" at bounding box center [143, 137] width 136 height 11
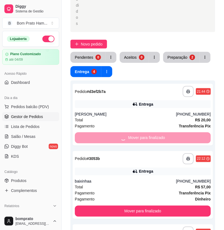
click at [119, 151] on div "**********" at bounding box center [143, 185] width 141 height 68
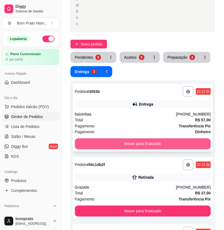
click at [192, 138] on button "Mover para finalizado" at bounding box center [143, 143] width 136 height 11
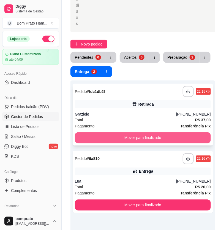
click at [182, 84] on div "**********" at bounding box center [143, 115] width 141 height 62
click at [204, 133] on button "Mover para finalizado" at bounding box center [143, 138] width 132 height 11
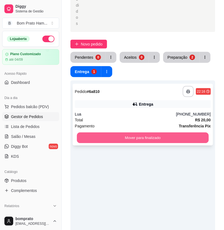
click at [195, 133] on button "Mover para finalizado" at bounding box center [143, 138] width 132 height 11
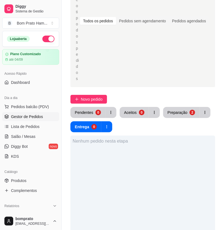
scroll to position [0, 0]
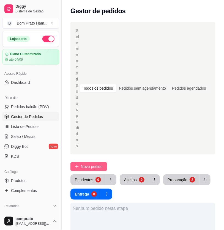
click at [101, 163] on span "Novo pedido" at bounding box center [92, 166] width 22 height 6
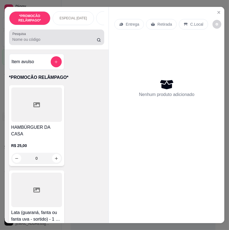
click at [62, 39] on input "Pesquisa" at bounding box center [54, 40] width 85 height 6
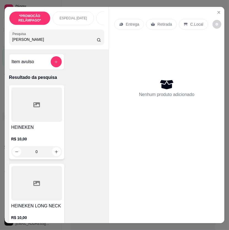
type input "[PERSON_NAME]"
click at [42, 131] on h4 "HEINEKEN" at bounding box center [36, 127] width 51 height 7
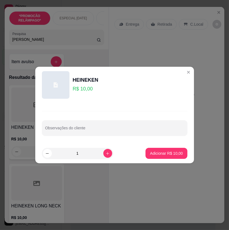
click at [166, 148] on div "Adicionar R$ 10,00" at bounding box center [167, 153] width 42 height 11
click at [169, 147] on footer "1 Adicionar R$ 10,00" at bounding box center [114, 153] width 159 height 20
click at [169, 151] on p "Adicionar R$ 10,00" at bounding box center [166, 152] width 32 height 5
type input "1"
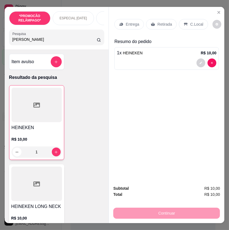
drag, startPoint x: 156, startPoint y: 12, endPoint x: 157, endPoint y: 16, distance: 3.5
click at [156, 15] on div "Entrega Retirada C.Local" at bounding box center [166, 24] width 104 height 19
click at [157, 21] on p "Retirada" at bounding box center [164, 24] width 15 height 6
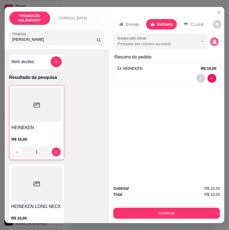
click at [212, 42] on icon "decrease-product-quantity" at bounding box center [214, 41] width 5 height 5
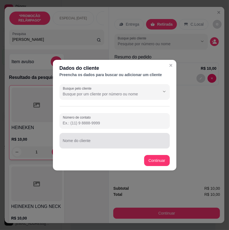
click at [100, 142] on input "Nome do cliente" at bounding box center [115, 143] width 104 height 6
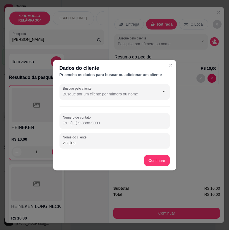
type input "vinicius"
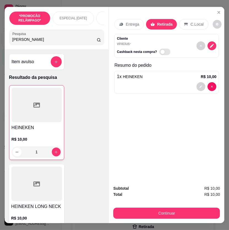
click at [166, 215] on button "Continuar" at bounding box center [166, 213] width 107 height 11
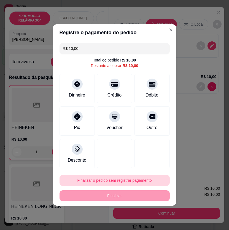
click at [110, 177] on button "Finalizar o pedido sem registrar pagamento" at bounding box center [115, 180] width 110 height 11
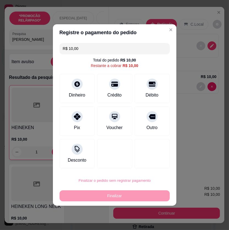
click at [153, 163] on button "Confirmar" at bounding box center [149, 164] width 20 height 9
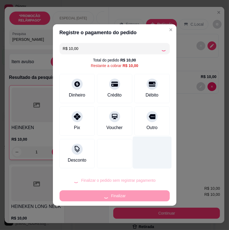
type input "0"
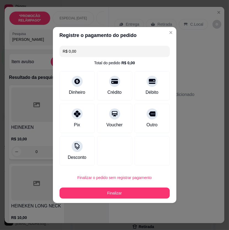
type input "R$ 0,00"
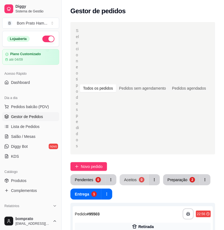
click at [137, 174] on button "Aceitos 0" at bounding box center [134, 179] width 29 height 11
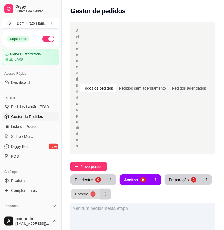
click at [96, 189] on button "Entrega 1" at bounding box center [85, 194] width 29 height 11
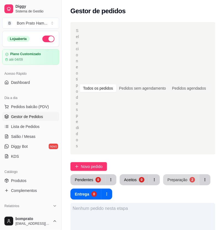
click at [173, 177] on div "Preparação" at bounding box center [178, 180] width 20 height 6
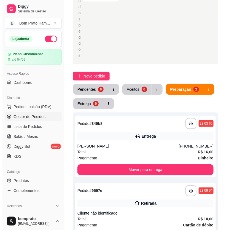
scroll to position [92, 0]
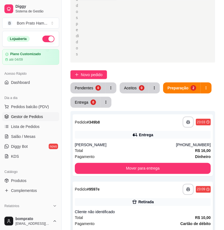
click at [158, 198] on div "Retirada" at bounding box center [143, 202] width 136 height 8
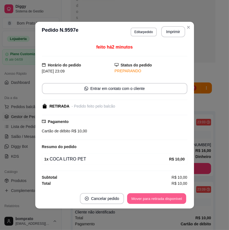
click at [169, 198] on button "Mover para retirada disponível" at bounding box center [156, 198] width 59 height 11
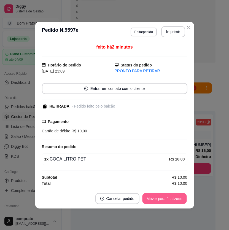
click at [169, 198] on button "Mover para finalizado" at bounding box center [164, 198] width 44 height 11
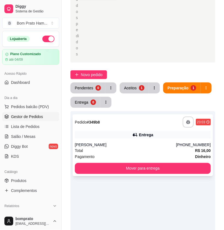
click at [155, 114] on div "**********" at bounding box center [143, 145] width 141 height 62
click at [136, 82] on button "Aceitos 1" at bounding box center [134, 87] width 29 height 11
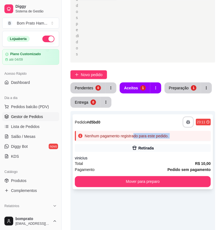
click at [134, 114] on div "**********" at bounding box center [143, 151] width 141 height 75
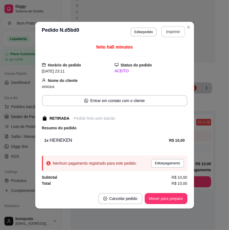
click at [169, 31] on button "Imprimir" at bounding box center [173, 31] width 24 height 11
click at [170, 203] on button "Mover para preparo" at bounding box center [165, 198] width 41 height 11
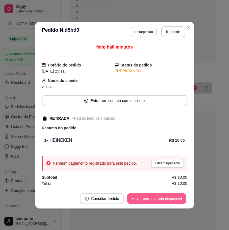
click at [170, 203] on button "Mover para retirada disponível" at bounding box center [156, 198] width 59 height 11
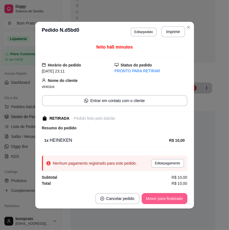
click at [170, 203] on button "Mover para finalizado" at bounding box center [165, 198] width 46 height 11
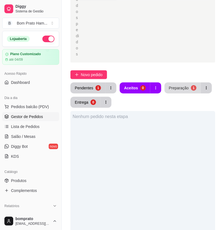
click at [181, 85] on div "Preparação" at bounding box center [179, 88] width 20 height 6
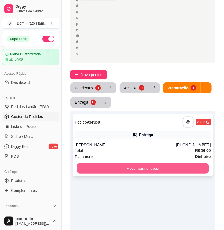
click at [146, 163] on button "Mover para entrega" at bounding box center [143, 168] width 132 height 11
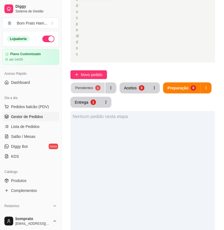
click at [98, 85] on div "1" at bounding box center [97, 87] width 5 height 5
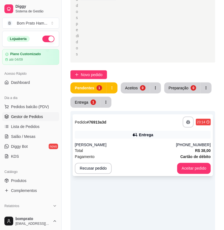
click at [133, 154] on div "Pagamento Cartão de débito" at bounding box center [143, 157] width 136 height 6
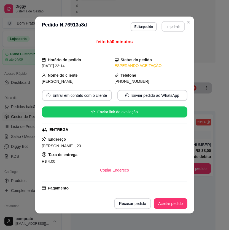
click at [168, 28] on button "Imprimir" at bounding box center [172, 26] width 23 height 11
click at [168, 202] on button "Aceitar pedido" at bounding box center [170, 203] width 33 height 11
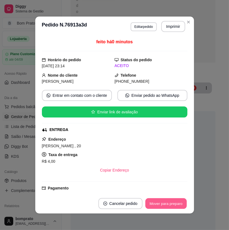
click at [169, 202] on button "Mover para preparo" at bounding box center [165, 203] width 41 height 11
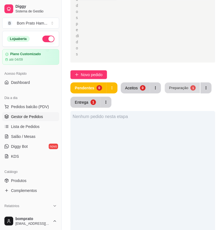
click at [188, 83] on button "Preparação 1" at bounding box center [182, 88] width 35 height 11
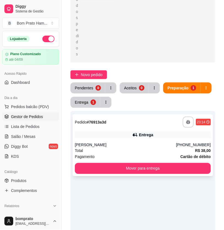
click at [165, 114] on div "**********" at bounding box center [143, 145] width 141 height 62
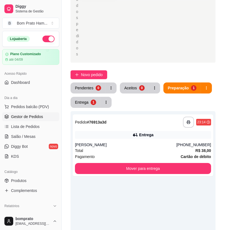
scroll to position [79, 0]
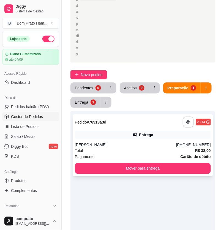
click at [174, 131] on div "Entrega" at bounding box center [143, 135] width 136 height 8
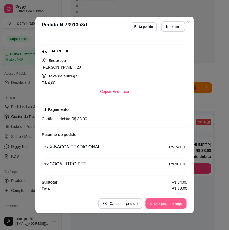
click at [174, 200] on button "Mover para entrega" at bounding box center [166, 203] width 41 height 11
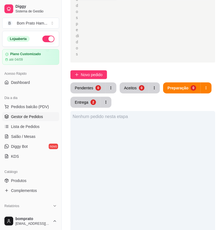
click at [94, 82] on div "Pendentes 0 Aceitos 0 Preparação 0 Entrega 2 Nenhum pedido nesta etapa" at bounding box center [143, 211] width 145 height 259
click at [79, 99] on div "Entrega" at bounding box center [81, 101] width 13 height 5
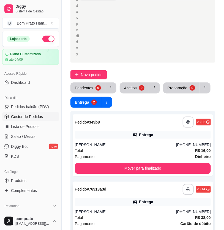
click at [128, 198] on div "Entrega" at bounding box center [143, 202] width 136 height 8
click at [166, 131] on div "Entrega" at bounding box center [143, 135] width 136 height 8
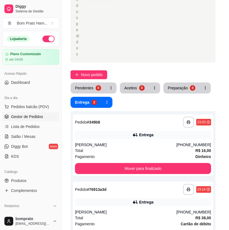
scroll to position [45, 0]
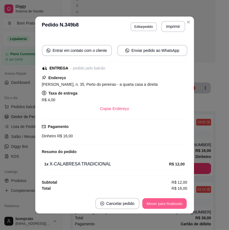
click at [169, 207] on button "Mover para finalizado" at bounding box center [164, 203] width 44 height 11
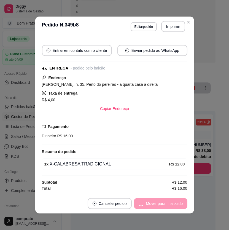
scroll to position [32, 0]
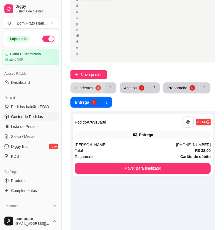
click at [93, 82] on button "Pendentes 1" at bounding box center [88, 87] width 35 height 11
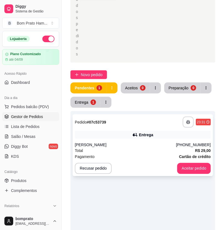
click at [132, 147] on div "Total R$ 29,00" at bounding box center [143, 150] width 136 height 6
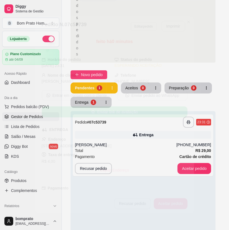
scroll to position [125, 0]
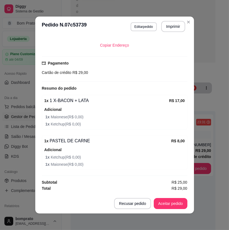
click at [173, 197] on footer "Recusar pedido Aceitar pedido" at bounding box center [114, 203] width 159 height 20
click at [173, 202] on button "Aceitar pedido" at bounding box center [171, 203] width 34 height 11
click at [173, 205] on button "Aceitar pedido" at bounding box center [171, 203] width 34 height 11
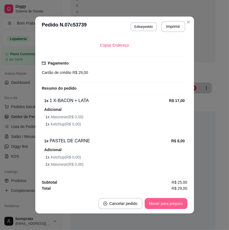
click at [173, 205] on button "Mover para preparo" at bounding box center [166, 203] width 43 height 11
click at [167, 23] on button "Imprimir" at bounding box center [173, 26] width 24 height 11
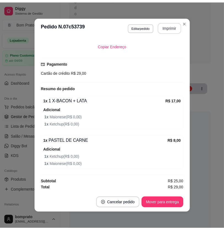
scroll to position [0, 0]
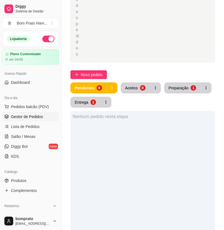
click at [201, 151] on div "Nenhum pedido nesta etapa" at bounding box center [143, 226] width 145 height 230
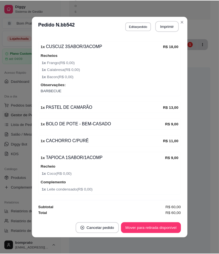
scroll to position [1, 0]
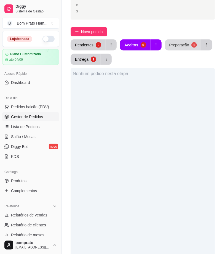
click at [181, 43] on div "Preparação" at bounding box center [179, 45] width 20 height 6
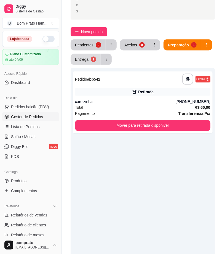
click at [88, 61] on button "Entrega 1" at bounding box center [86, 59] width 30 height 11
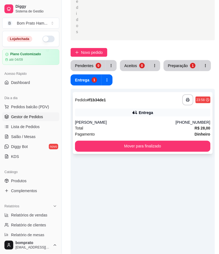
scroll to position [122, 0]
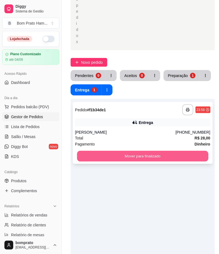
click at [111, 156] on button "Mover para finalizado" at bounding box center [142, 156] width 131 height 11
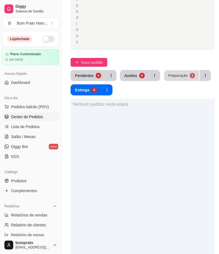
click at [177, 74] on div "Preparação" at bounding box center [177, 75] width 19 height 5
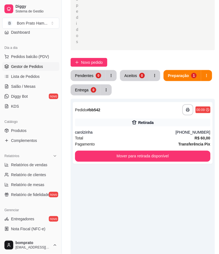
scroll to position [61, 0]
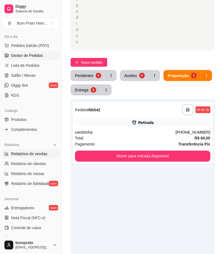
click at [39, 153] on span "Relatórios de vendas" at bounding box center [29, 154] width 36 height 6
select select "ALL"
select select "0"
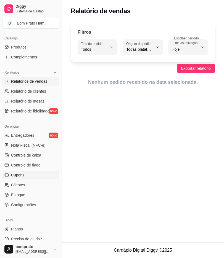
scroll to position [138, 0]
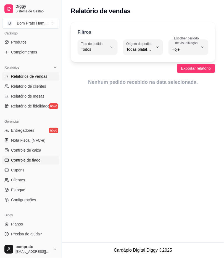
click at [38, 156] on link "Controle de fiado" at bounding box center [30, 160] width 57 height 9
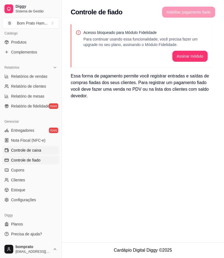
click at [40, 149] on span "Controle de caixa" at bounding box center [26, 150] width 30 height 6
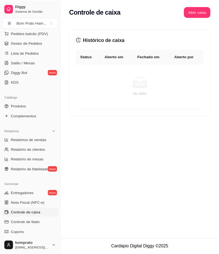
scroll to position [46, 0]
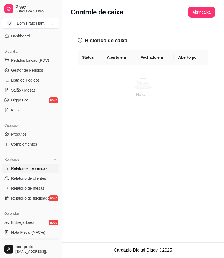
click at [31, 168] on span "Relatórios de vendas" at bounding box center [29, 169] width 36 height 6
select select "ALL"
select select "0"
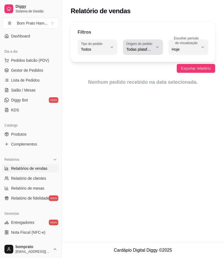
click at [158, 47] on icon "button" at bounding box center [157, 47] width 4 height 4
click at [150, 72] on span "Diggy" at bounding box center [140, 71] width 25 height 5
type input "DIGGY"
select select "DIGGY"
click at [42, 176] on span "Relatório de clientes" at bounding box center [28, 179] width 35 height 6
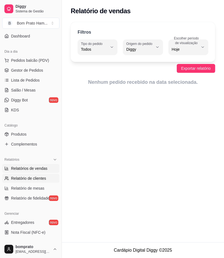
select select "30"
select select "HIGHEST_TOTAL_SPENT_WITH_ORDERS"
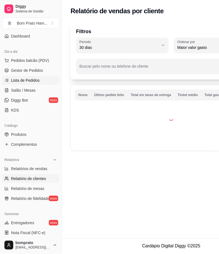
click at [44, 78] on link "Lista de Pedidos" at bounding box center [30, 80] width 57 height 9
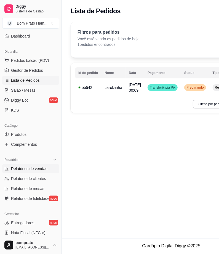
click at [43, 166] on span "Relatórios de vendas" at bounding box center [29, 169] width 36 height 6
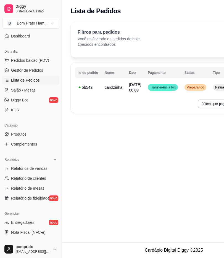
select select "ALL"
select select "0"
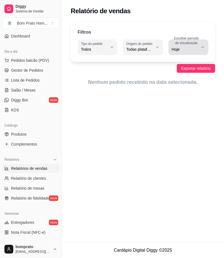
click at [187, 48] on span "Hoje" at bounding box center [184, 50] width 26 height 6
click at [187, 74] on span "Ontem" at bounding box center [185, 71] width 25 height 5
type input "1"
select select "1"
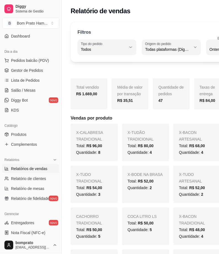
type input "7"
select select "7"
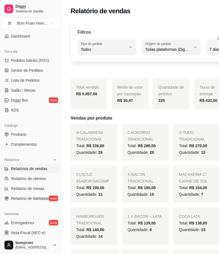
click at [178, 74] on span "Ontem" at bounding box center [183, 71] width 43 height 5
type input "1"
select select "1"
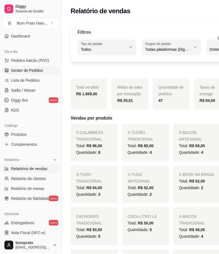
click at [35, 68] on span "Gestor de Pedidos" at bounding box center [27, 71] width 32 height 6
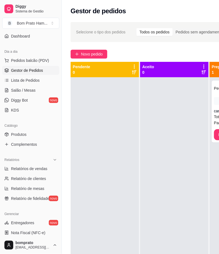
click at [147, 46] on div "**********" at bounding box center [171, 170] width 219 height 303
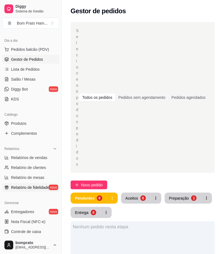
scroll to position [77, 0]
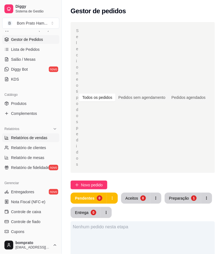
click at [31, 138] on span "Relatórios de vendas" at bounding box center [29, 138] width 36 height 6
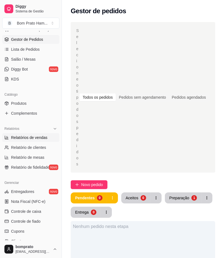
select select "ALL"
select select "0"
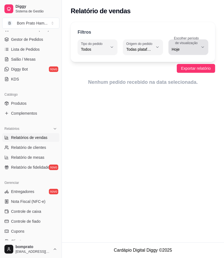
click at [200, 48] on icon "button" at bounding box center [202, 47] width 4 height 4
click at [192, 71] on span "Ontem" at bounding box center [185, 71] width 25 height 5
type input "1"
select select "1"
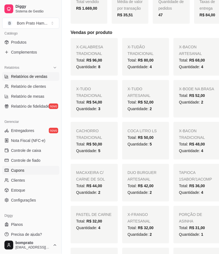
scroll to position [122, 0]
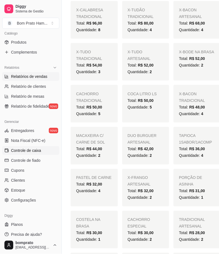
click at [34, 149] on span "Controle de caixa" at bounding box center [26, 150] width 30 height 6
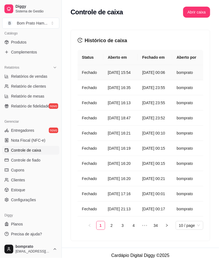
click at [122, 76] on article "[DATE] 15:54" at bounding box center [121, 72] width 26 height 6
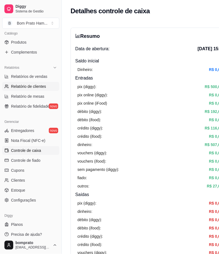
click at [42, 84] on span "Relatório de clientes" at bounding box center [28, 87] width 35 height 6
select select "30"
select select "HIGHEST_TOTAL_SPENT_WITH_ORDERS"
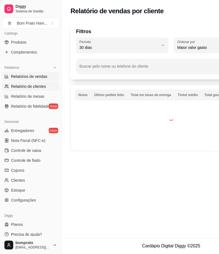
click at [44, 76] on span "Relatórios de vendas" at bounding box center [29, 77] width 36 height 6
select select "ALL"
select select "0"
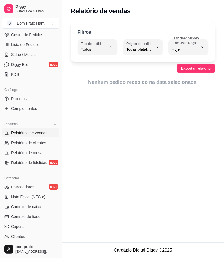
scroll to position [16, 0]
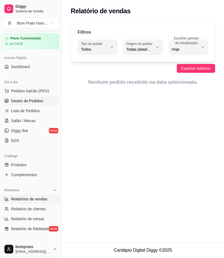
click at [35, 99] on span "Gestor de Pedidos" at bounding box center [27, 101] width 32 height 6
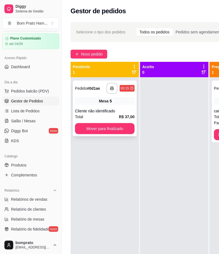
click at [94, 101] on div "Mesa 5" at bounding box center [105, 101] width 60 height 8
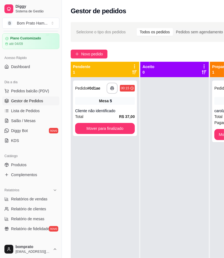
scroll to position [20, 0]
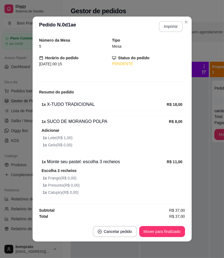
click at [163, 23] on button "Imprimir" at bounding box center [170, 26] width 24 height 11
click at [166, 233] on button "Mover para finalizado" at bounding box center [161, 231] width 44 height 11
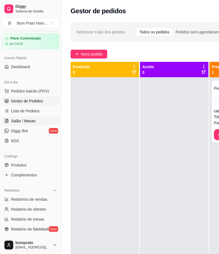
click at [31, 121] on span "Salão / Mesas" at bounding box center [23, 121] width 25 height 6
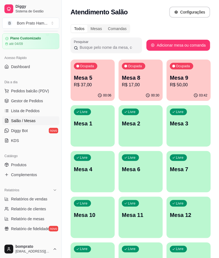
click at [129, 74] on p "Mesa 8" at bounding box center [140, 78] width 37 height 8
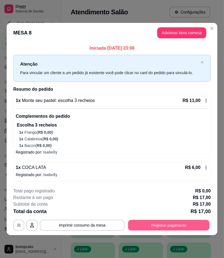
click at [180, 227] on button "Registrar pagamento" at bounding box center [168, 225] width 81 height 11
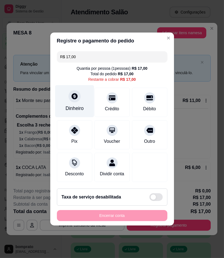
click at [80, 108] on div "Dinheiro" at bounding box center [74, 108] width 18 height 7
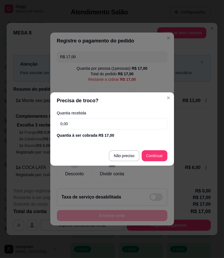
click at [88, 120] on input "0,00" at bounding box center [112, 123] width 110 height 11
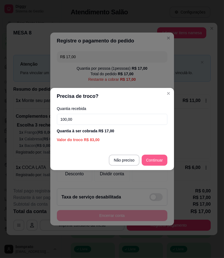
type input "100,00"
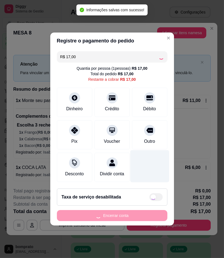
type input "R$ 0,00"
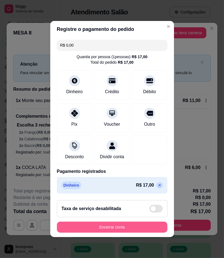
click at [135, 231] on button "Encerrar conta" at bounding box center [112, 227] width 110 height 11
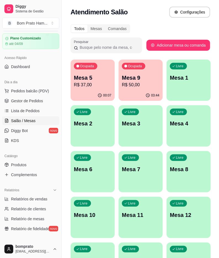
click at [86, 76] on p "Mesa 5" at bounding box center [92, 78] width 37 height 8
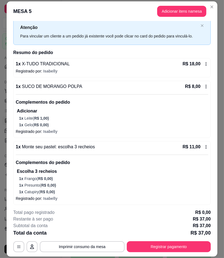
scroll to position [23, 0]
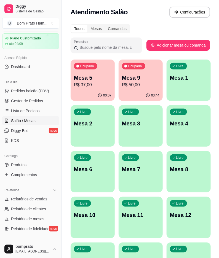
click at [137, 85] on p "R$ 50,00" at bounding box center [140, 85] width 37 height 7
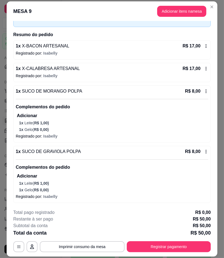
scroll to position [39, 0]
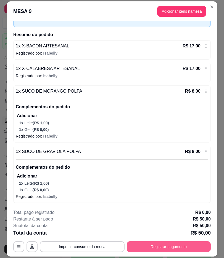
click at [150, 246] on button "Registrar pagamento" at bounding box center [168, 246] width 84 height 11
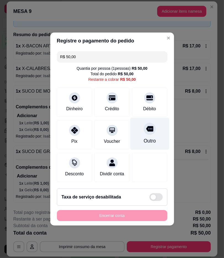
click at [139, 132] on div "Outro" at bounding box center [149, 134] width 39 height 32
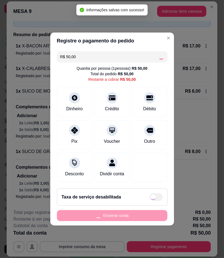
type input "R$ 0,00"
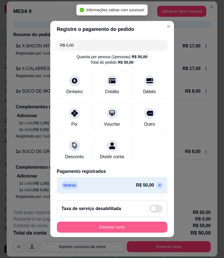
click at [122, 229] on button "Encerrar conta" at bounding box center [112, 227] width 110 height 11
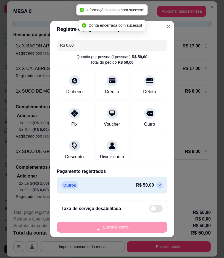
scroll to position [0, 0]
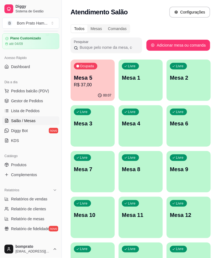
click at [97, 77] on p "Mesa 5" at bounding box center [92, 78] width 37 height 8
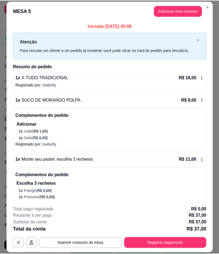
scroll to position [23, 0]
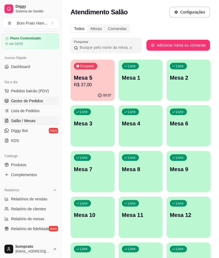
click at [31, 102] on span "Gestor de Pedidos" at bounding box center [27, 101] width 32 height 6
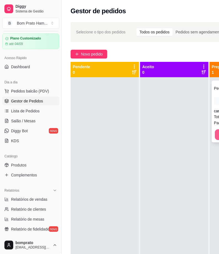
click at [149, 52] on div "Novo pedido" at bounding box center [171, 54] width 201 height 9
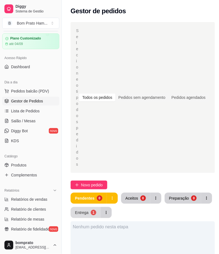
click at [91, 212] on div "1" at bounding box center [94, 212] width 6 height 6
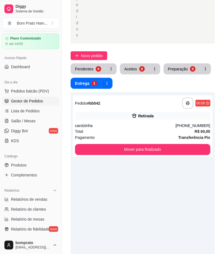
scroll to position [153, 0]
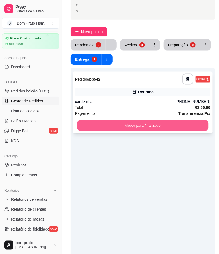
click at [132, 127] on button "Mover para finalizado" at bounding box center [142, 125] width 131 height 11
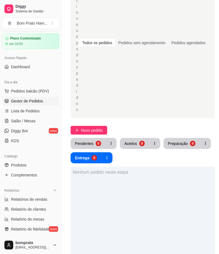
scroll to position [61, 0]
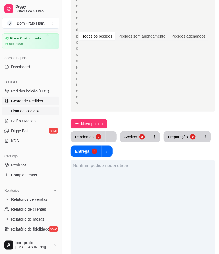
click at [42, 110] on link "Lista de Pedidos" at bounding box center [30, 110] width 57 height 9
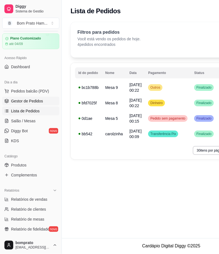
click at [33, 97] on link "Gestor de Pedidos" at bounding box center [30, 100] width 57 height 9
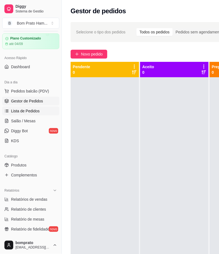
click at [33, 111] on span "Lista de Pedidos" at bounding box center [25, 111] width 29 height 6
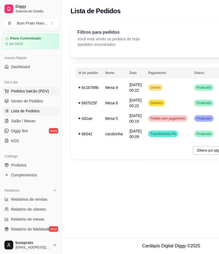
click at [26, 92] on span "Pedidos balcão (PDV)" at bounding box center [30, 91] width 38 height 6
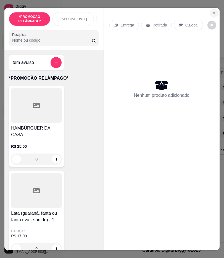
click at [211, 11] on icon "Close" at bounding box center [213, 13] width 4 height 4
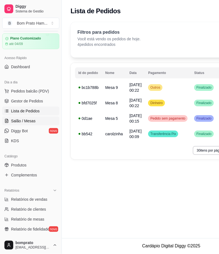
drag, startPoint x: 38, startPoint y: 116, endPoint x: 39, endPoint y: 114, distance: 3.1
click at [38, 116] on link "Salão / Mesas" at bounding box center [30, 120] width 57 height 9
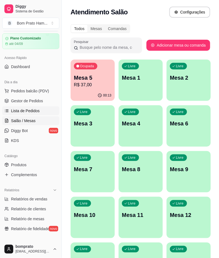
click at [40, 112] on link "Lista de Pedidos" at bounding box center [30, 110] width 57 height 9
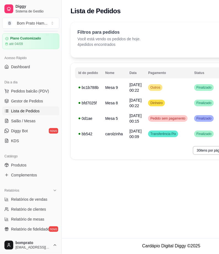
click at [191, 47] on div "Filtros para pedidos Você está vendo os pedidos de hoje. 4 pedidos encontrados …" at bounding box center [171, 39] width 201 height 35
click at [167, 116] on span "Pedido sem pagamento" at bounding box center [167, 118] width 37 height 4
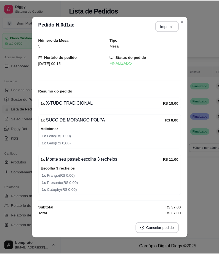
scroll to position [1, 0]
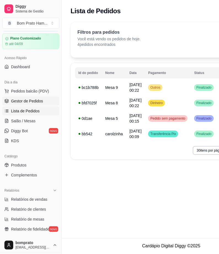
click at [42, 101] on span "Gestor de Pedidos" at bounding box center [27, 101] width 32 height 6
